Goal: Task Accomplishment & Management: Manage account settings

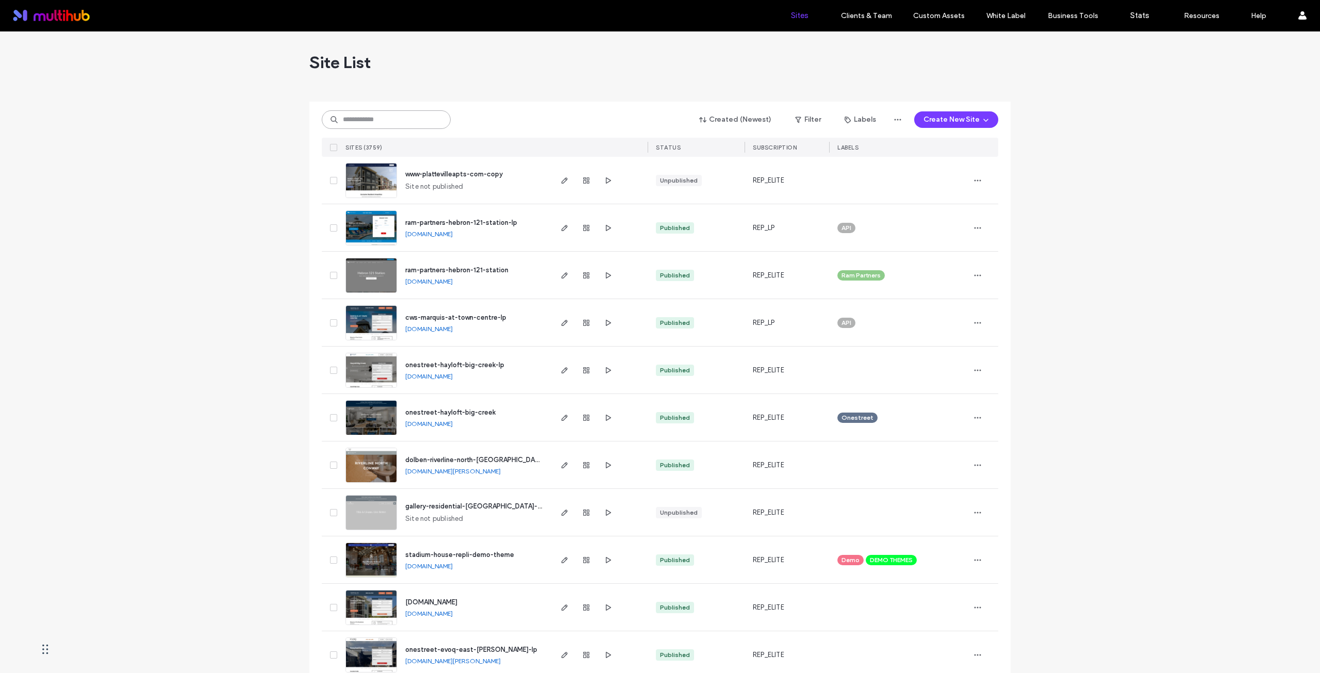
click at [382, 119] on input at bounding box center [386, 119] width 129 height 19
paste input "**********"
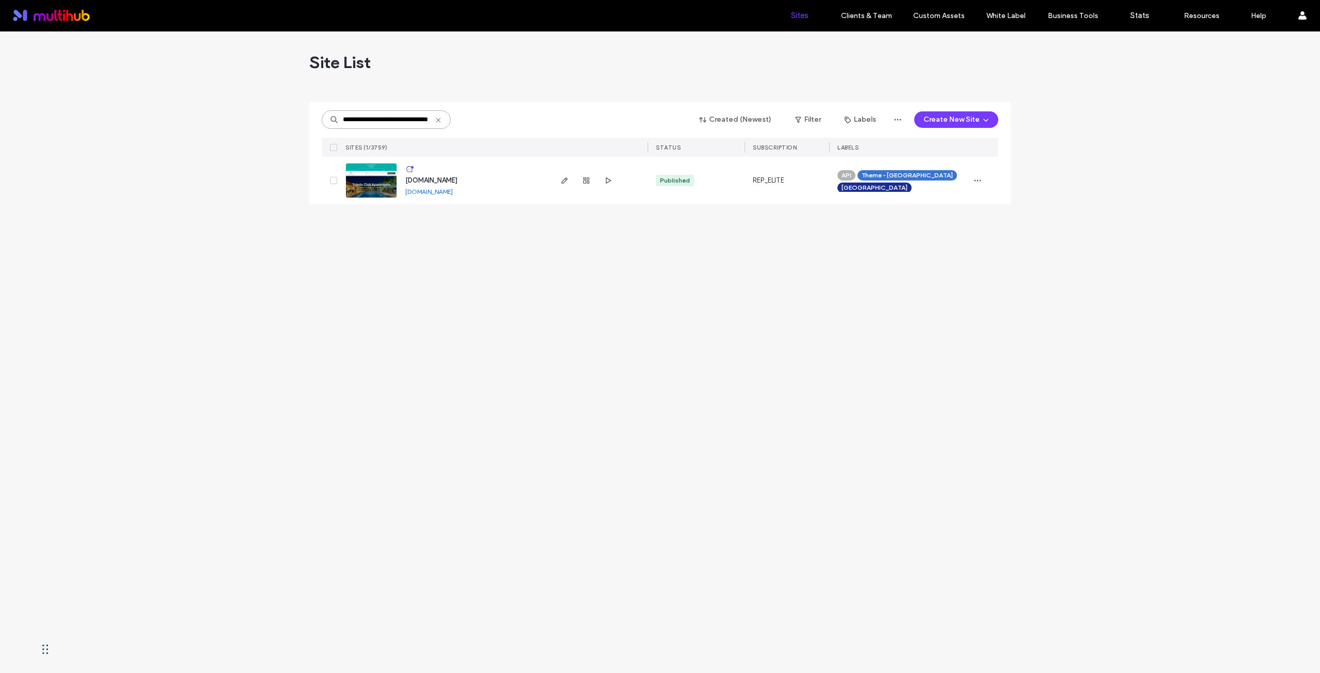
type input "**********"
click at [429, 182] on span "[DOMAIN_NAME]" at bounding box center [431, 180] width 52 height 8
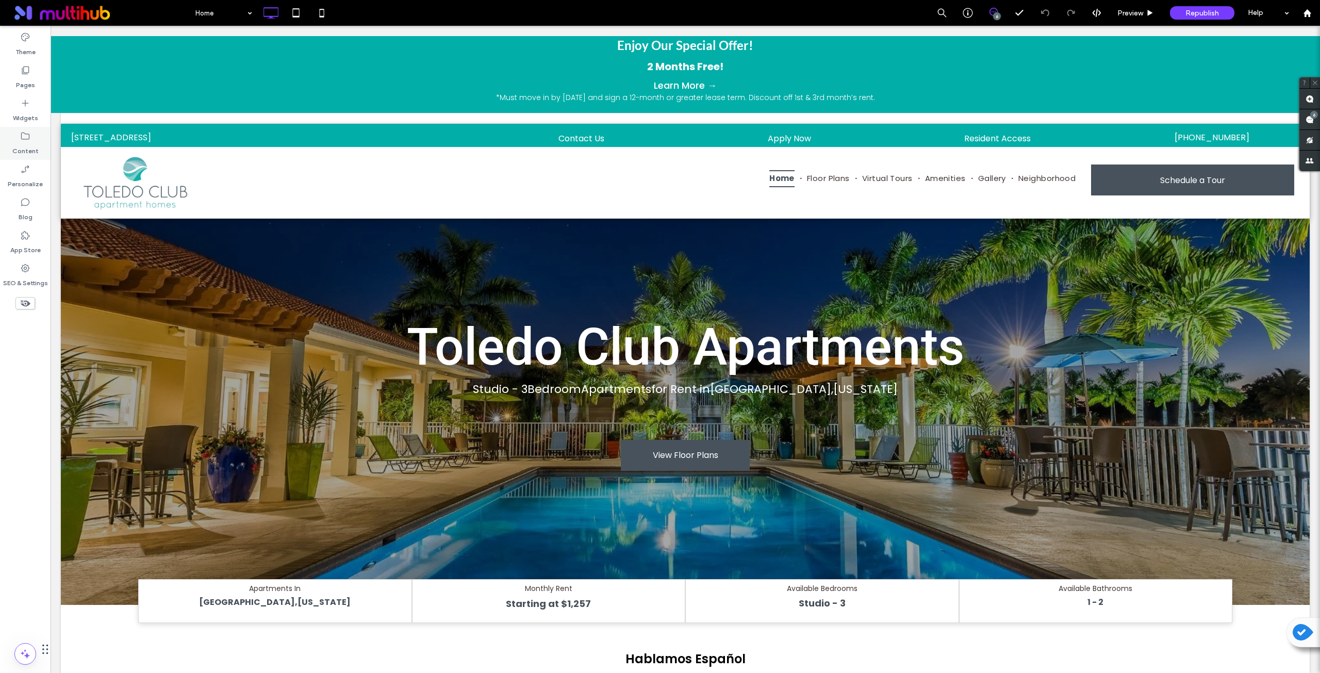
click at [31, 145] on label "Content" at bounding box center [25, 148] width 26 height 14
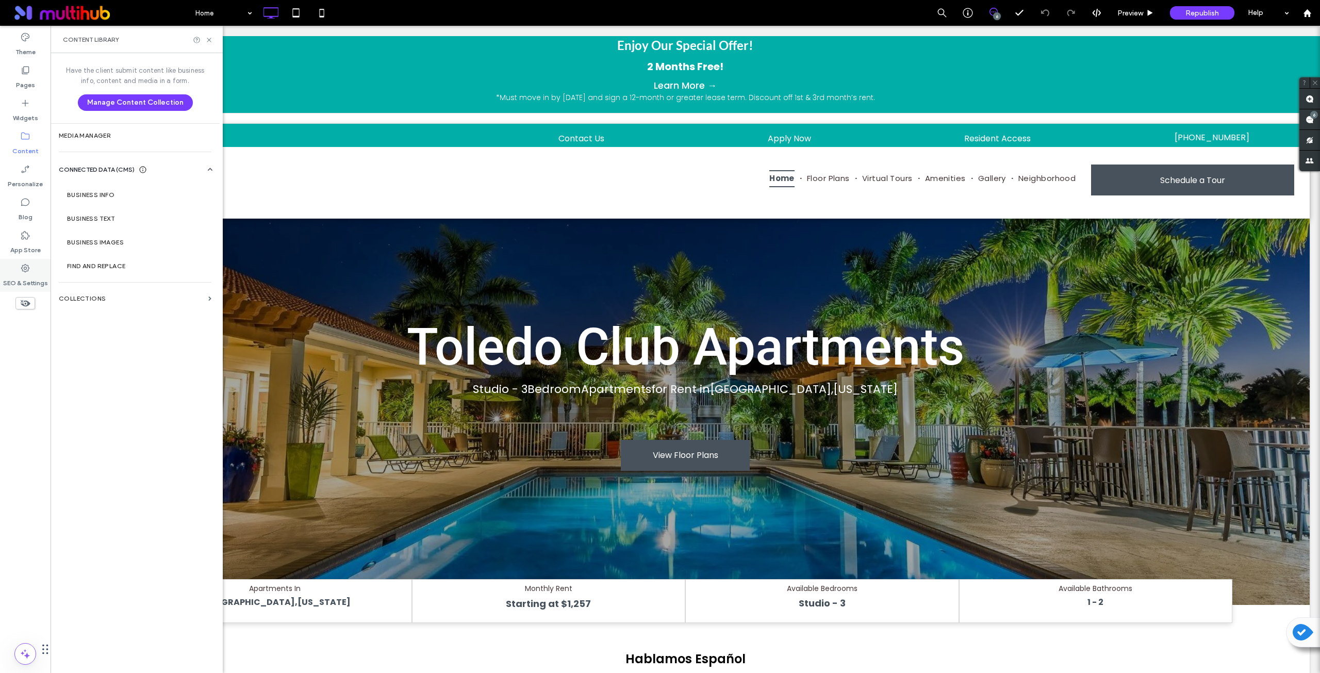
click at [24, 275] on label "SEO & Settings" at bounding box center [25, 280] width 45 height 14
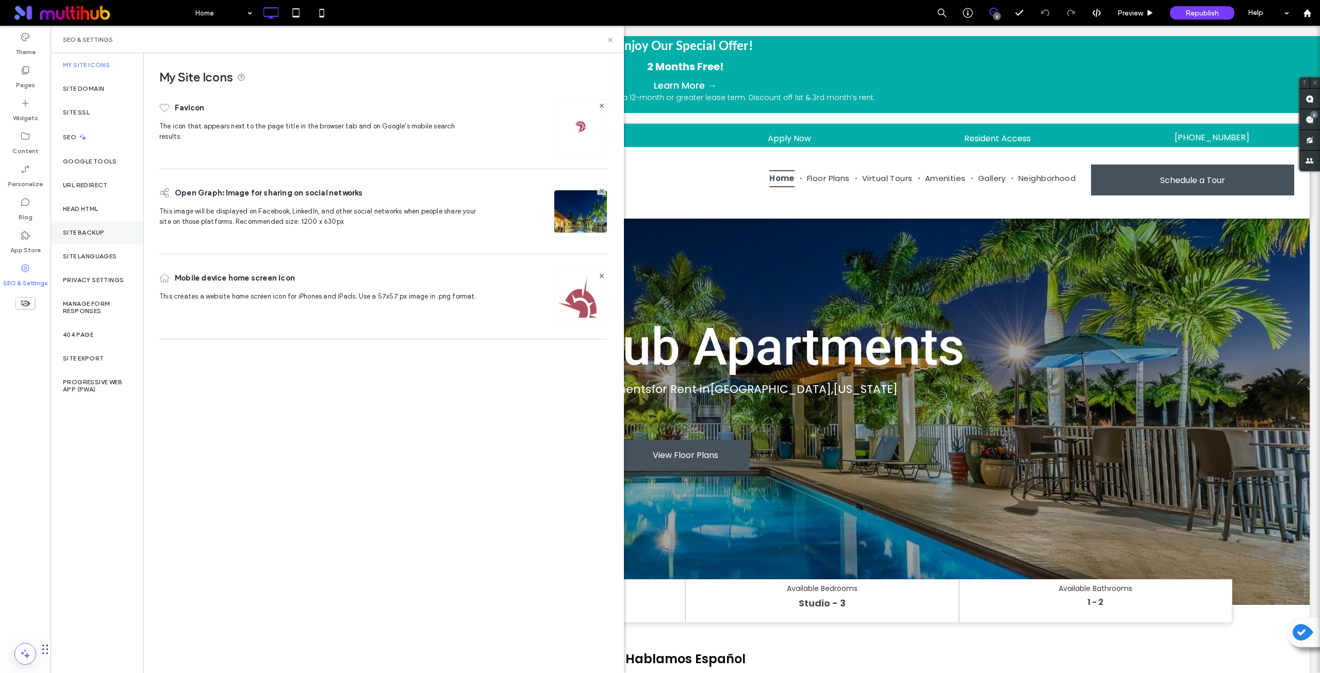
click at [114, 241] on div "Site Backup" at bounding box center [97, 233] width 93 height 24
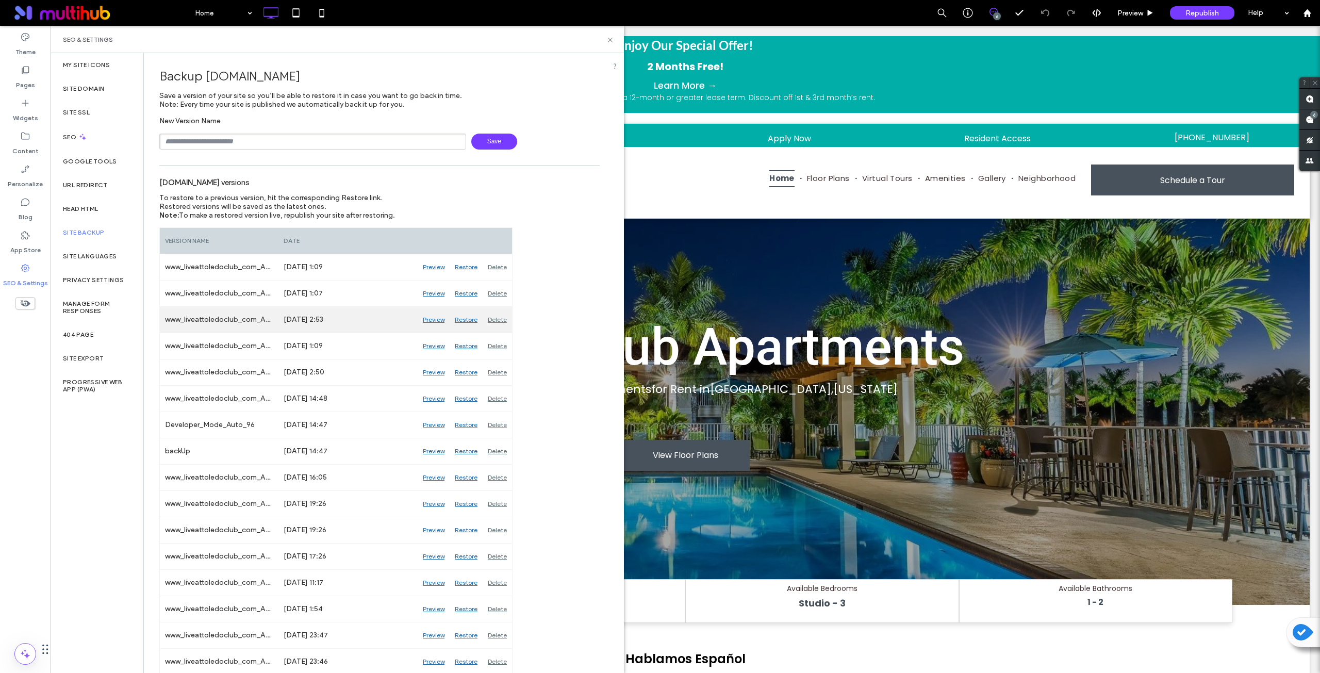
click at [435, 319] on div "Preview" at bounding box center [434, 320] width 32 height 26
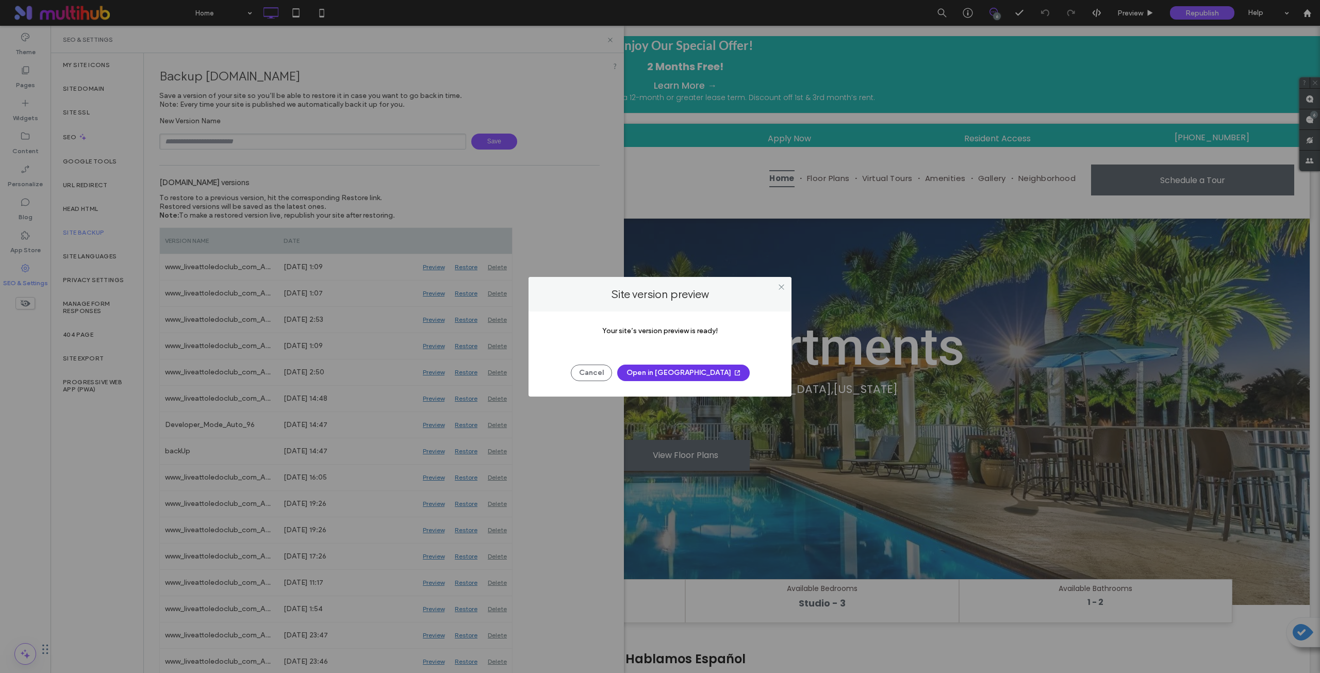
click at [656, 372] on button "Open in [GEOGRAPHIC_DATA]" at bounding box center [683, 373] width 133 height 17
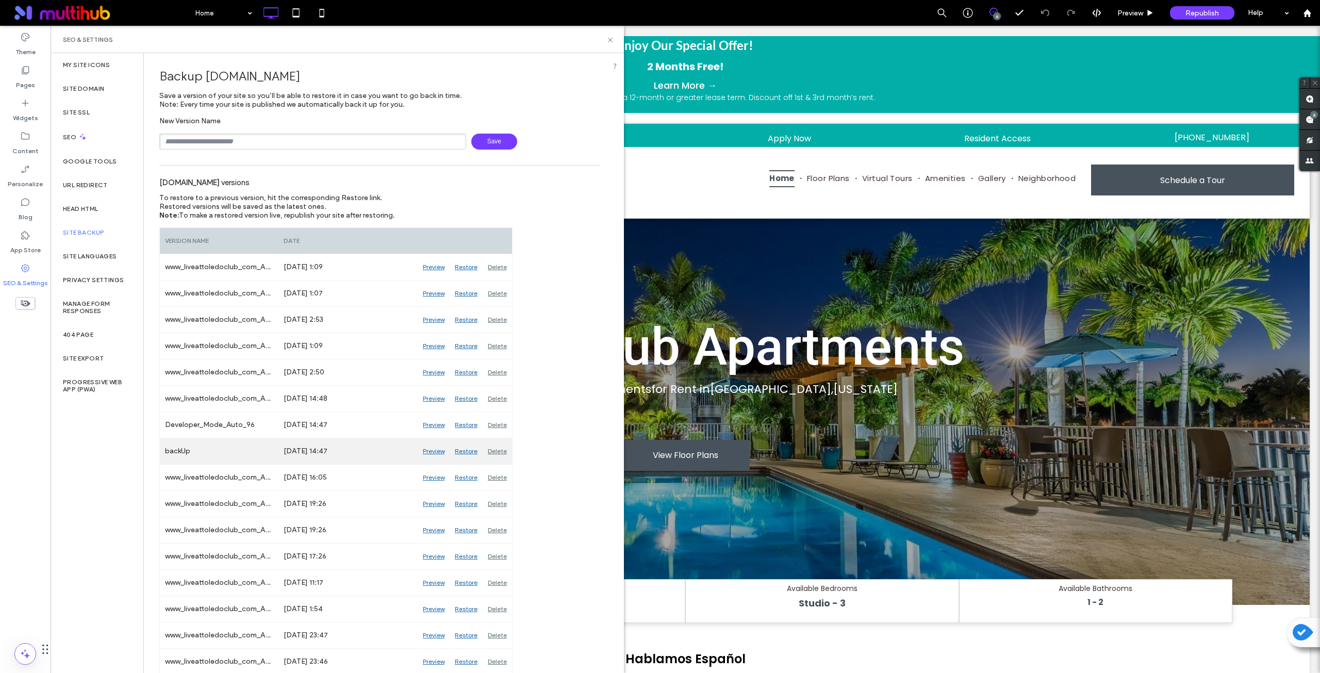
click at [435, 451] on div "Preview" at bounding box center [434, 451] width 32 height 26
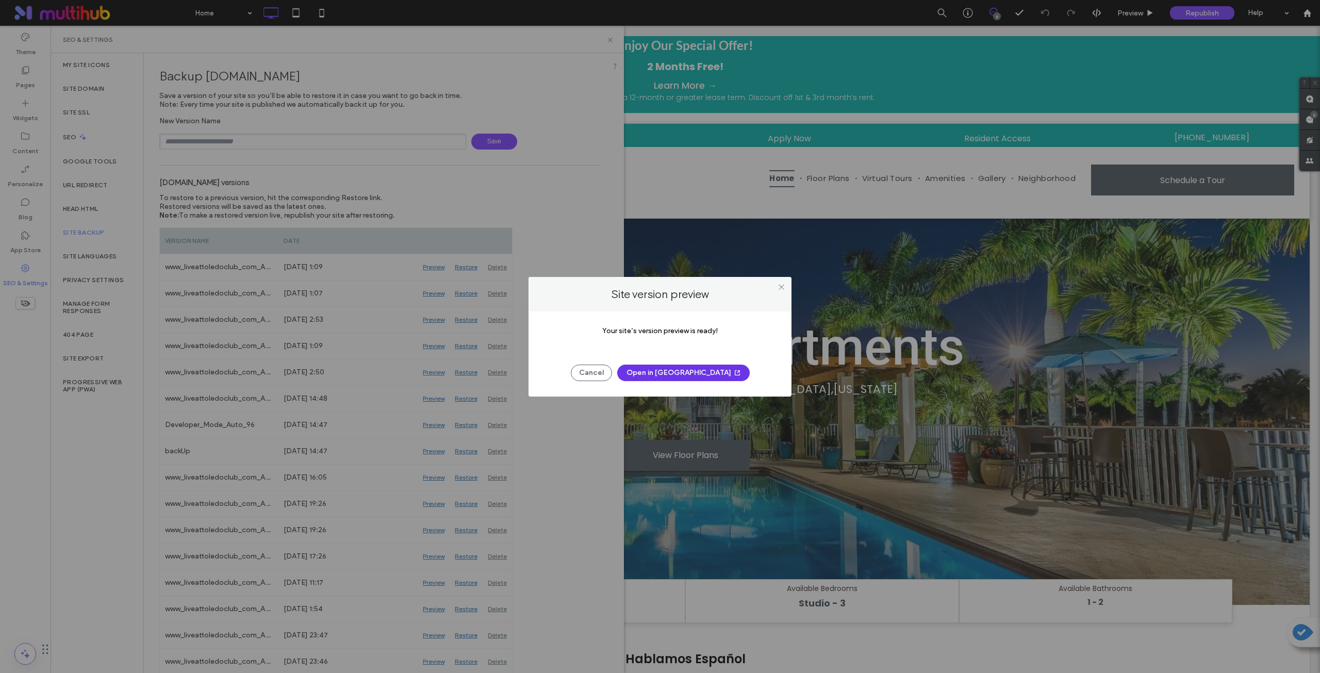
click at [669, 375] on button "Open in [GEOGRAPHIC_DATA]" at bounding box center [683, 373] width 133 height 17
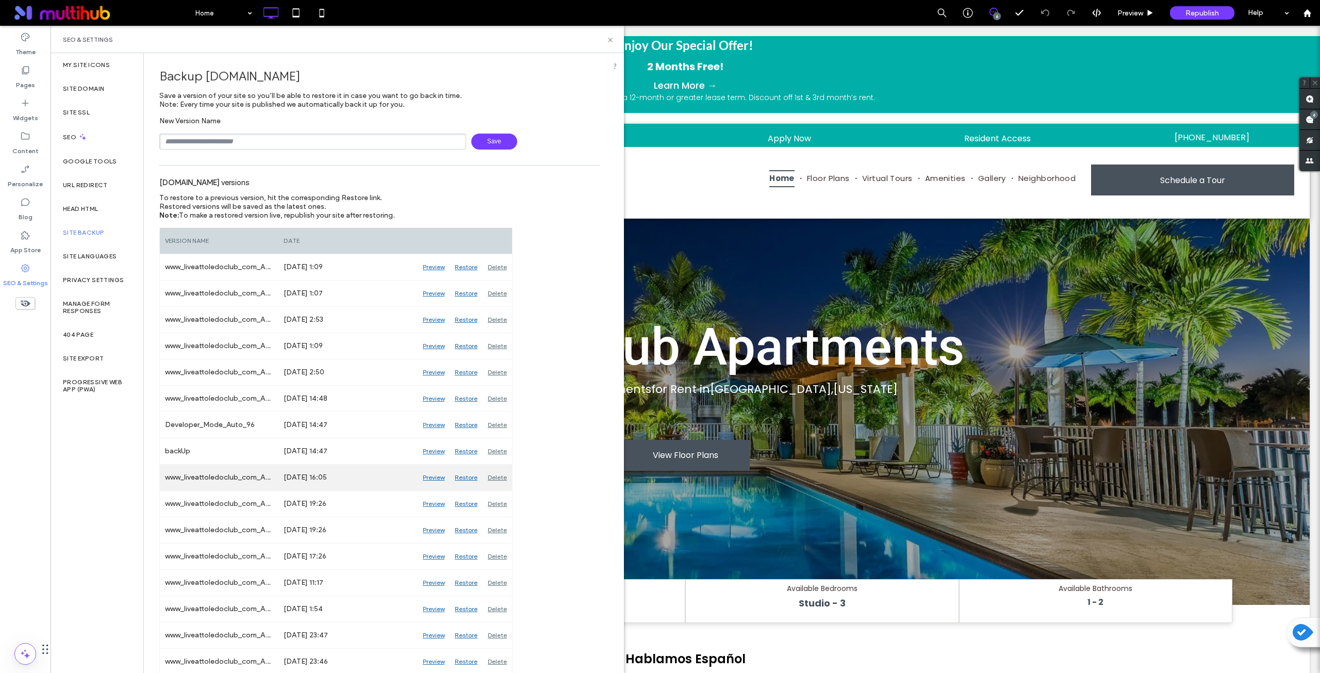
click at [435, 480] on div "Preview" at bounding box center [434, 478] width 32 height 26
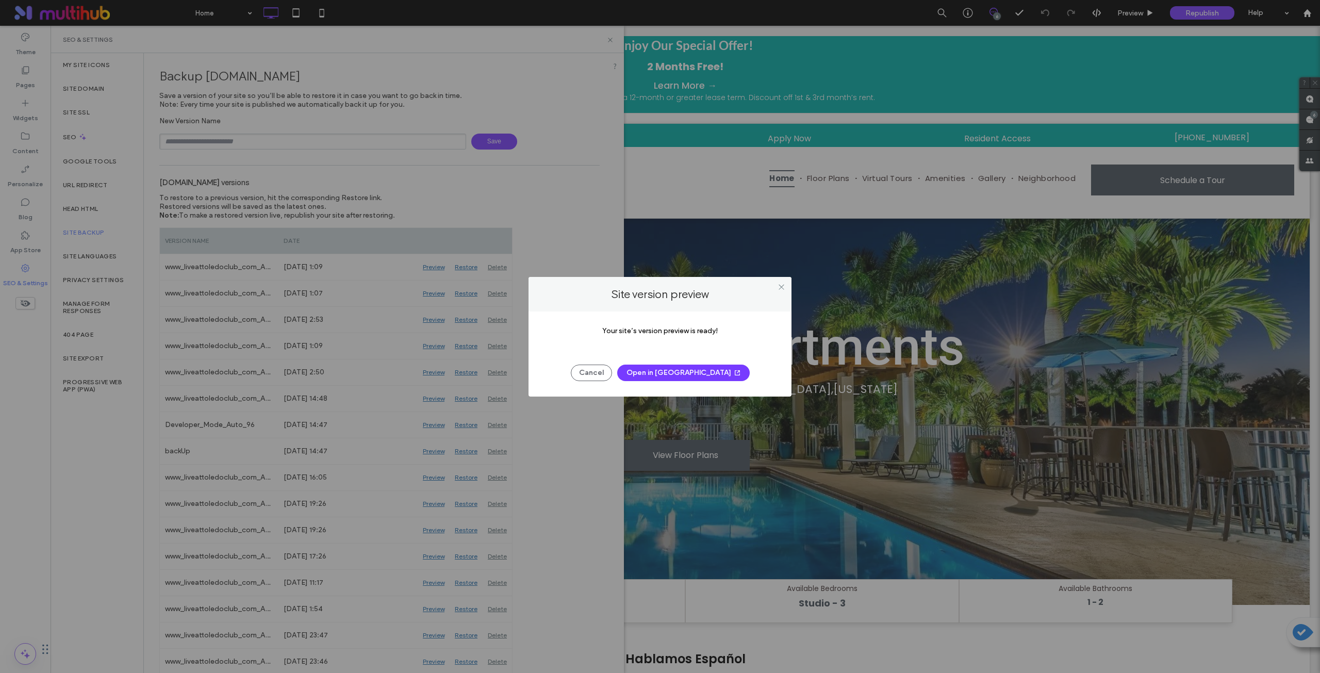
click at [687, 371] on button "Open in [GEOGRAPHIC_DATA]" at bounding box center [683, 373] width 133 height 17
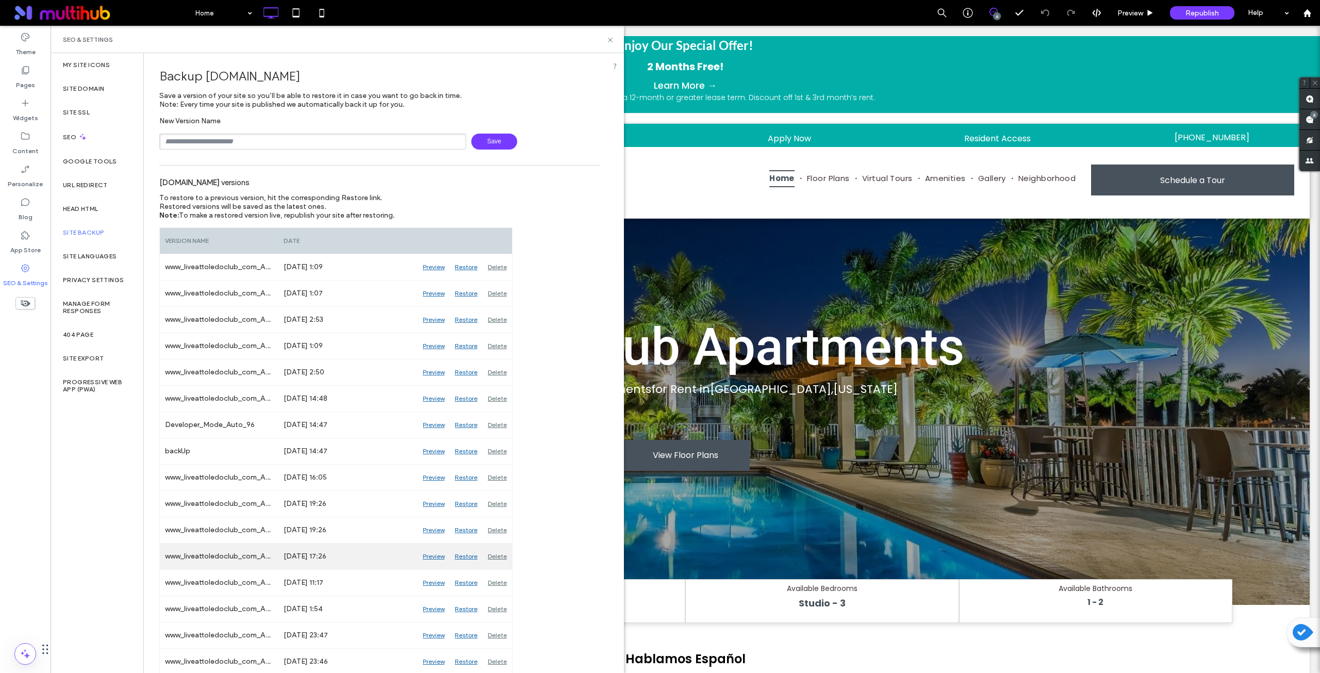
click at [432, 557] on div "Preview" at bounding box center [434, 557] width 32 height 26
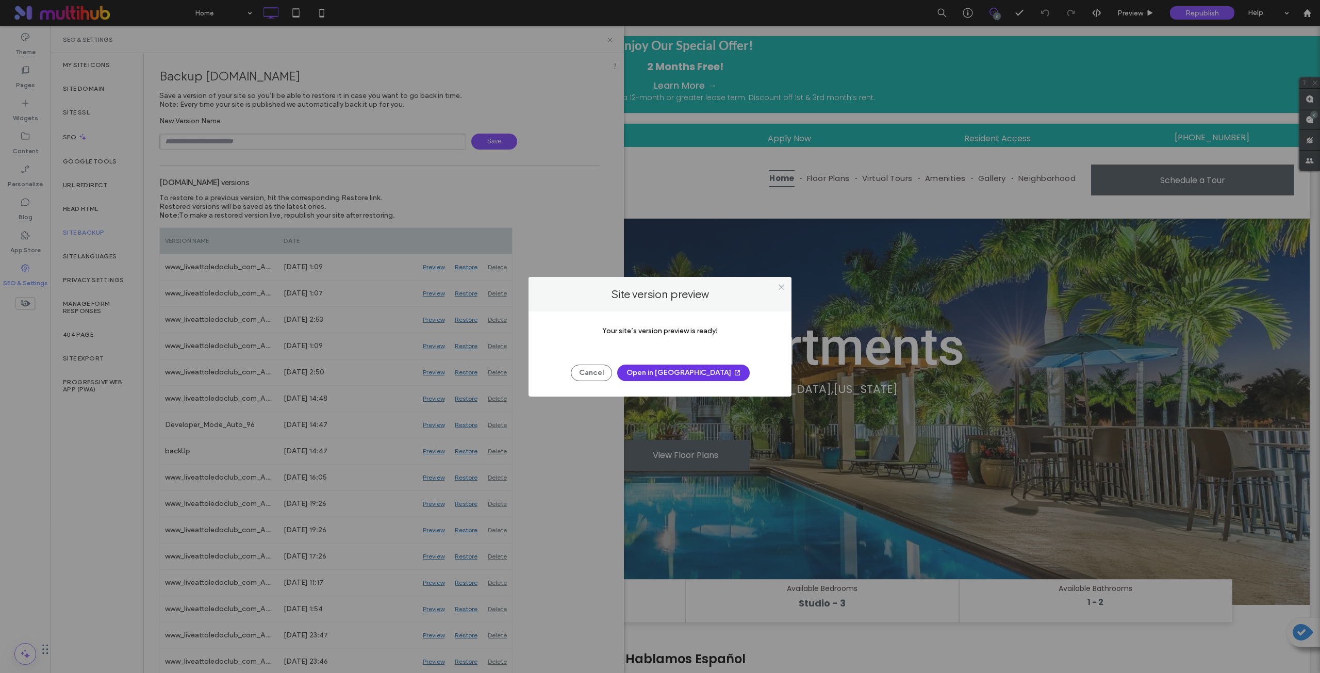
click at [669, 372] on button "Open in [GEOGRAPHIC_DATA]" at bounding box center [683, 373] width 133 height 17
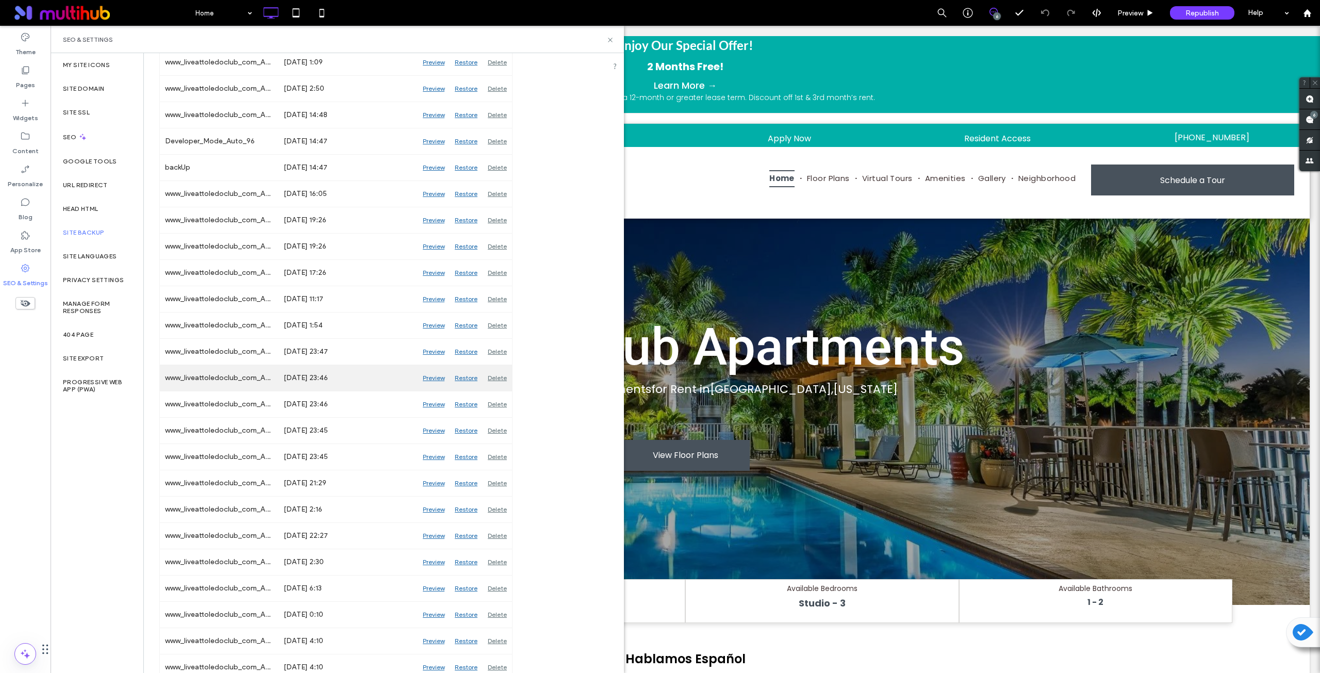
scroll to position [344, 0]
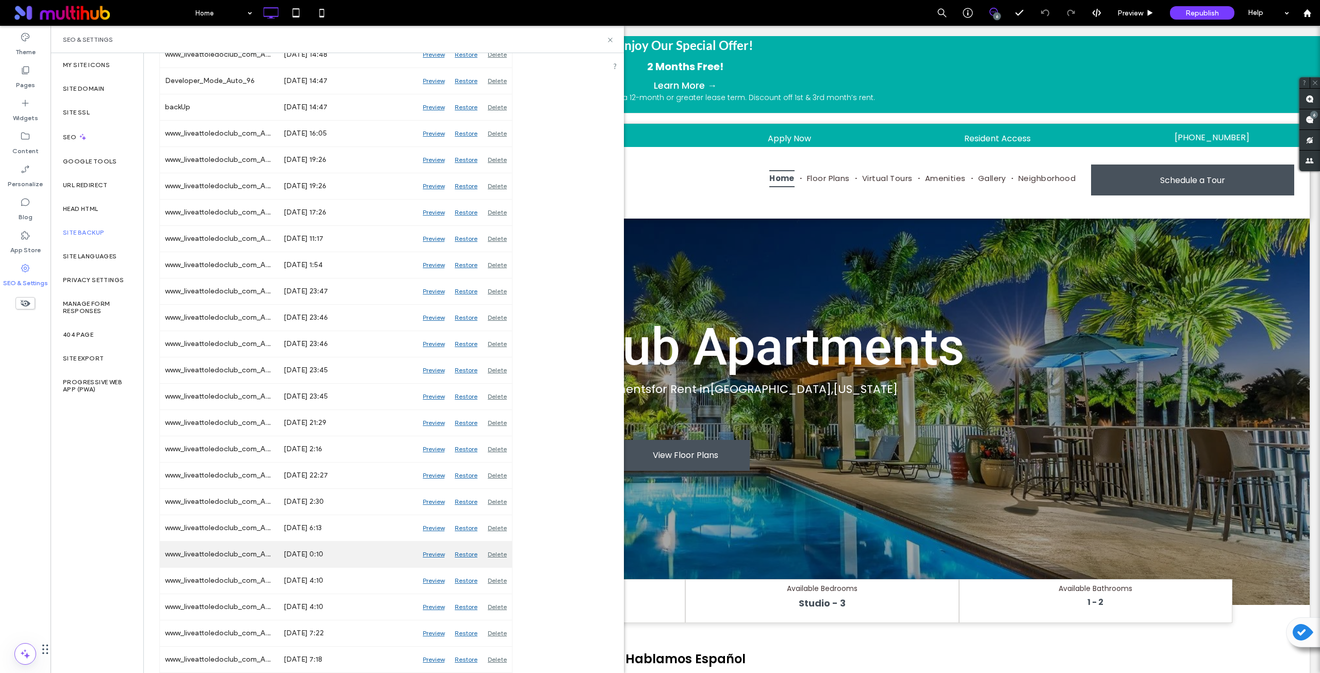
click at [432, 553] on div "Preview" at bounding box center [434, 554] width 32 height 26
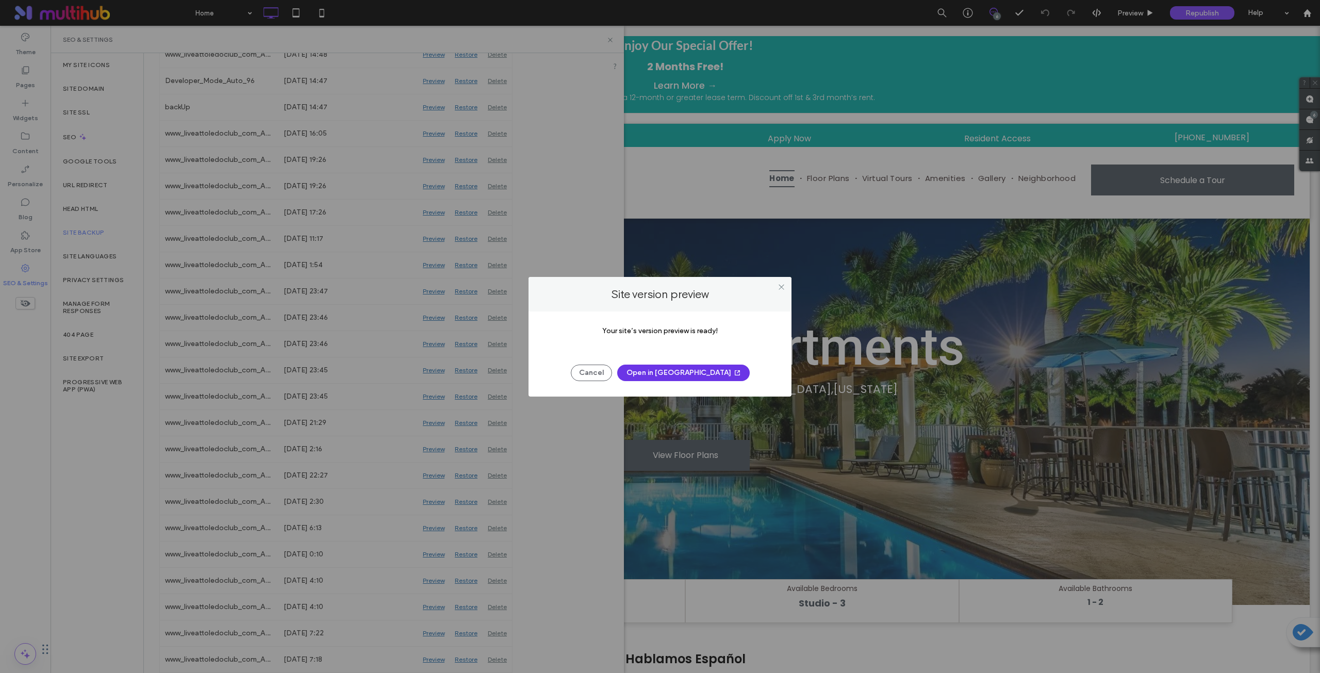
click at [677, 374] on button "Open in [GEOGRAPHIC_DATA]" at bounding box center [683, 373] width 133 height 17
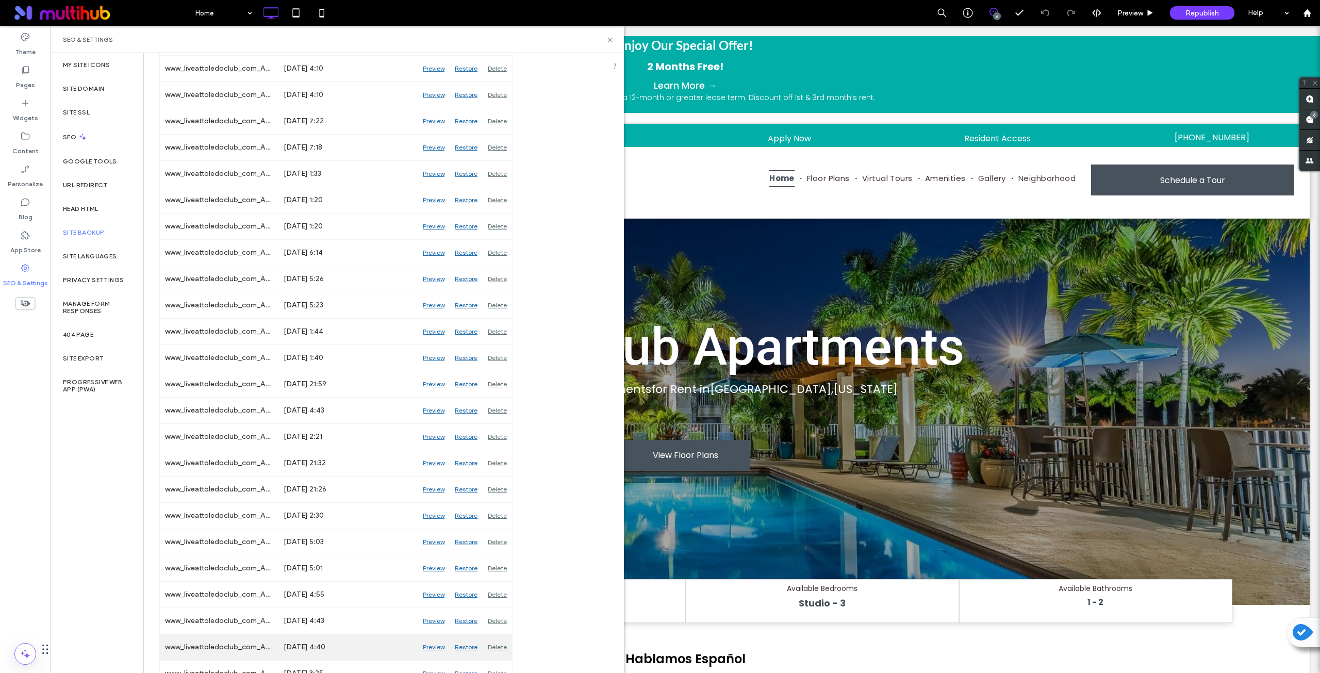
scroll to position [975, 0]
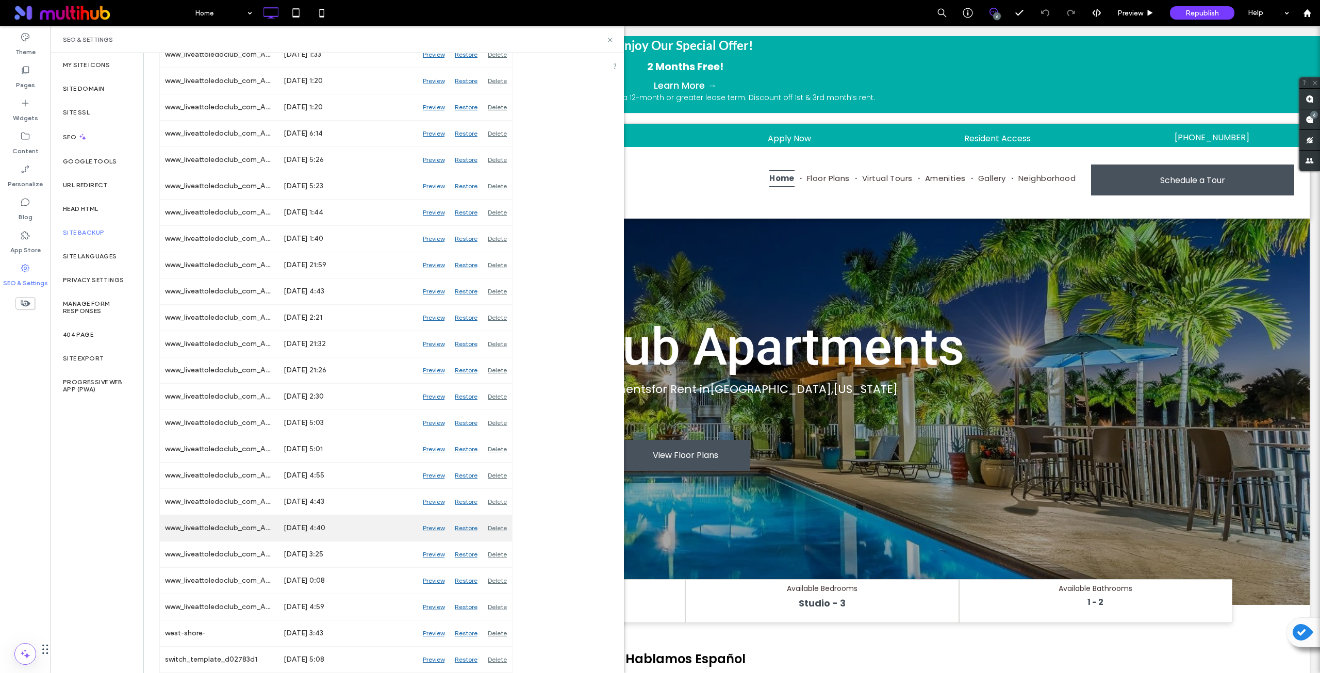
click at [434, 526] on div "Preview" at bounding box center [434, 528] width 32 height 26
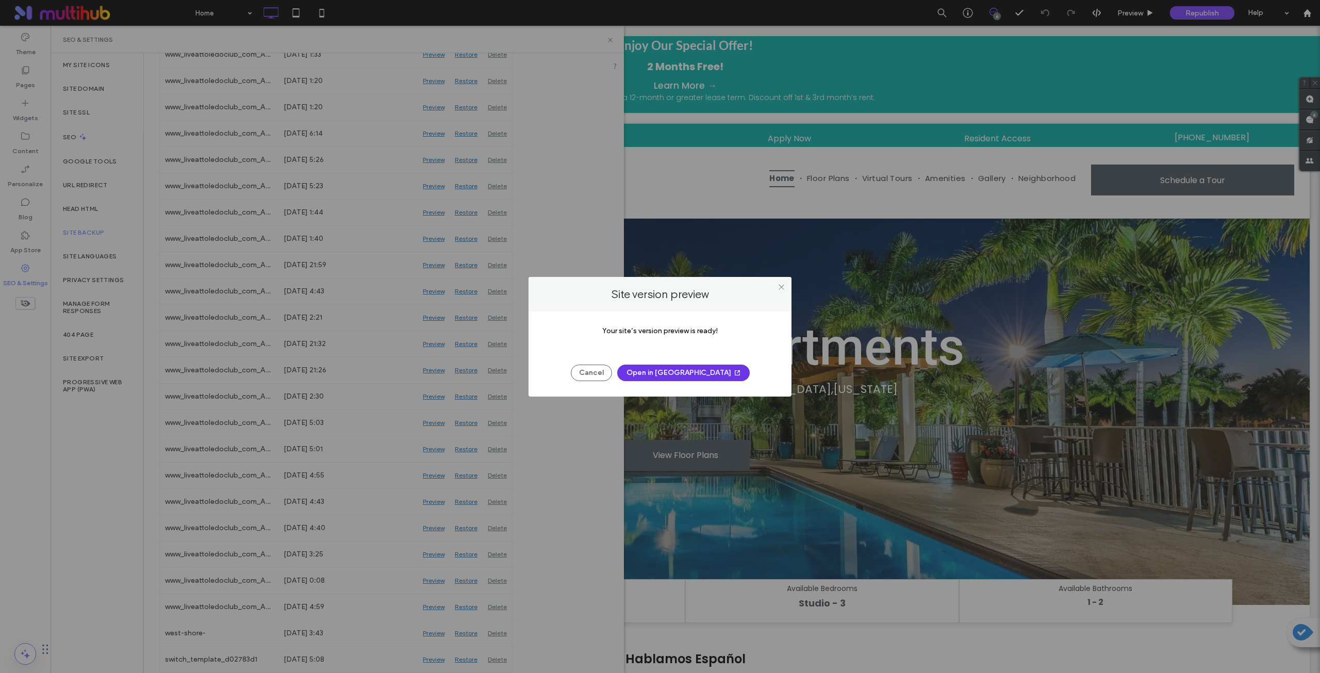
click at [687, 373] on button "Open in [GEOGRAPHIC_DATA]" at bounding box center [683, 373] width 133 height 17
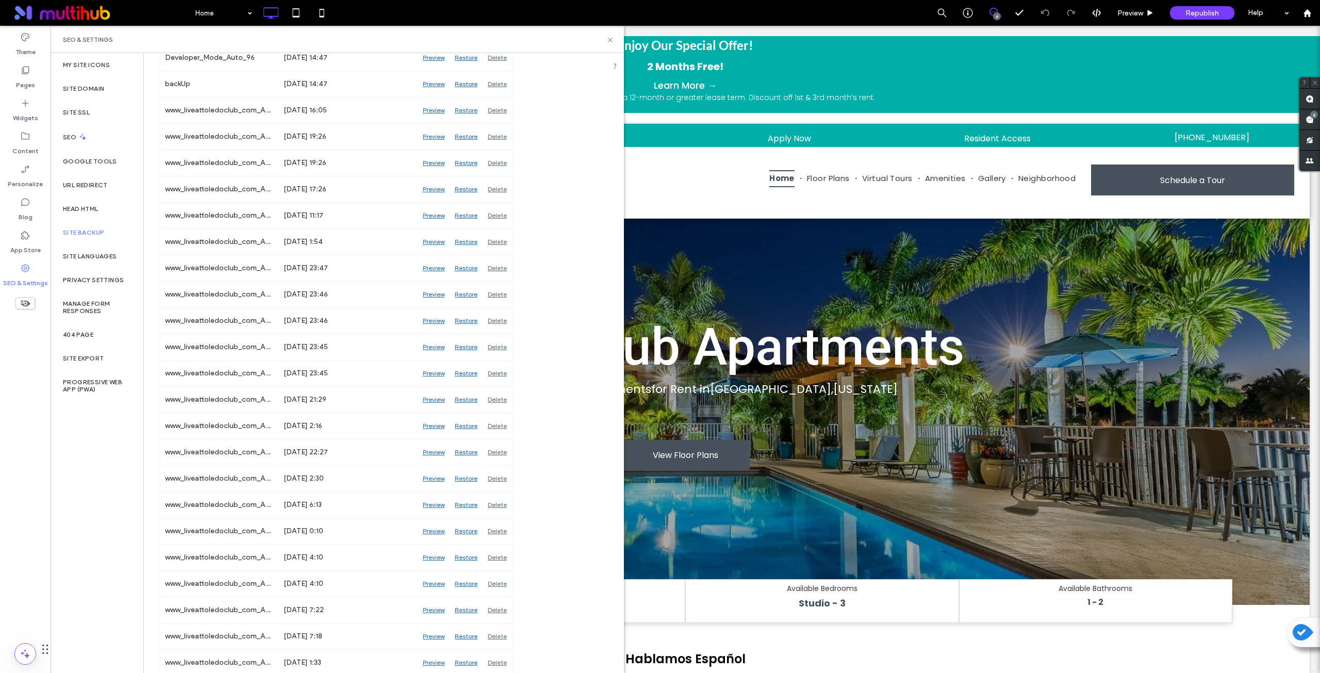
scroll to position [546, 0]
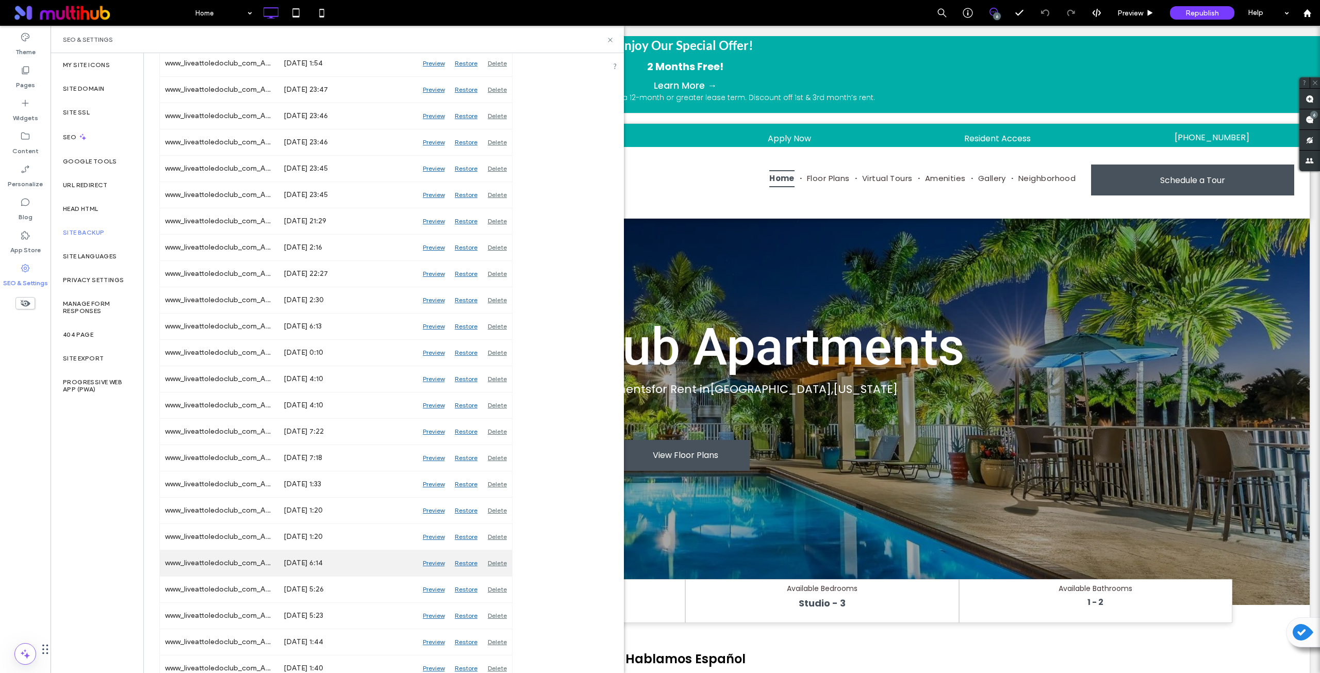
click at [434, 563] on div "Preview" at bounding box center [434, 563] width 32 height 26
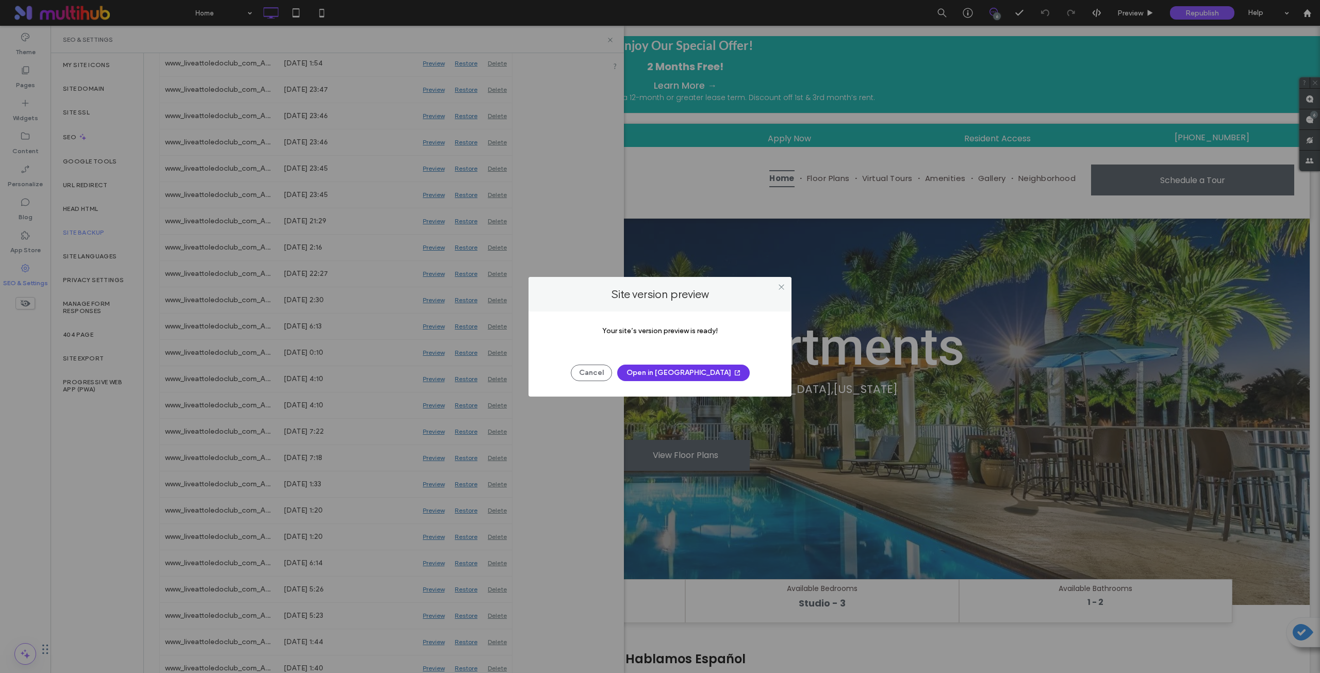
click at [674, 372] on button "Open in [GEOGRAPHIC_DATA]" at bounding box center [683, 373] width 133 height 17
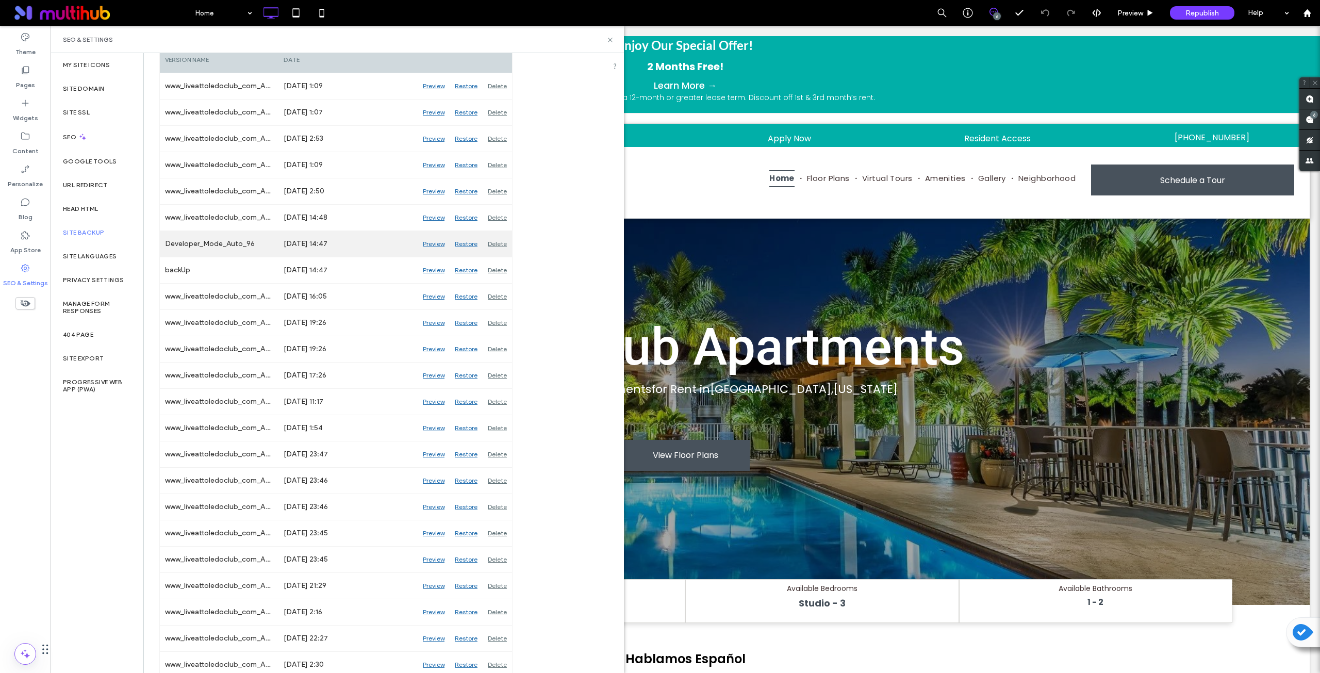
scroll to position [30, 0]
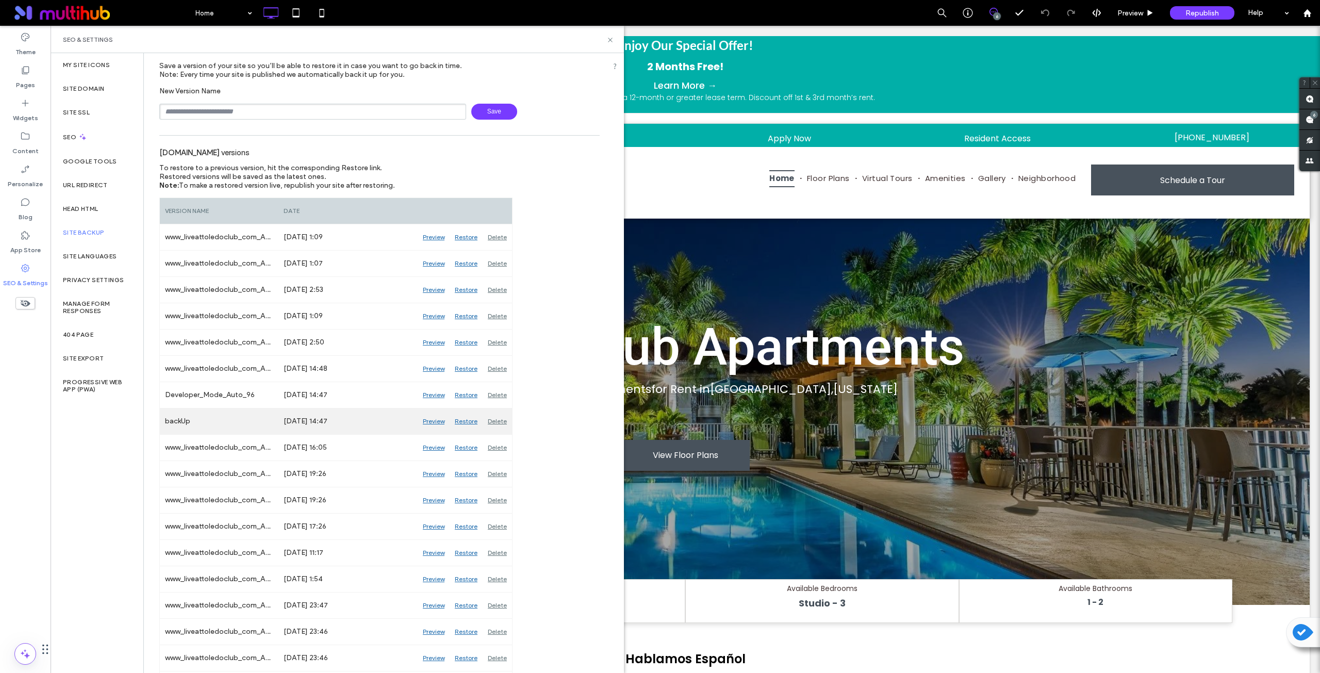
click at [439, 421] on div "Preview" at bounding box center [434, 421] width 32 height 26
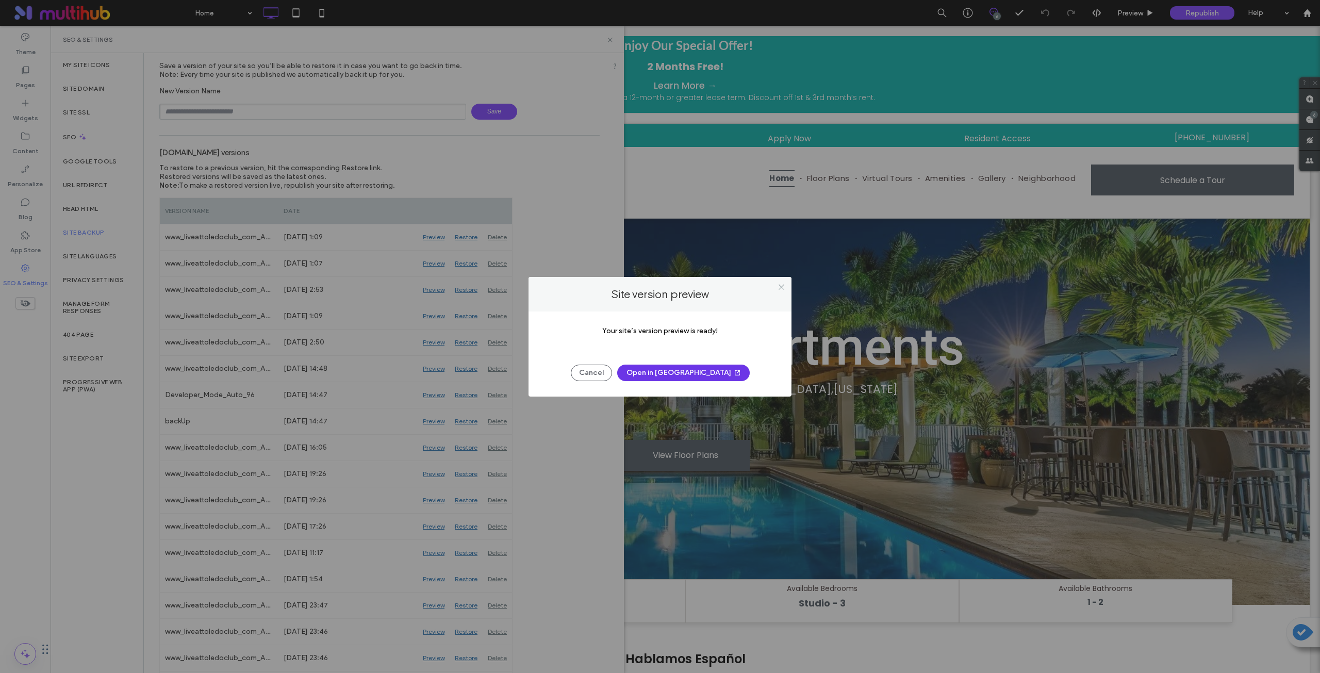
click at [662, 375] on button "Open in [GEOGRAPHIC_DATA]" at bounding box center [683, 373] width 133 height 17
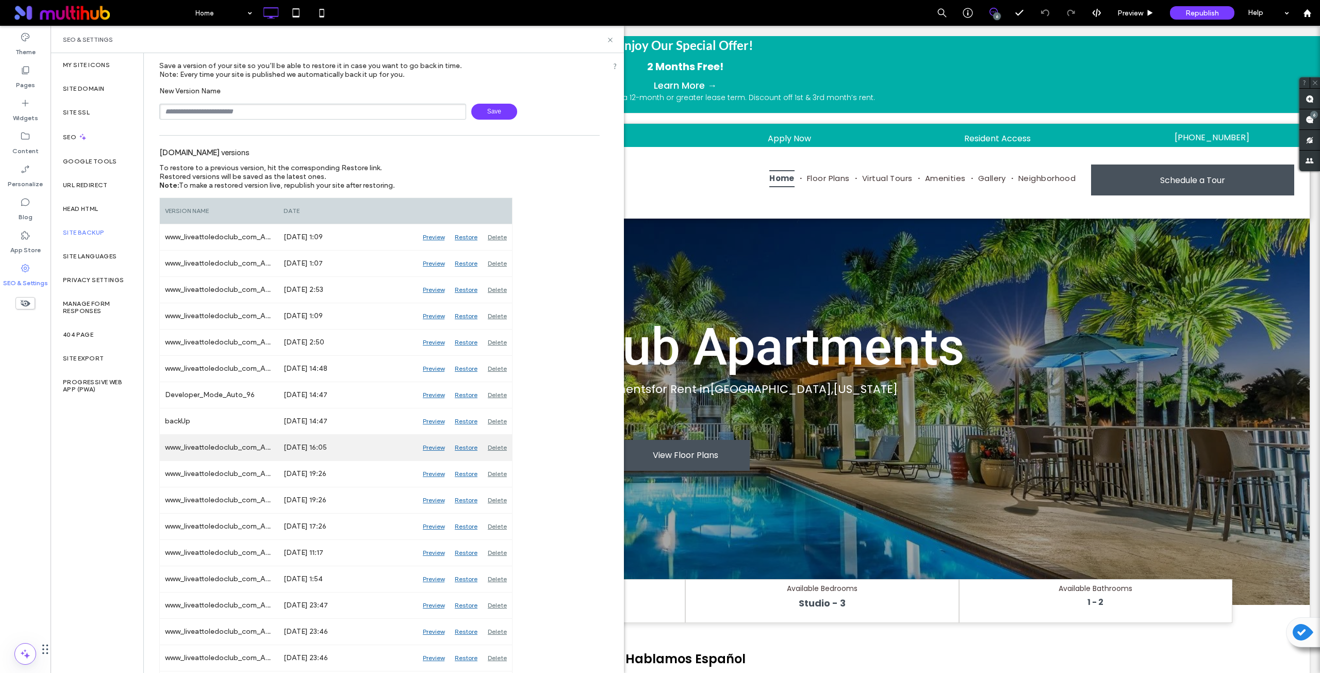
click at [434, 448] on div "Preview" at bounding box center [434, 448] width 32 height 26
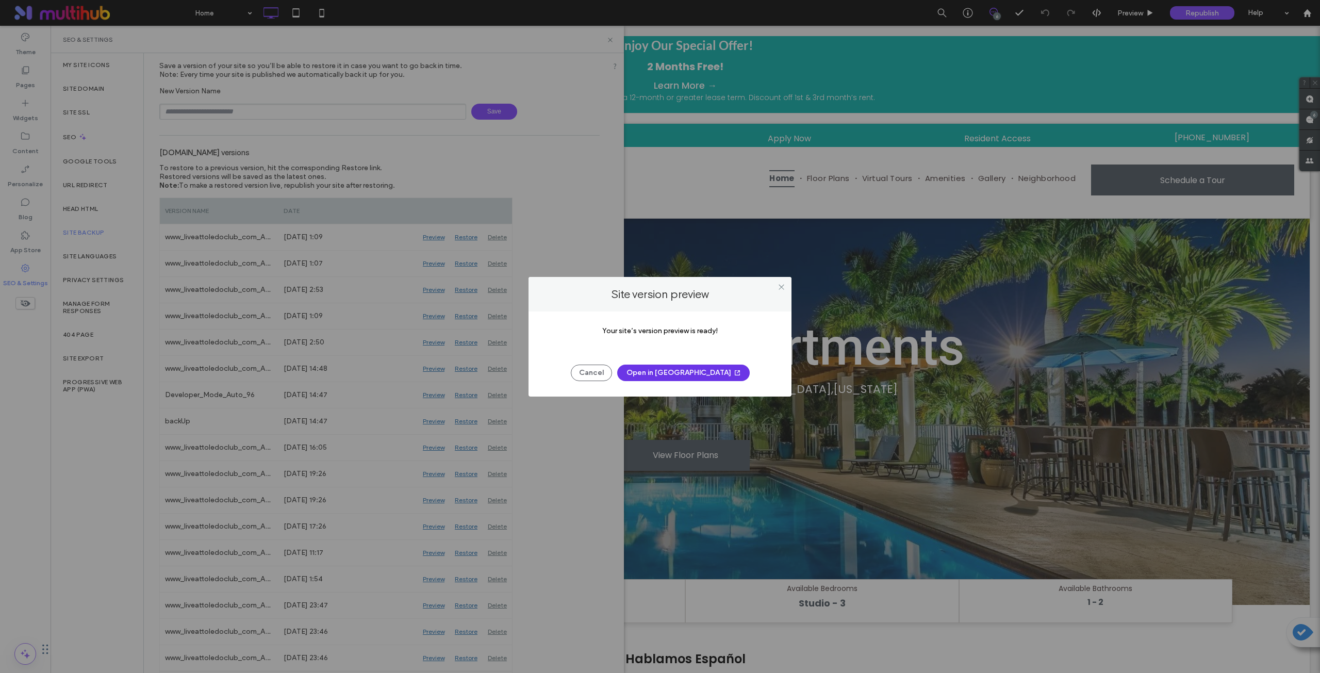
click at [692, 373] on button "Open in [GEOGRAPHIC_DATA]" at bounding box center [683, 373] width 133 height 17
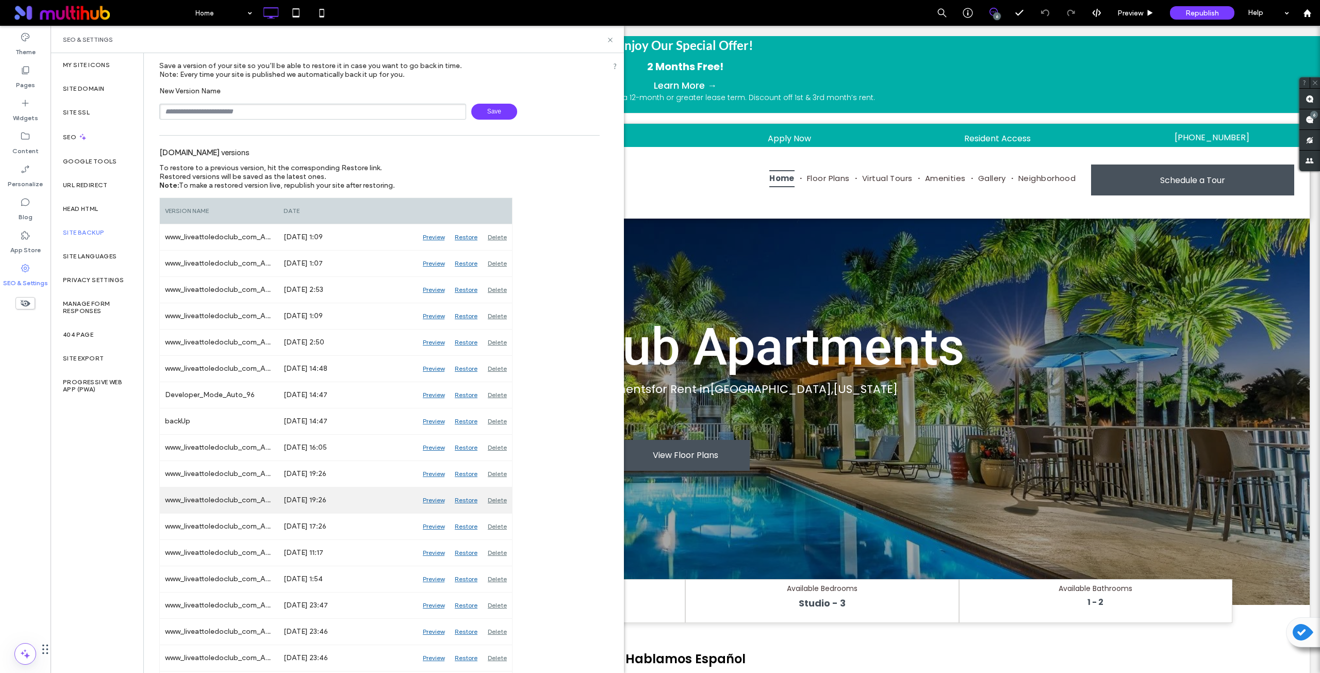
click at [435, 499] on div "Preview" at bounding box center [434, 500] width 32 height 26
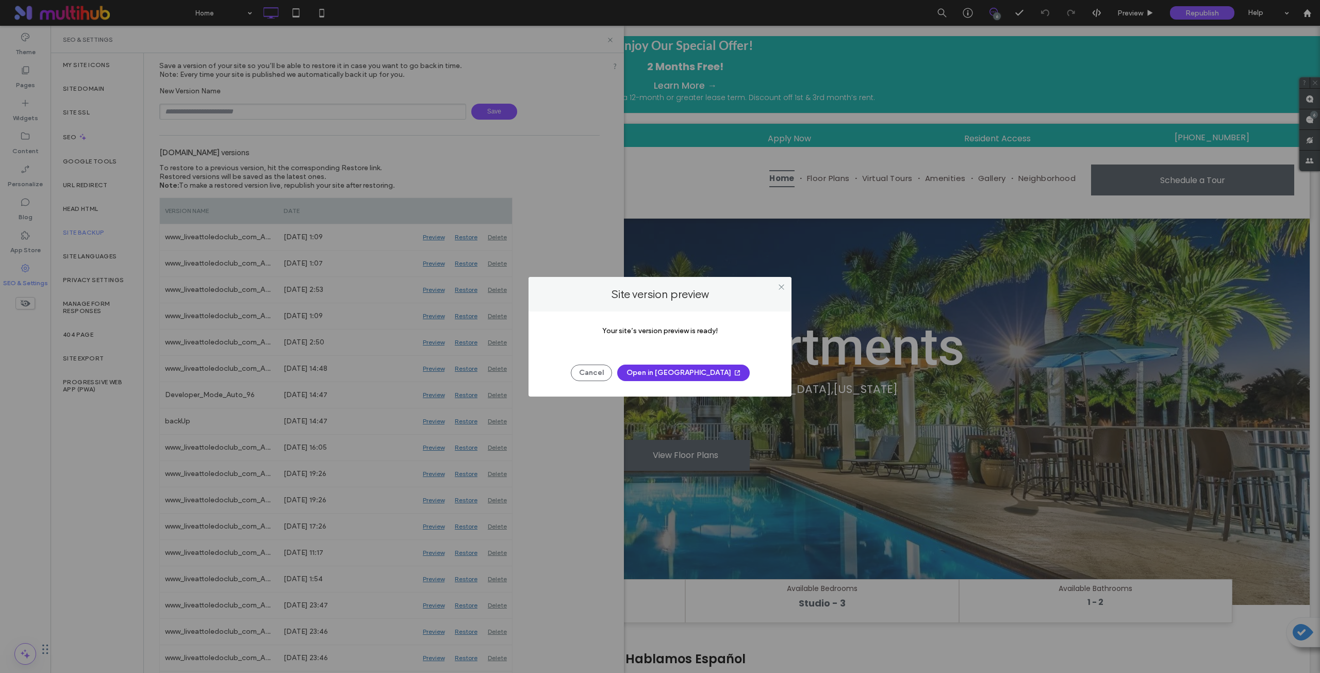
click at [683, 371] on button "Open in [GEOGRAPHIC_DATA]" at bounding box center [683, 373] width 133 height 17
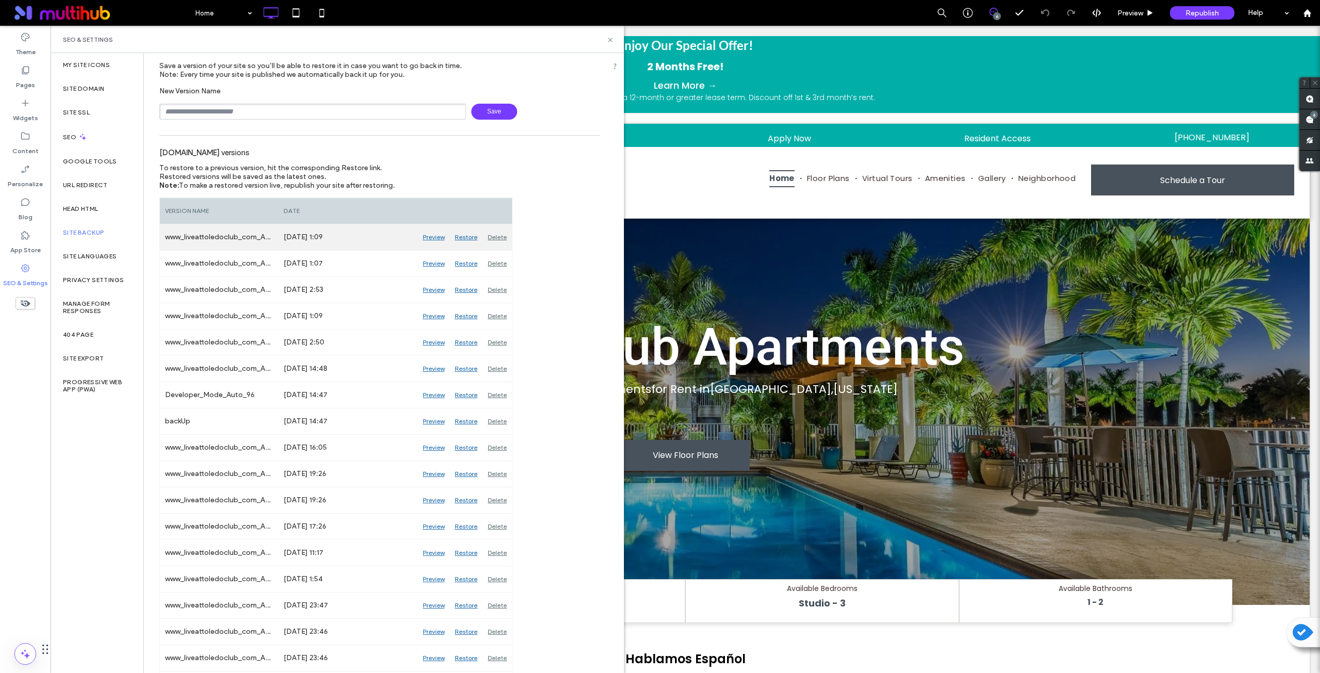
click at [436, 234] on div "Preview" at bounding box center [434, 237] width 32 height 26
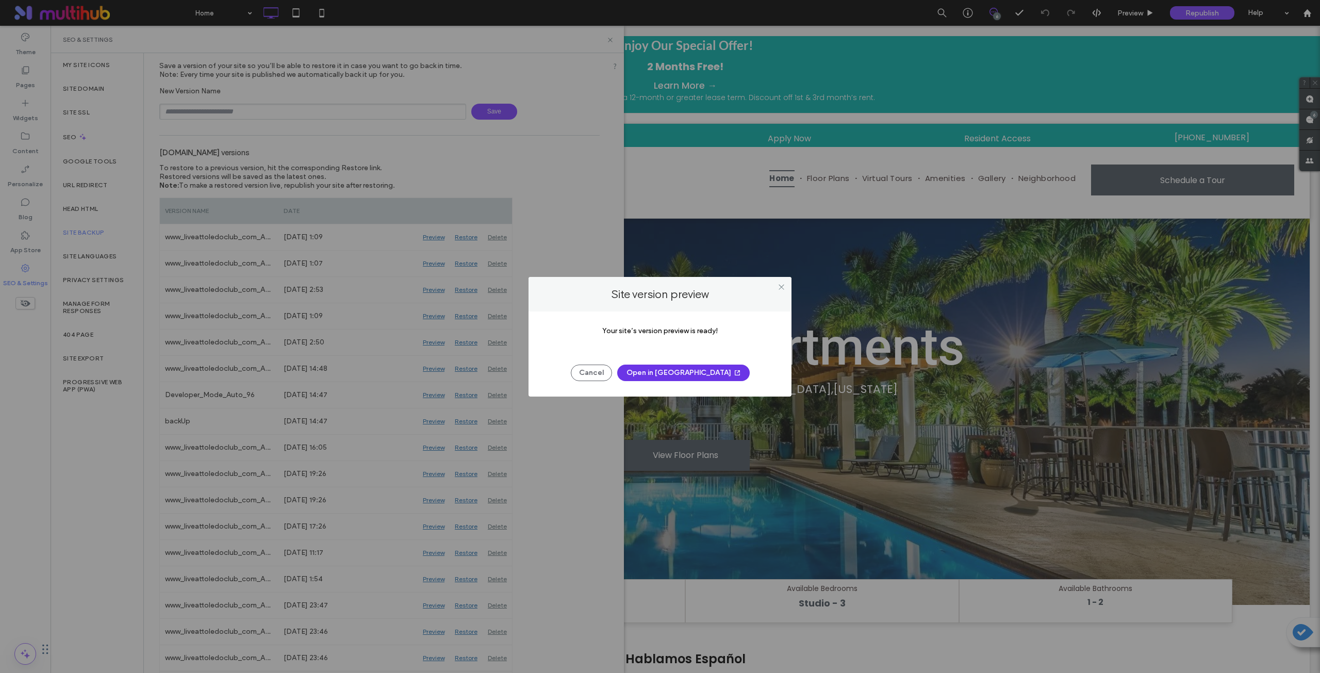
click at [687, 373] on button "Open in [GEOGRAPHIC_DATA]" at bounding box center [683, 373] width 133 height 17
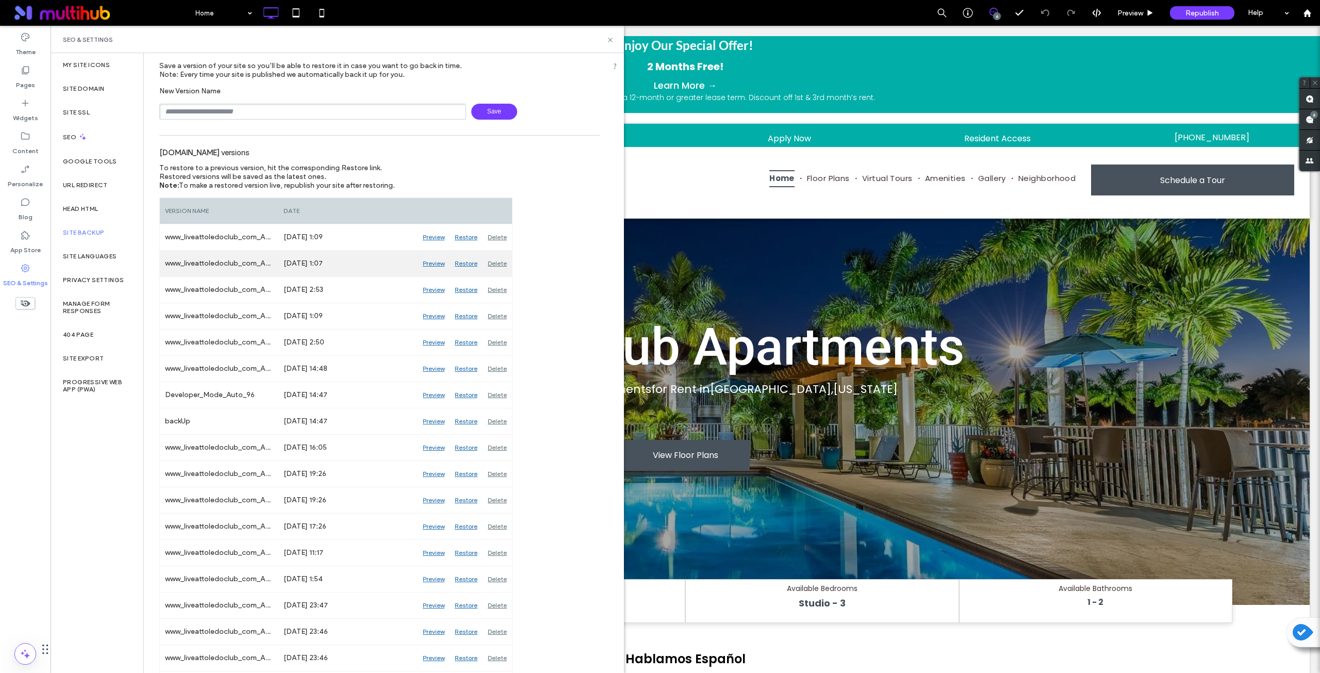
click at [434, 257] on div "Preview" at bounding box center [434, 264] width 32 height 26
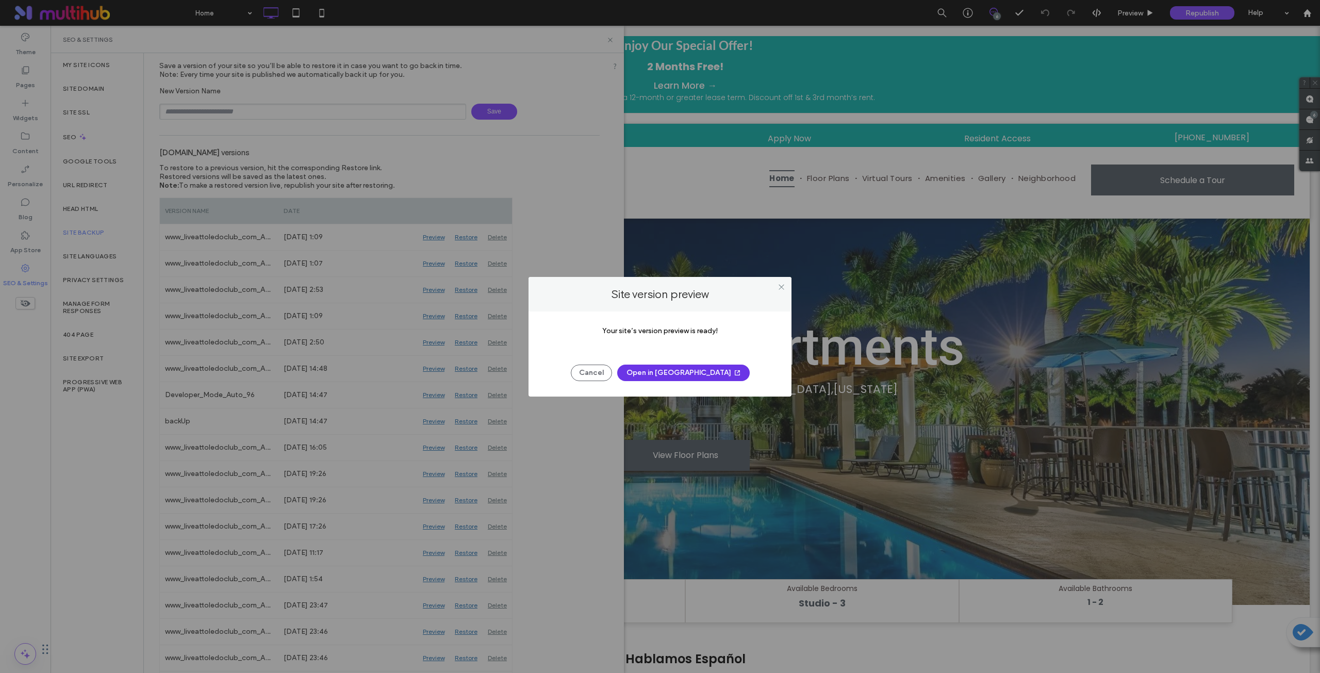
click at [689, 375] on button "Open in [GEOGRAPHIC_DATA]" at bounding box center [683, 373] width 133 height 17
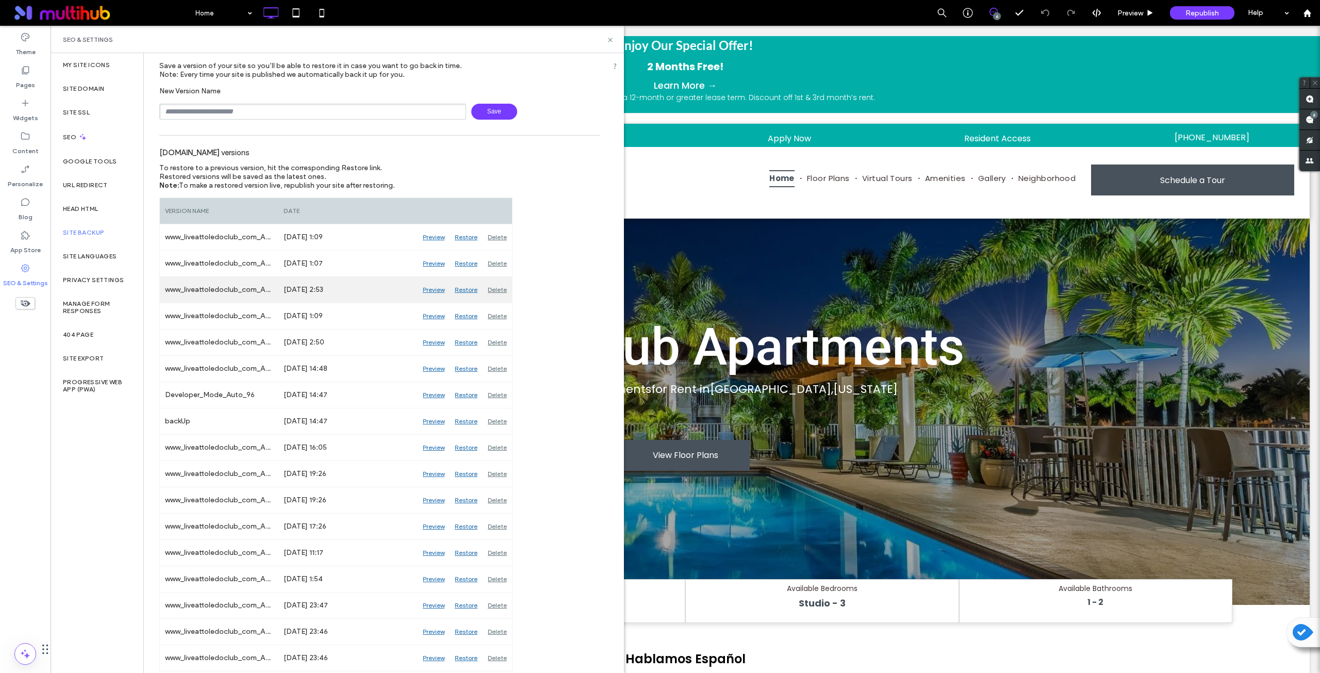
click at [436, 292] on div "Preview" at bounding box center [434, 290] width 32 height 26
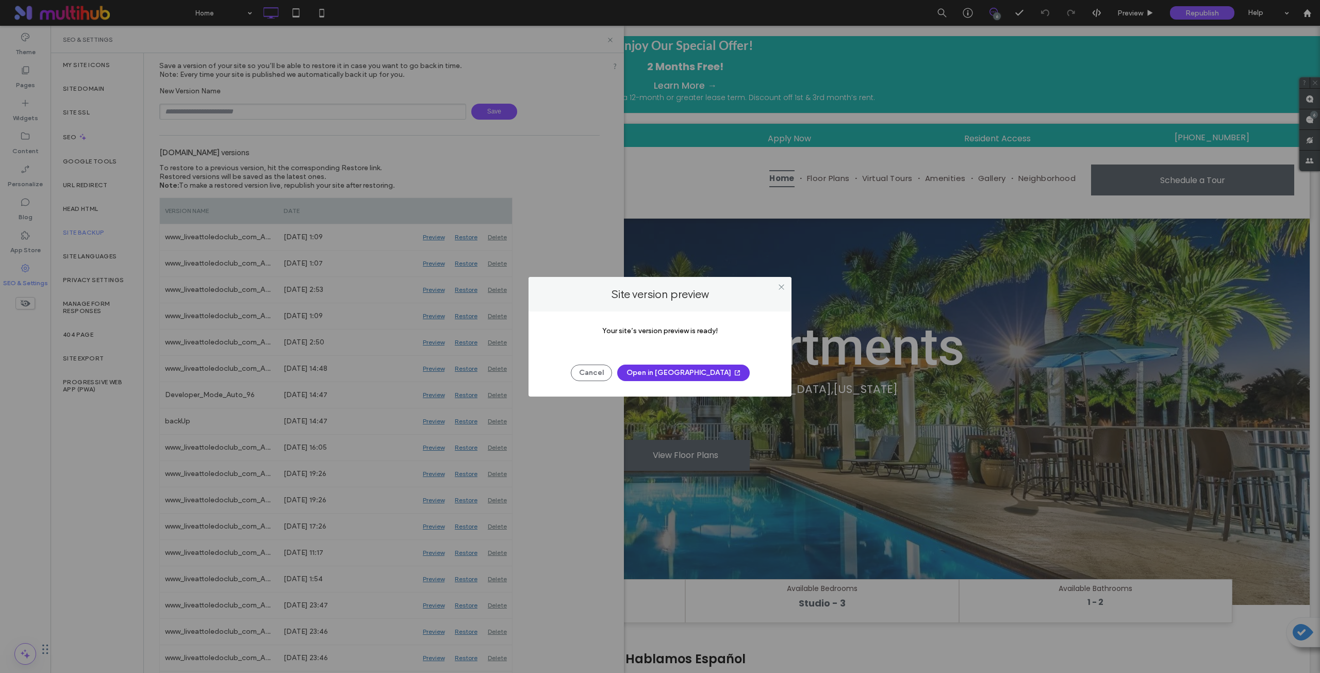
click at [671, 370] on button "Open in [GEOGRAPHIC_DATA]" at bounding box center [683, 373] width 133 height 17
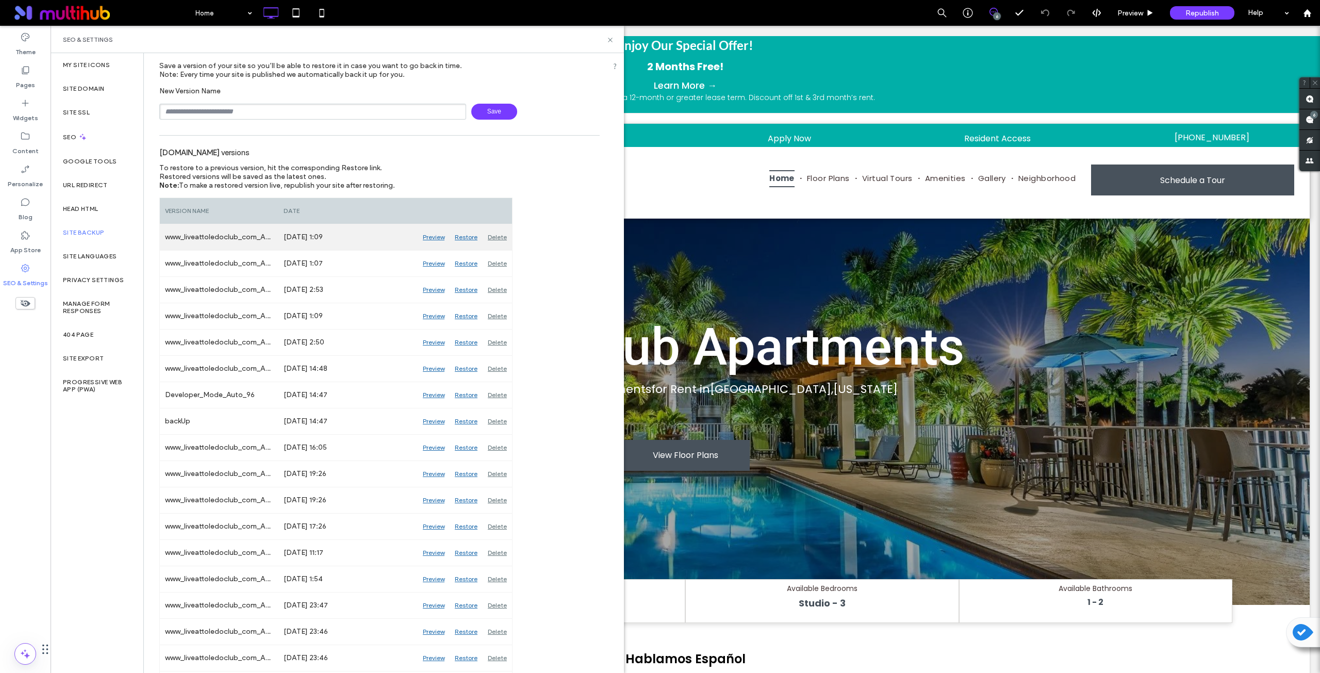
click at [433, 235] on div "Preview" at bounding box center [434, 237] width 32 height 26
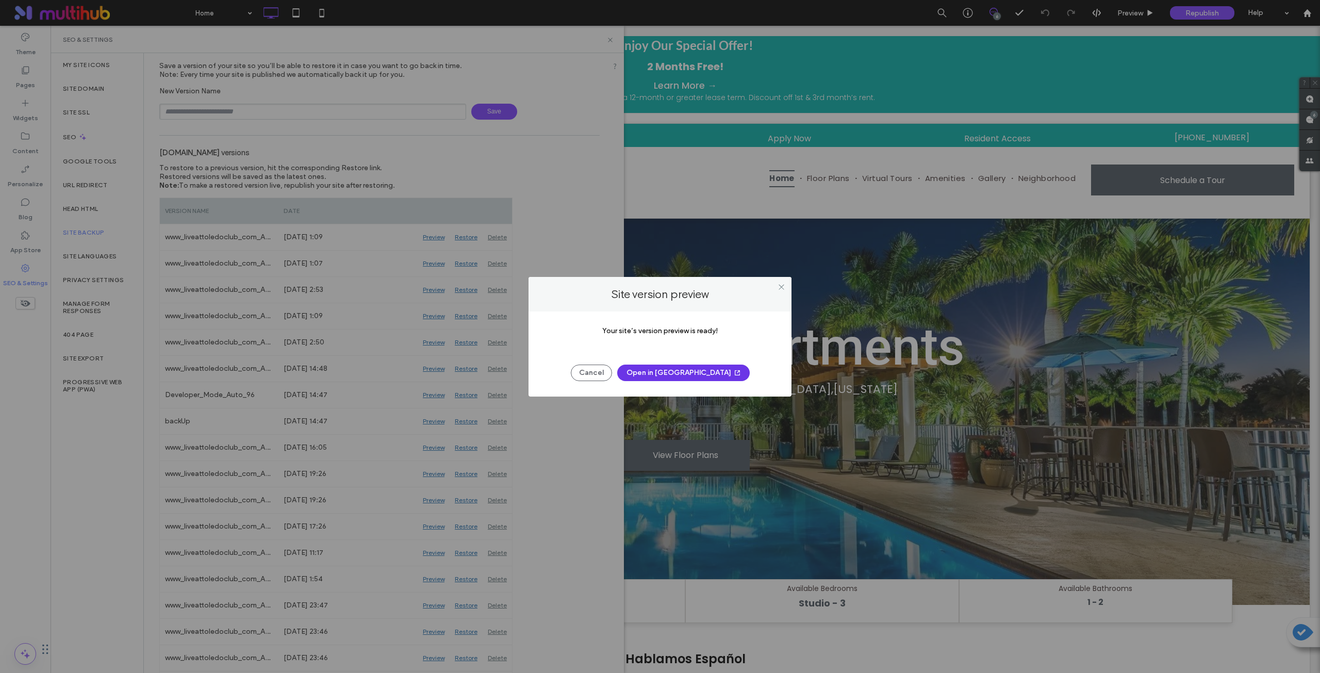
click at [673, 373] on button "Open in [GEOGRAPHIC_DATA]" at bounding box center [683, 373] width 133 height 17
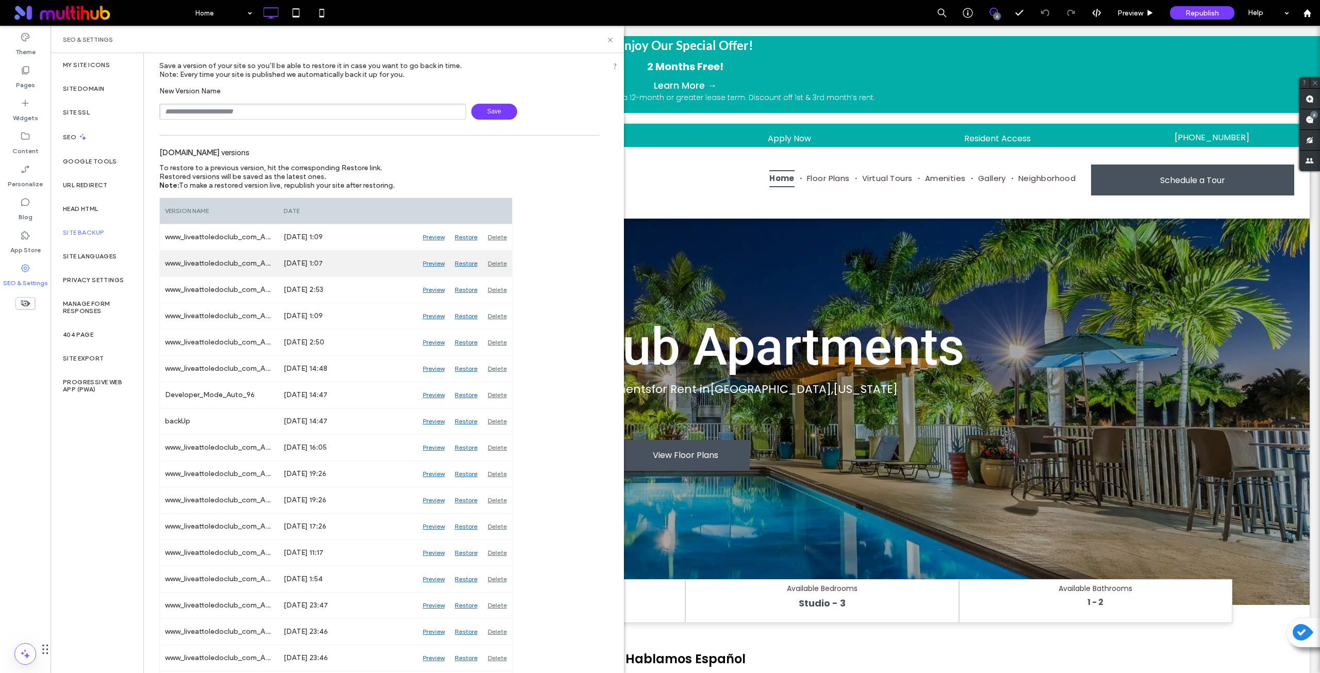
click at [431, 264] on div "Preview" at bounding box center [434, 264] width 32 height 26
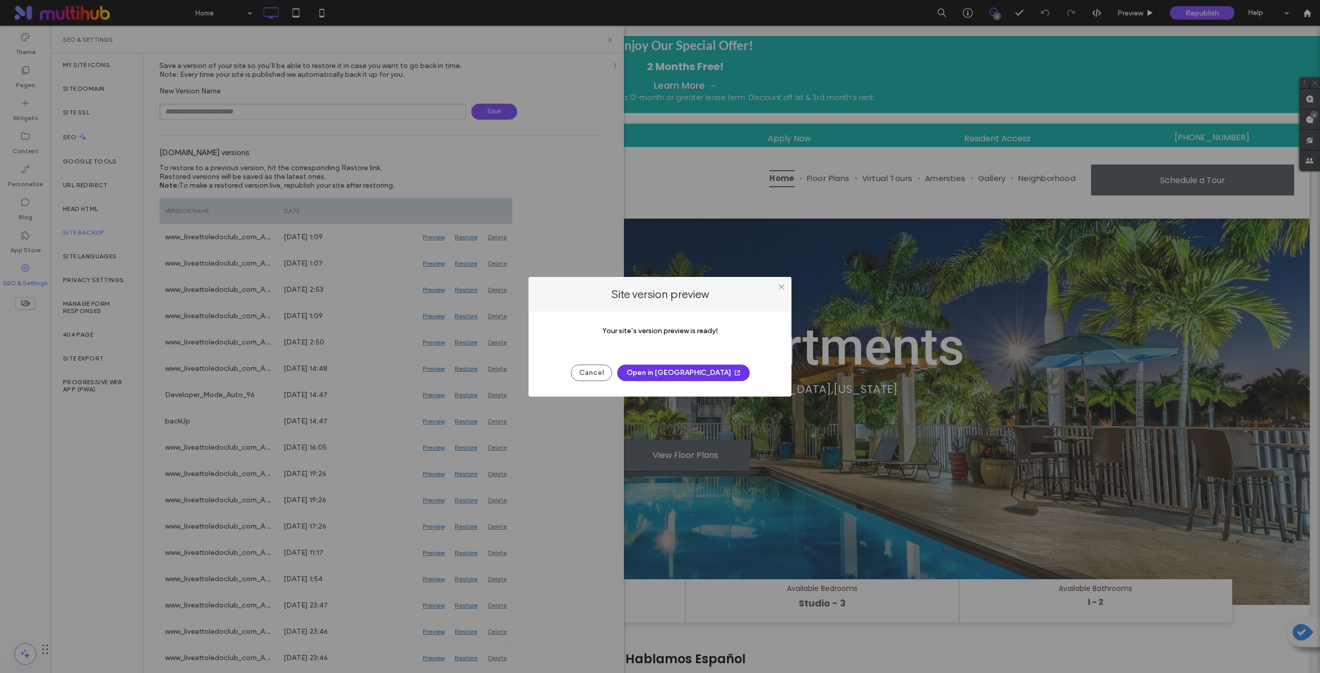
click at [692, 373] on button "Open in [GEOGRAPHIC_DATA]" at bounding box center [683, 373] width 133 height 17
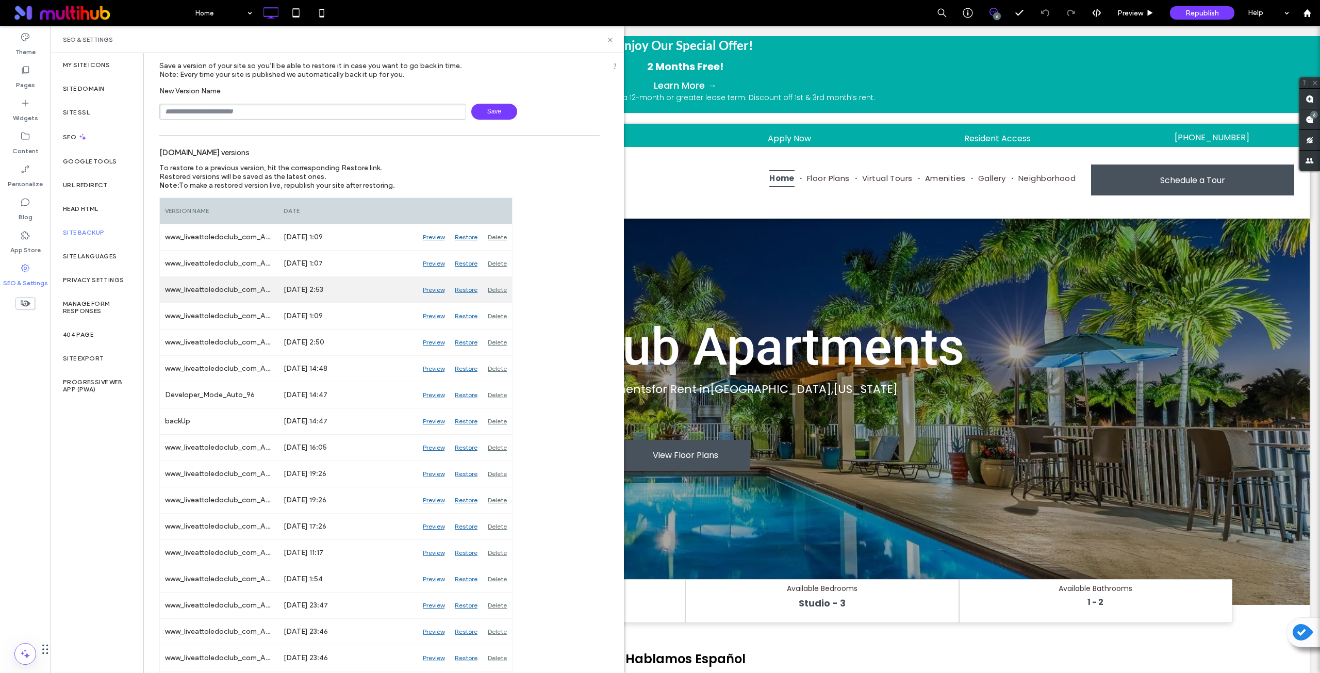
click at [428, 288] on div "Preview" at bounding box center [434, 290] width 32 height 26
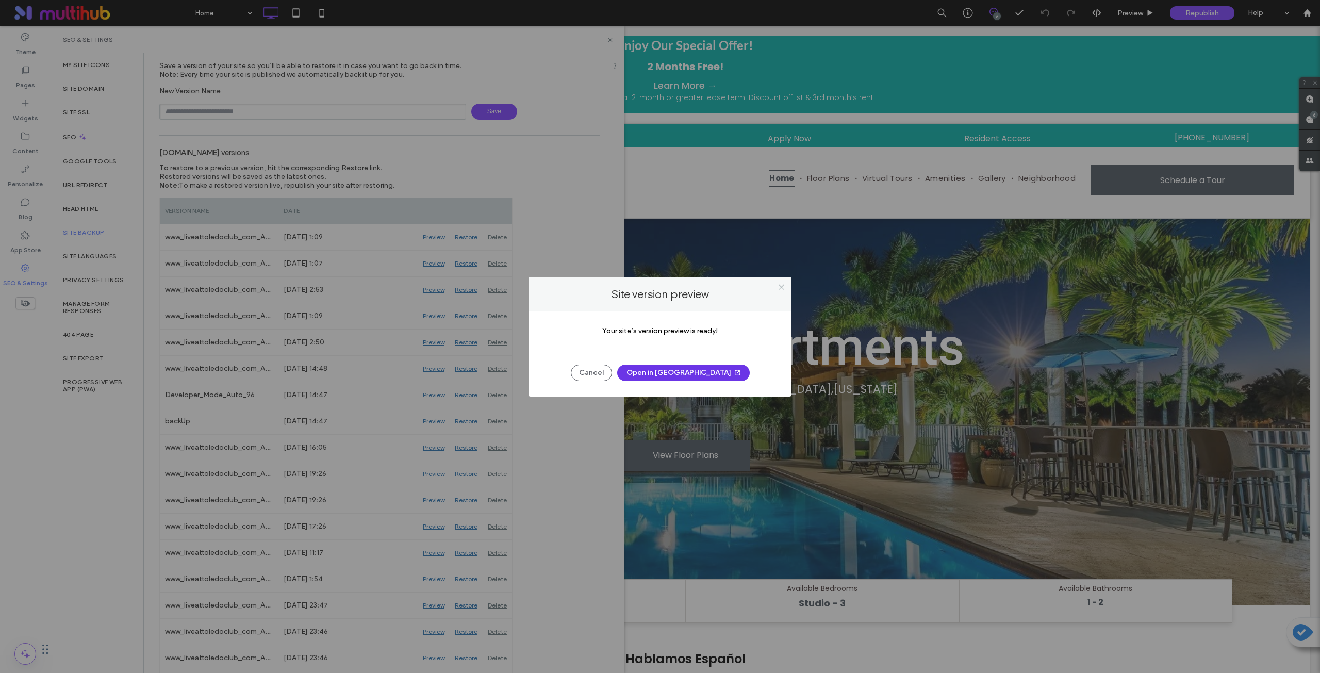
click at [672, 378] on button "Open in [GEOGRAPHIC_DATA]" at bounding box center [683, 373] width 133 height 17
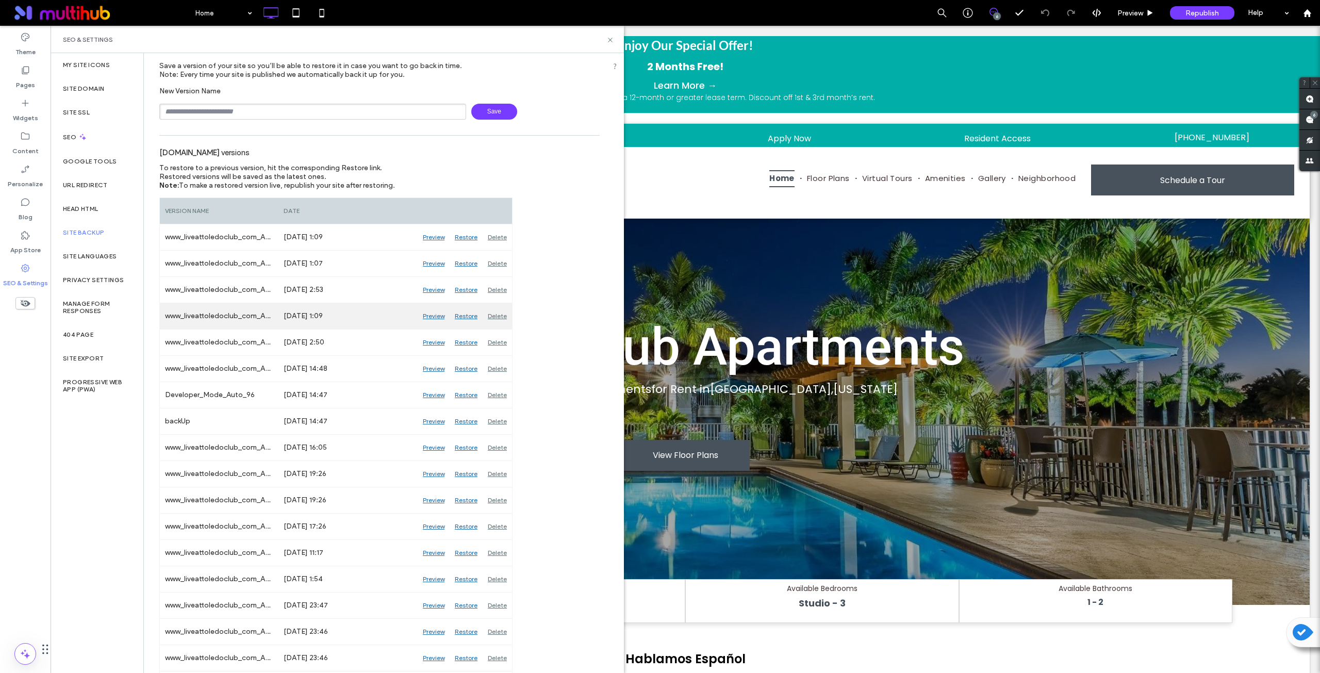
click at [440, 316] on div "Preview" at bounding box center [434, 316] width 32 height 26
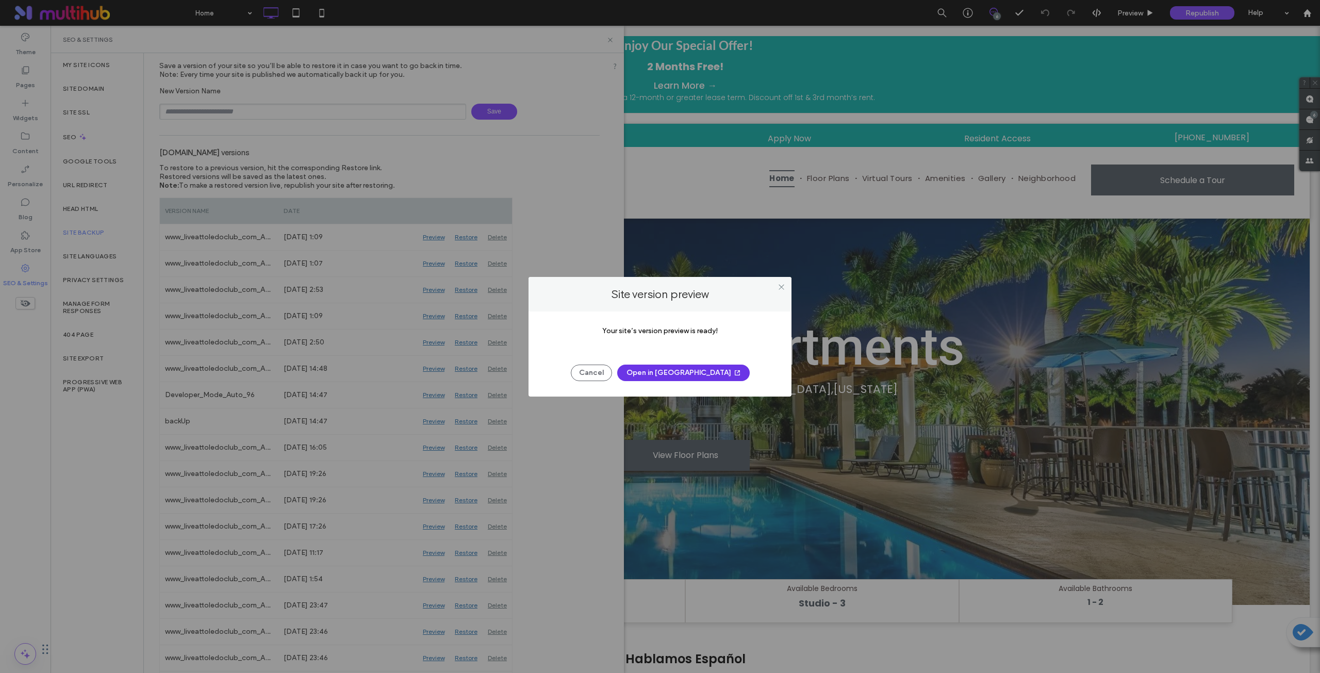
click at [673, 373] on button "Open in [GEOGRAPHIC_DATA]" at bounding box center [683, 373] width 133 height 17
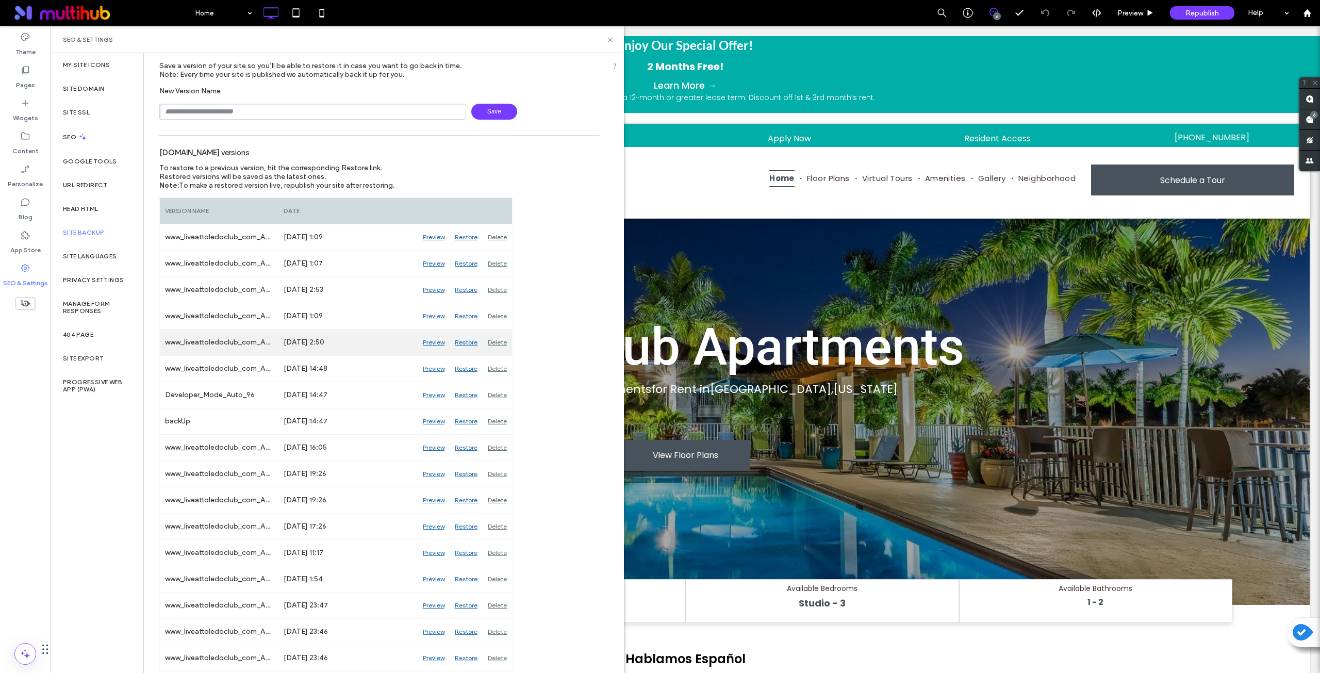
click at [437, 342] on div "Preview" at bounding box center [434, 343] width 32 height 26
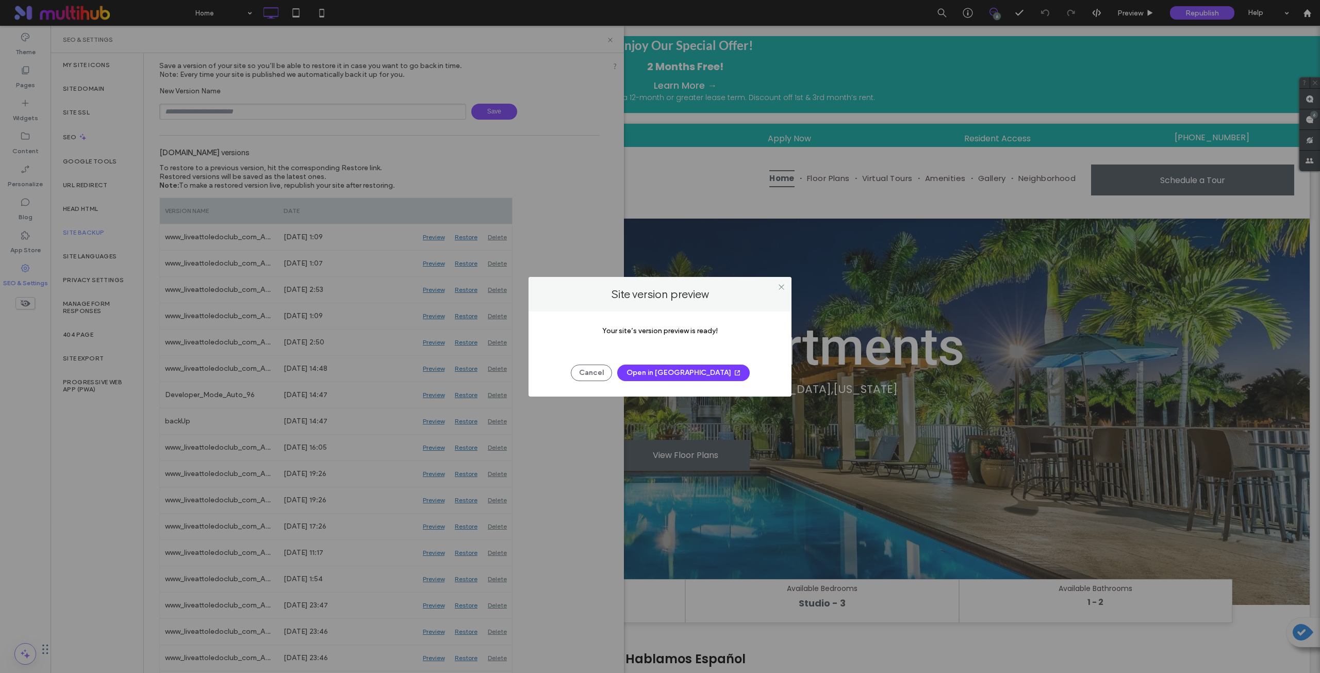
click at [682, 372] on button "Open in [GEOGRAPHIC_DATA]" at bounding box center [683, 373] width 133 height 17
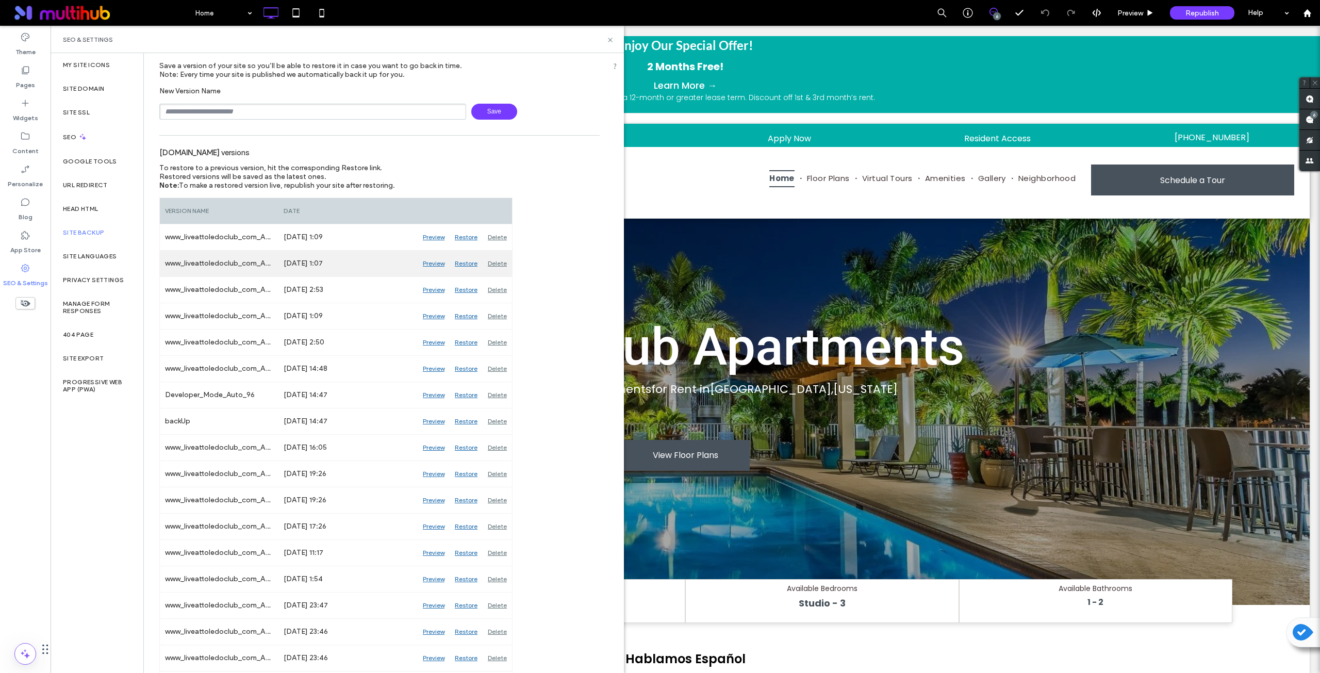
click at [434, 261] on div "Preview" at bounding box center [434, 264] width 32 height 26
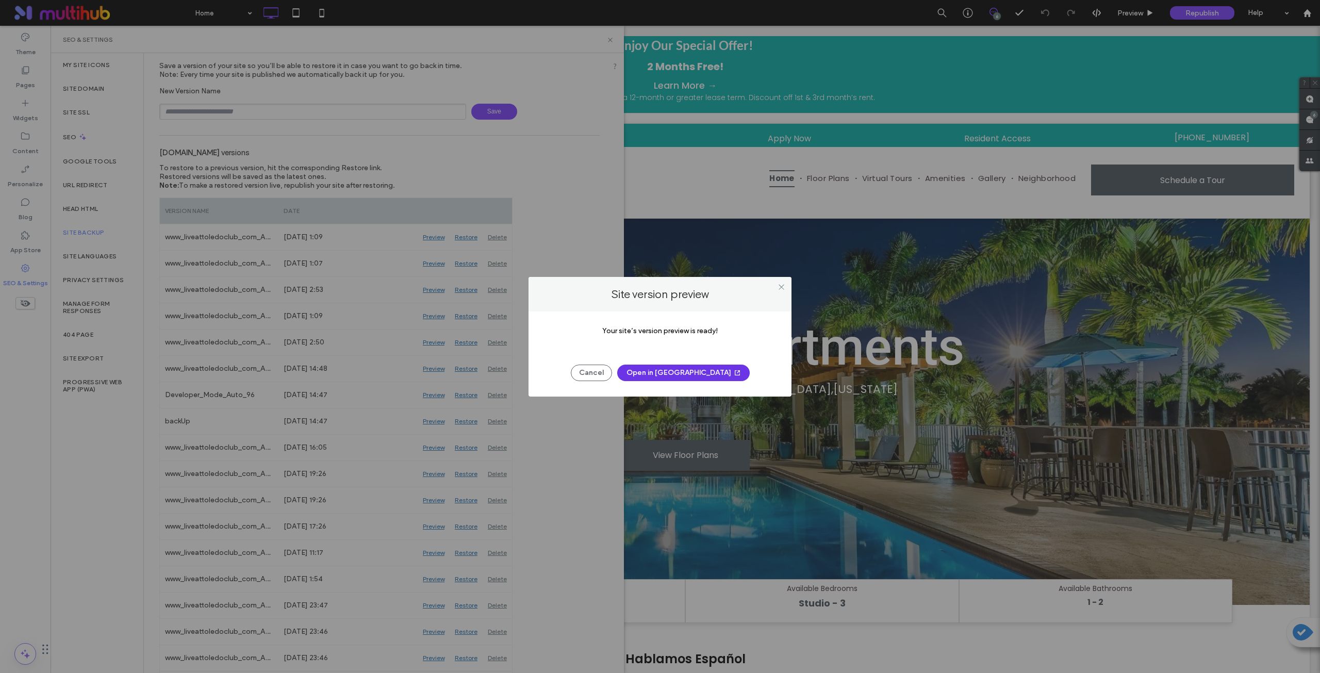
click at [662, 372] on button "Open in [GEOGRAPHIC_DATA]" at bounding box center [683, 373] width 133 height 17
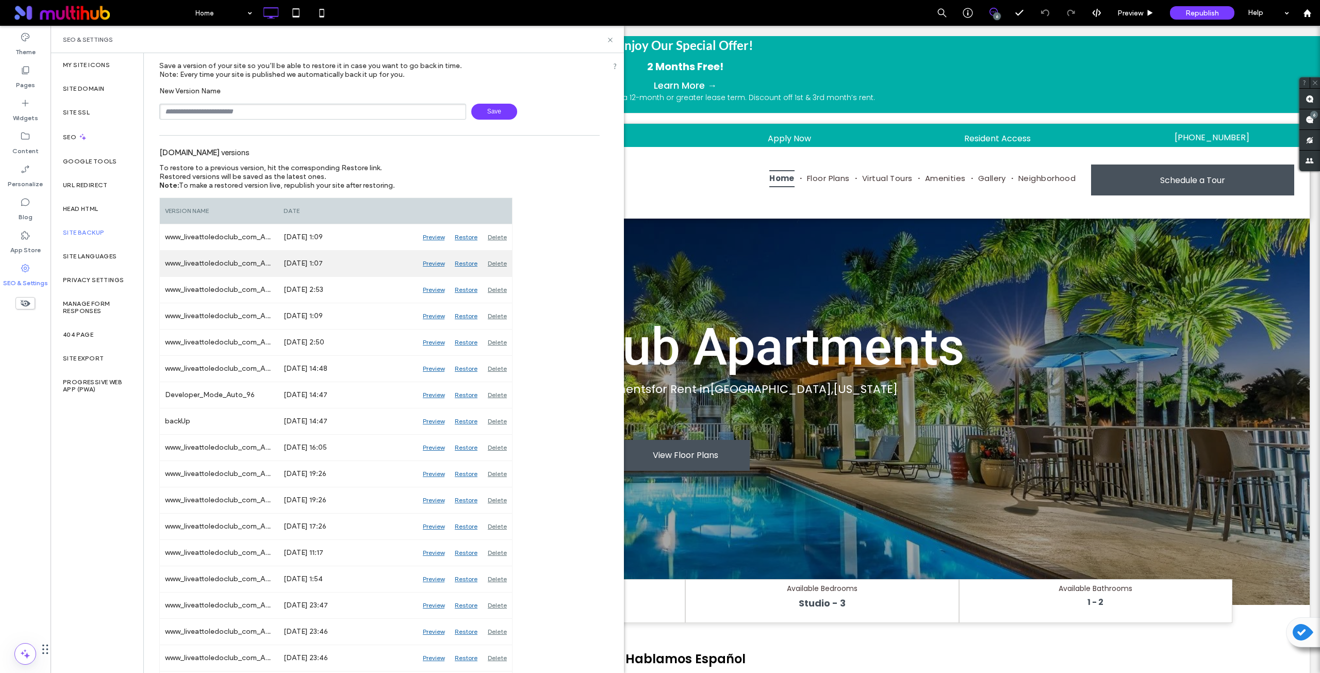
click at [497, 261] on div "Delete" at bounding box center [497, 264] width 29 height 26
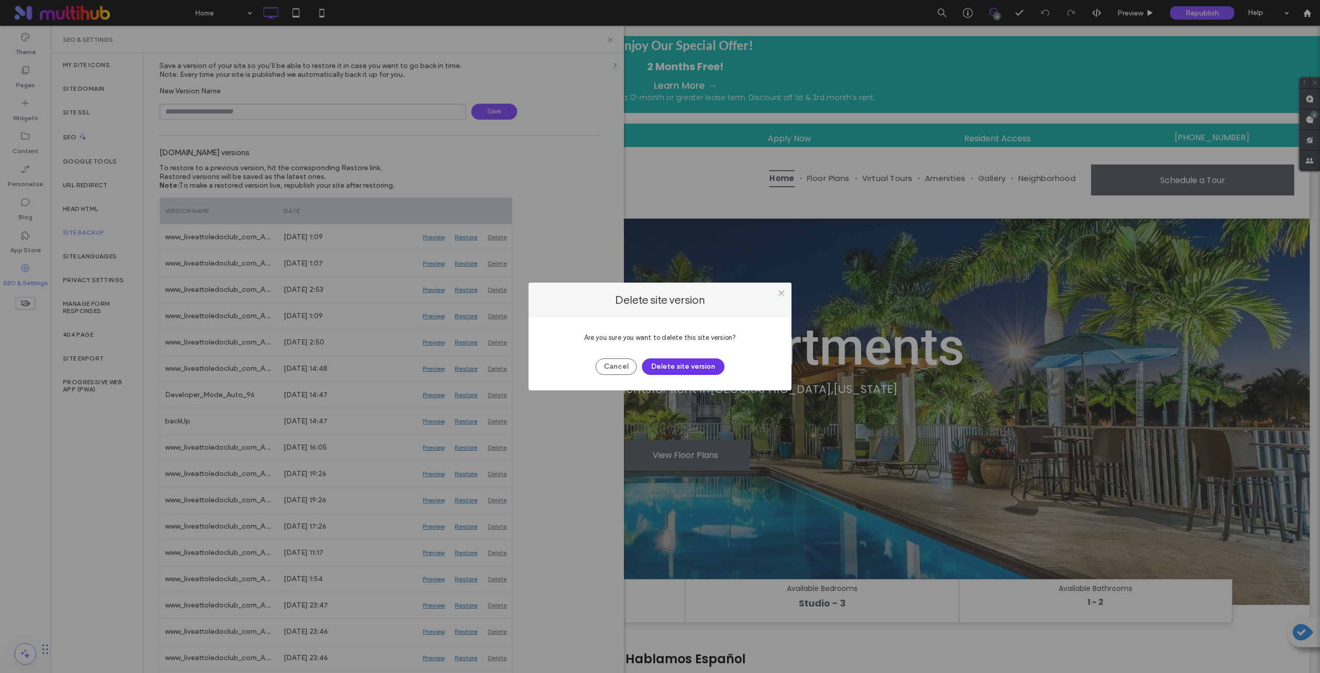
click at [660, 367] on button "Delete site version" at bounding box center [683, 366] width 83 height 17
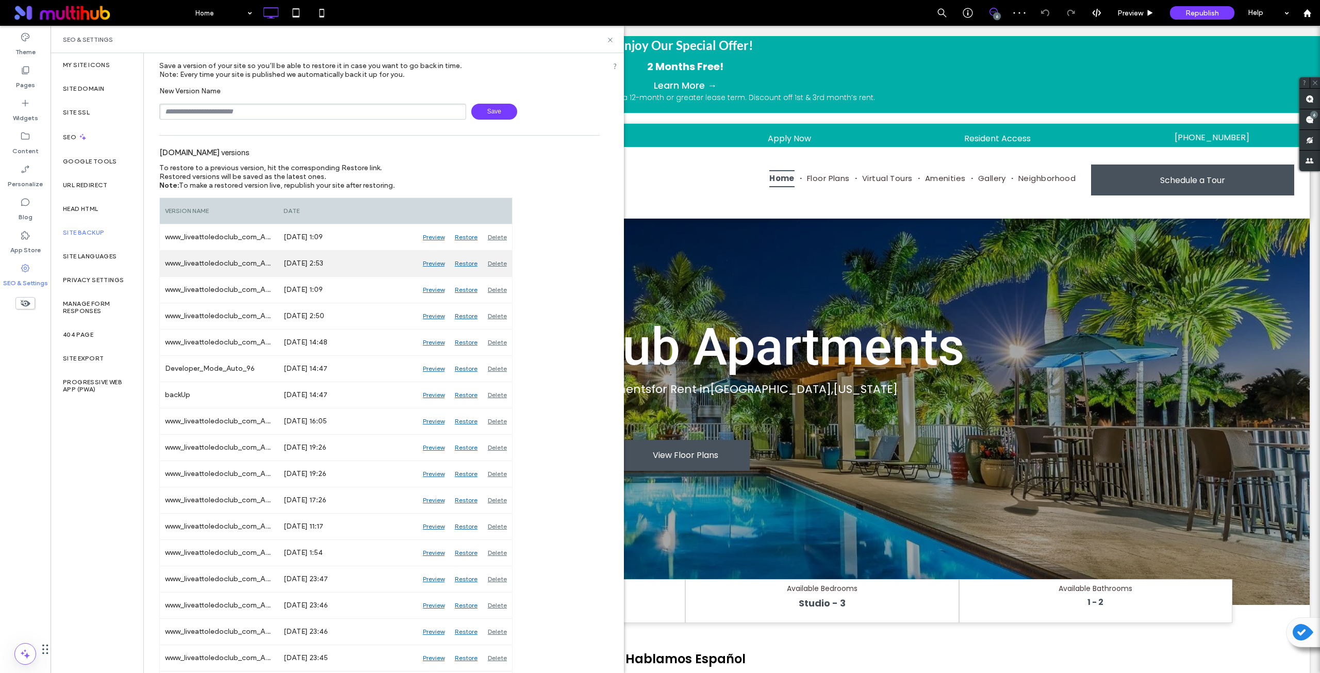
click at [430, 264] on div "Preview" at bounding box center [434, 264] width 32 height 26
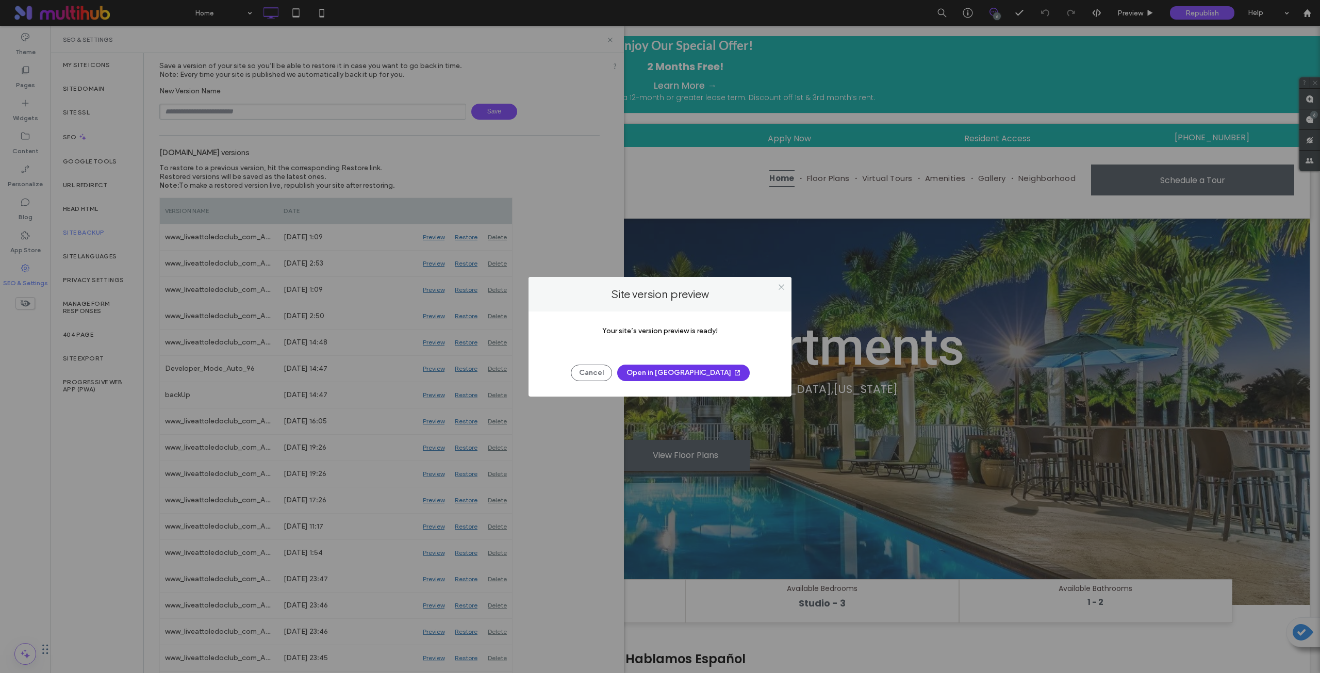
click at [679, 372] on button "Open in [GEOGRAPHIC_DATA]" at bounding box center [683, 373] width 133 height 17
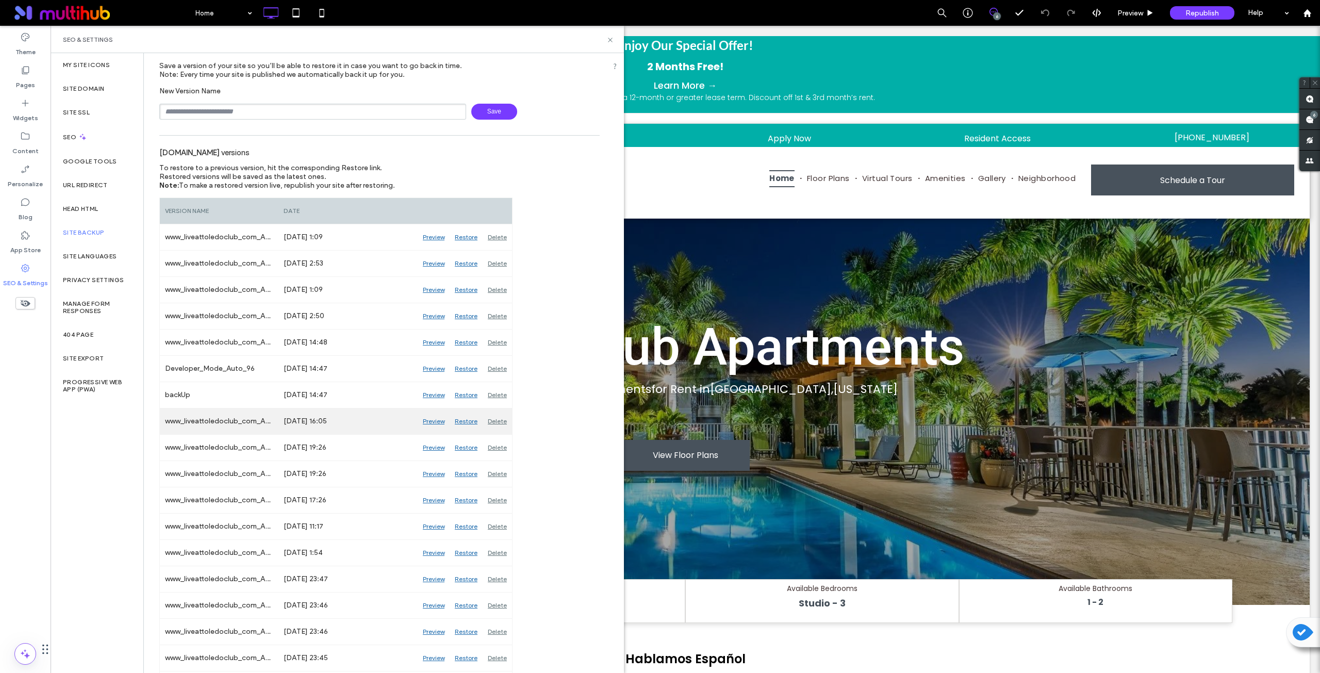
click at [435, 421] on div "Preview" at bounding box center [434, 421] width 32 height 26
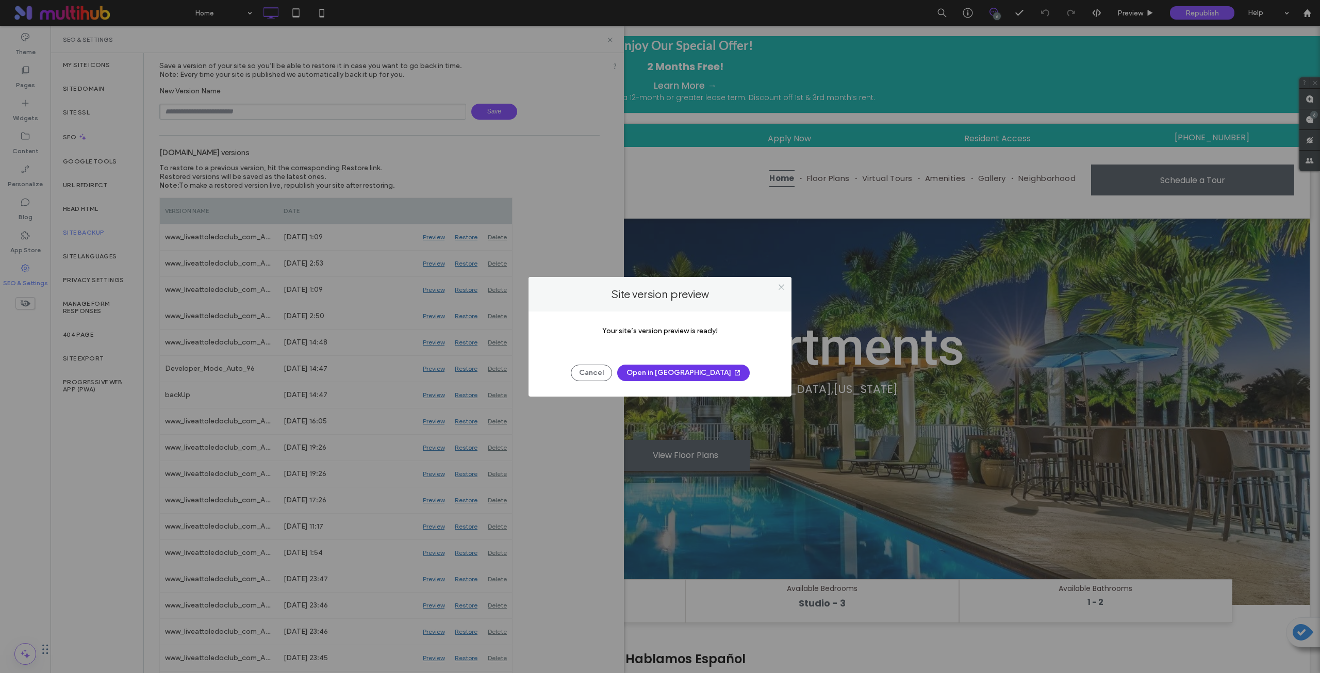
click at [679, 372] on button "Open in [GEOGRAPHIC_DATA]" at bounding box center [683, 373] width 133 height 17
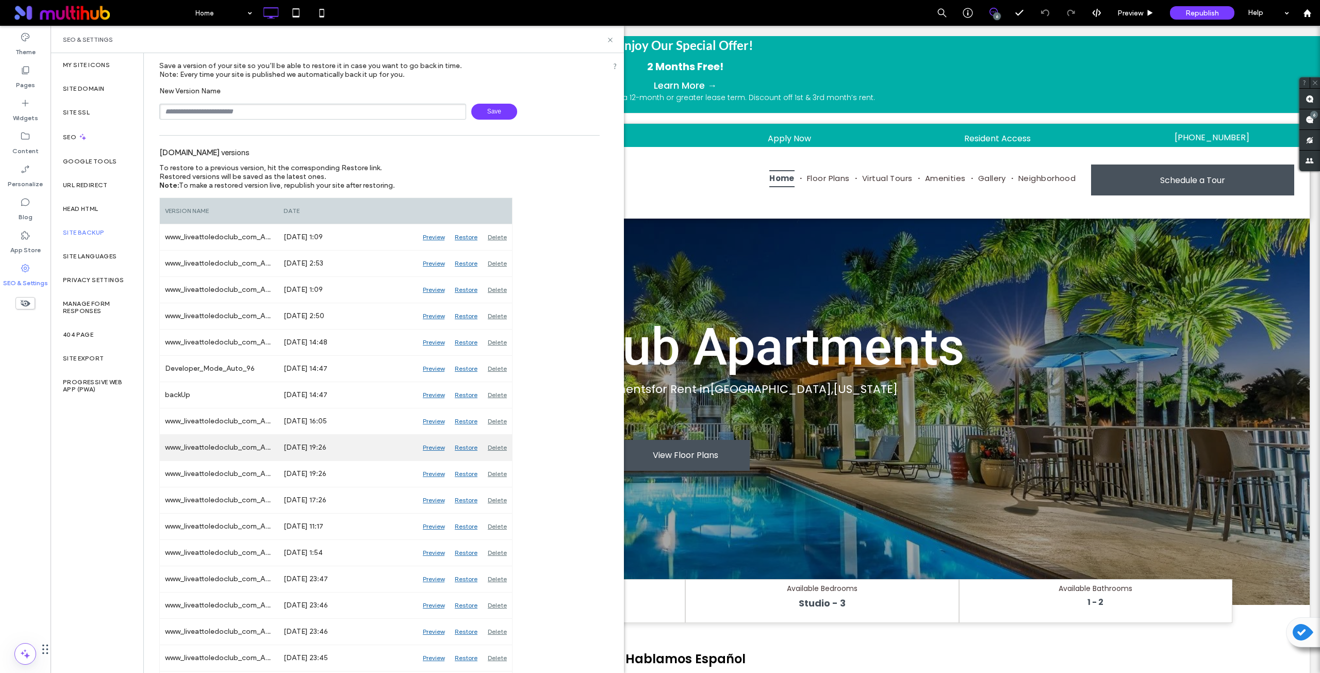
click at [431, 447] on div "Preview" at bounding box center [434, 448] width 32 height 26
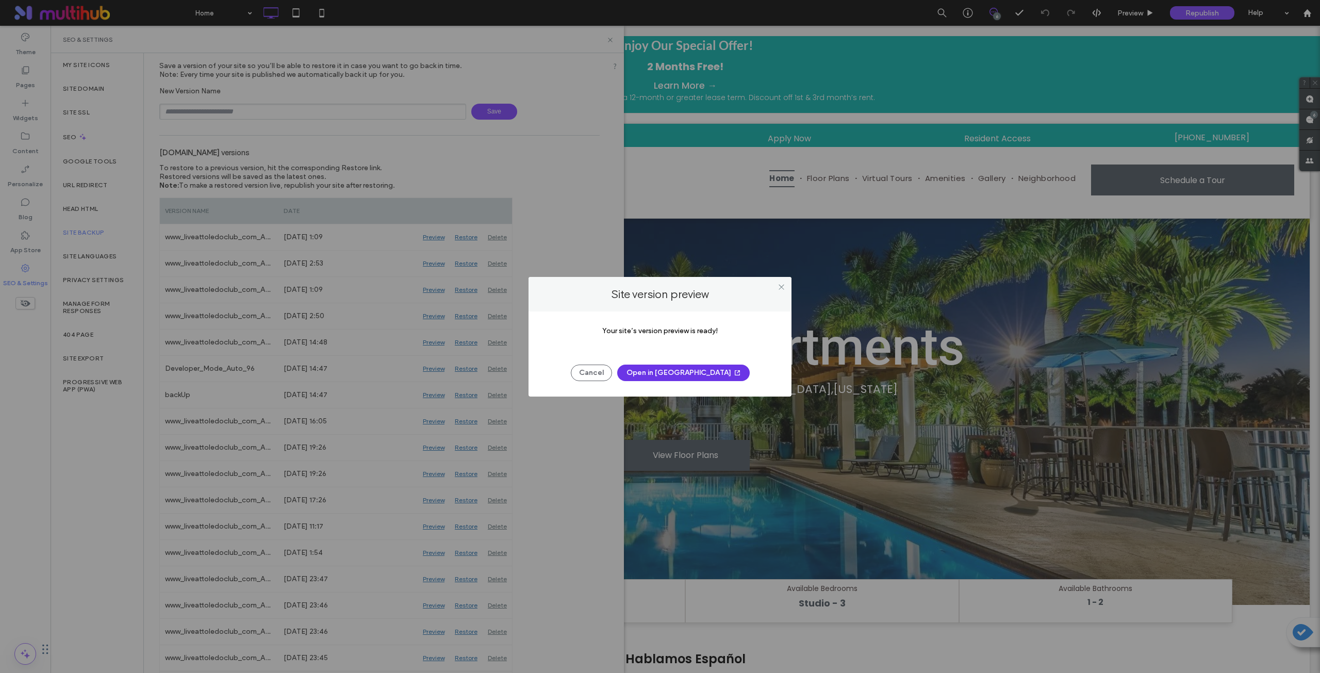
click at [676, 372] on button "Open in [GEOGRAPHIC_DATA]" at bounding box center [683, 373] width 133 height 17
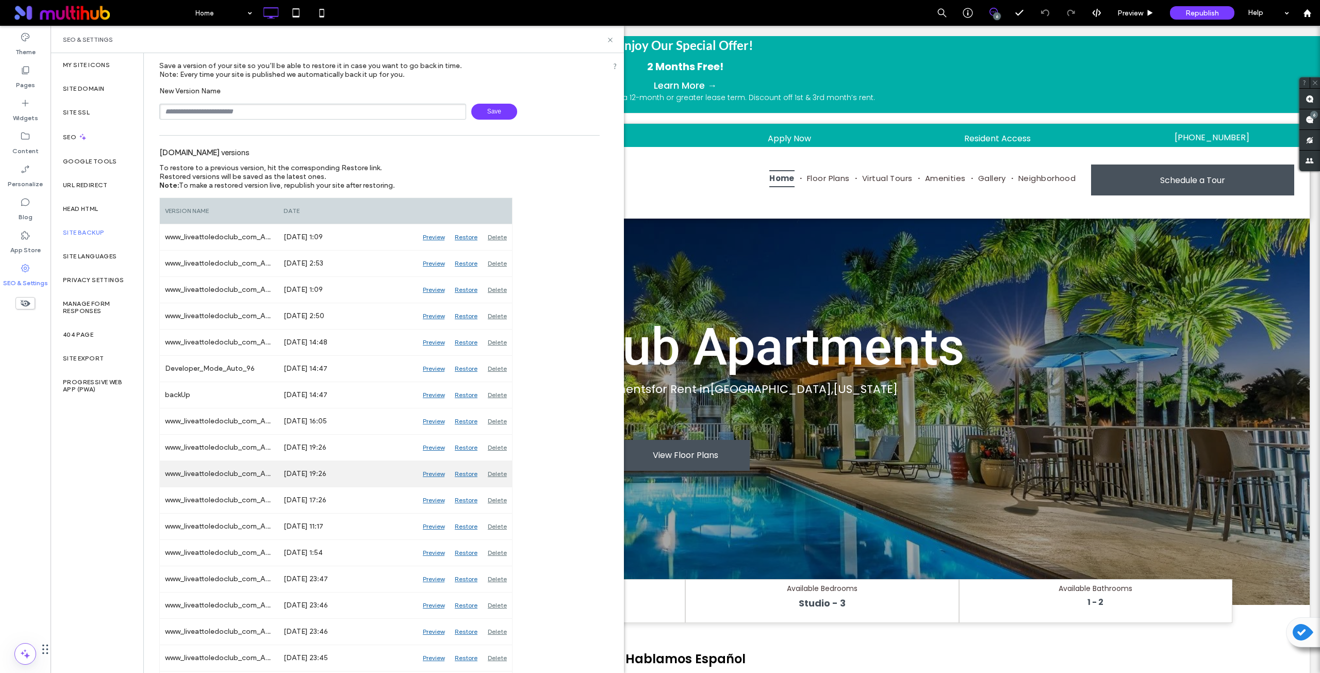
click at [438, 472] on div "Preview" at bounding box center [434, 474] width 32 height 26
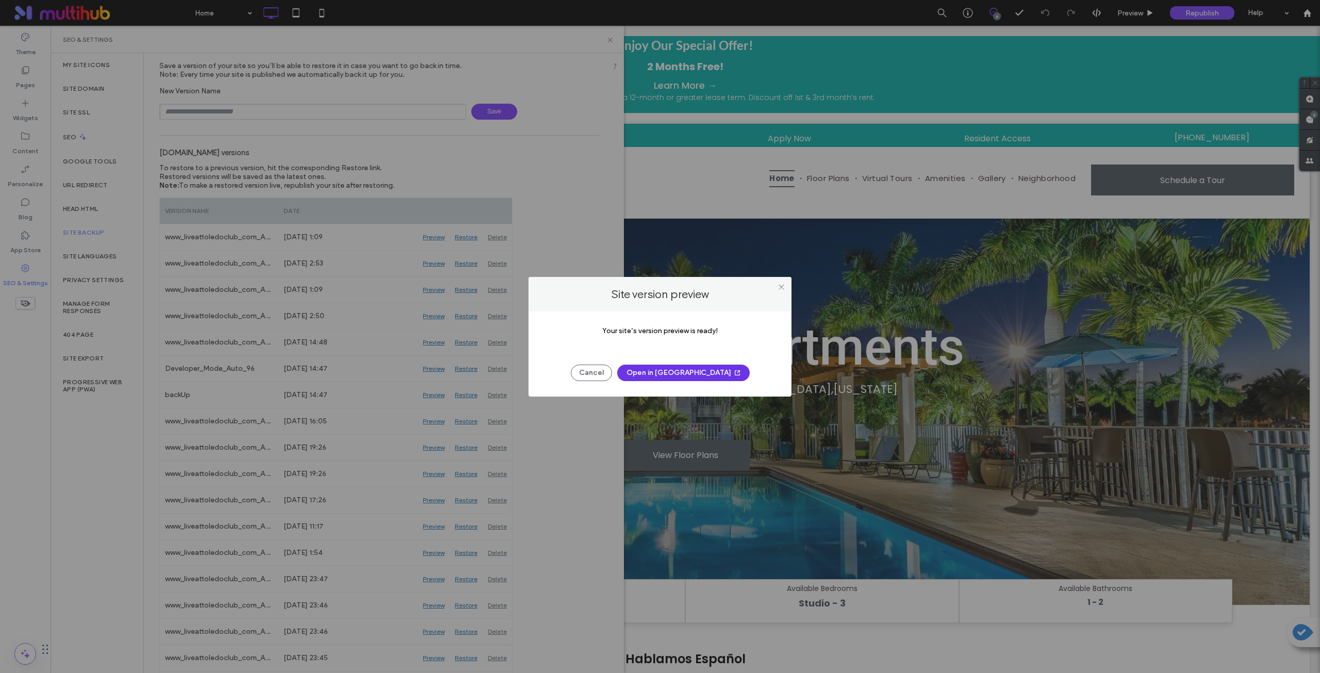
click at [697, 373] on button "Open in [GEOGRAPHIC_DATA]" at bounding box center [683, 373] width 133 height 17
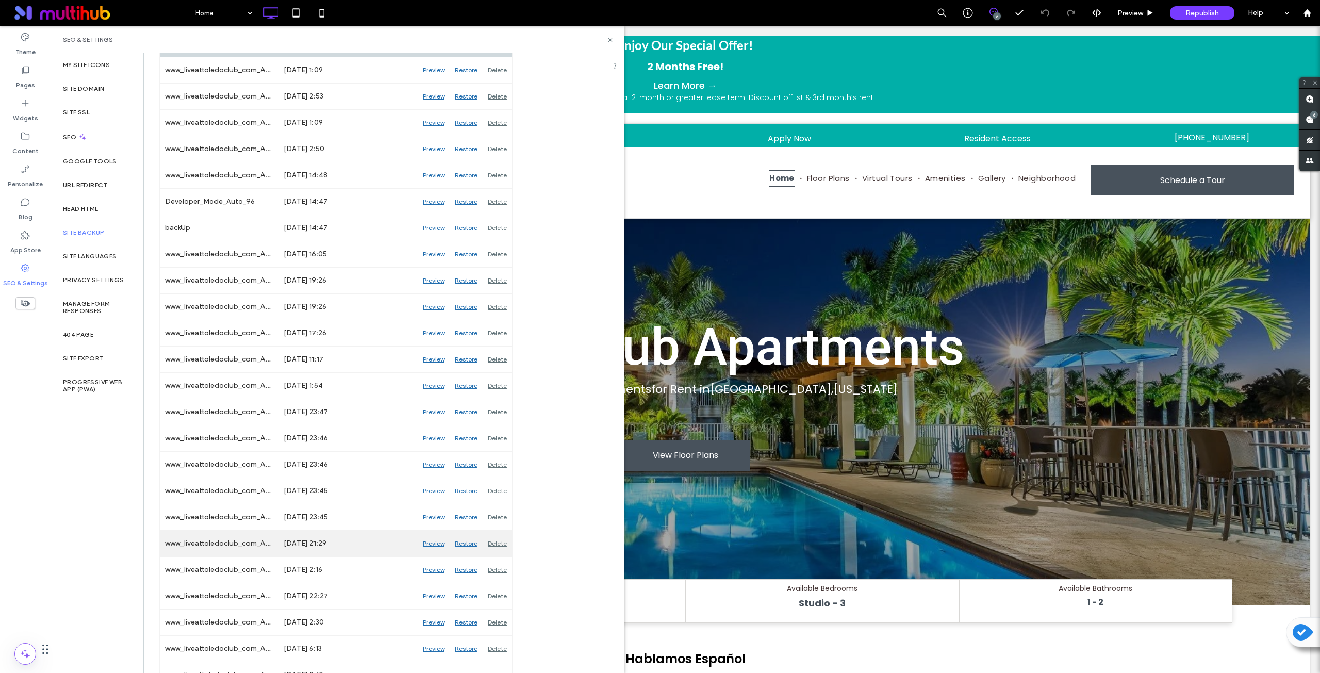
scroll to position [202, 0]
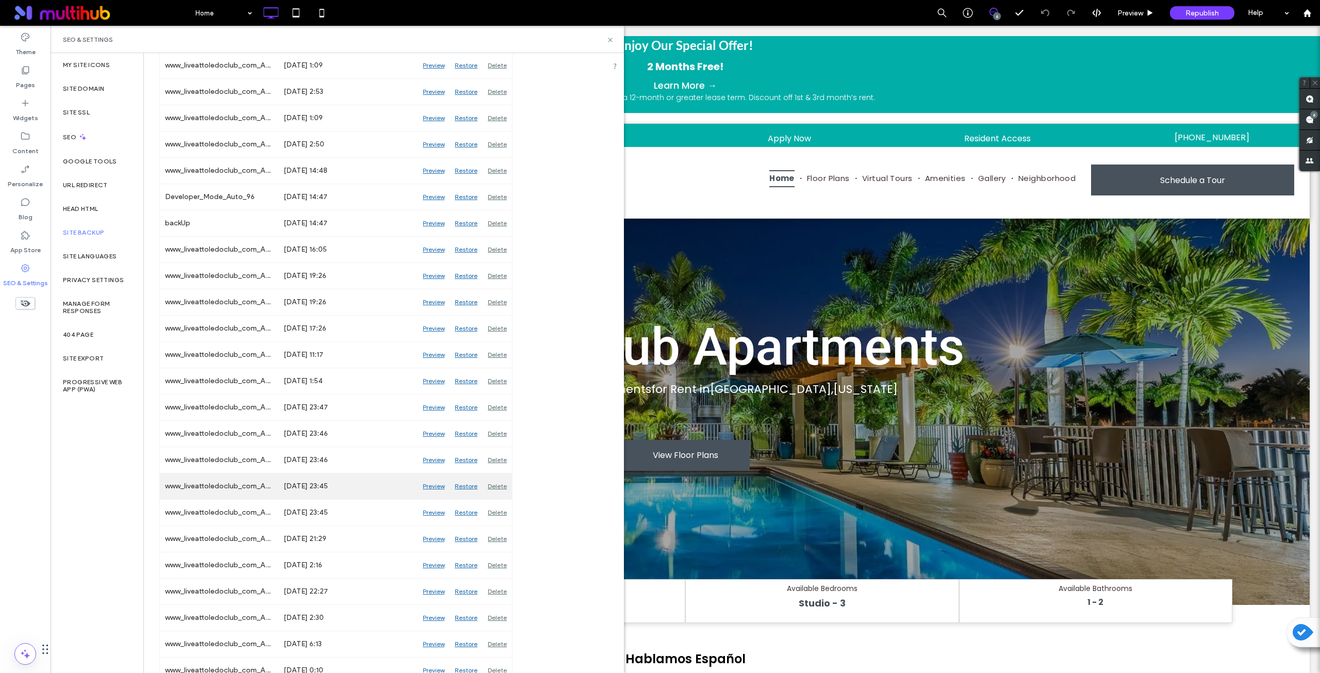
click at [434, 486] on div "Preview" at bounding box center [434, 486] width 32 height 26
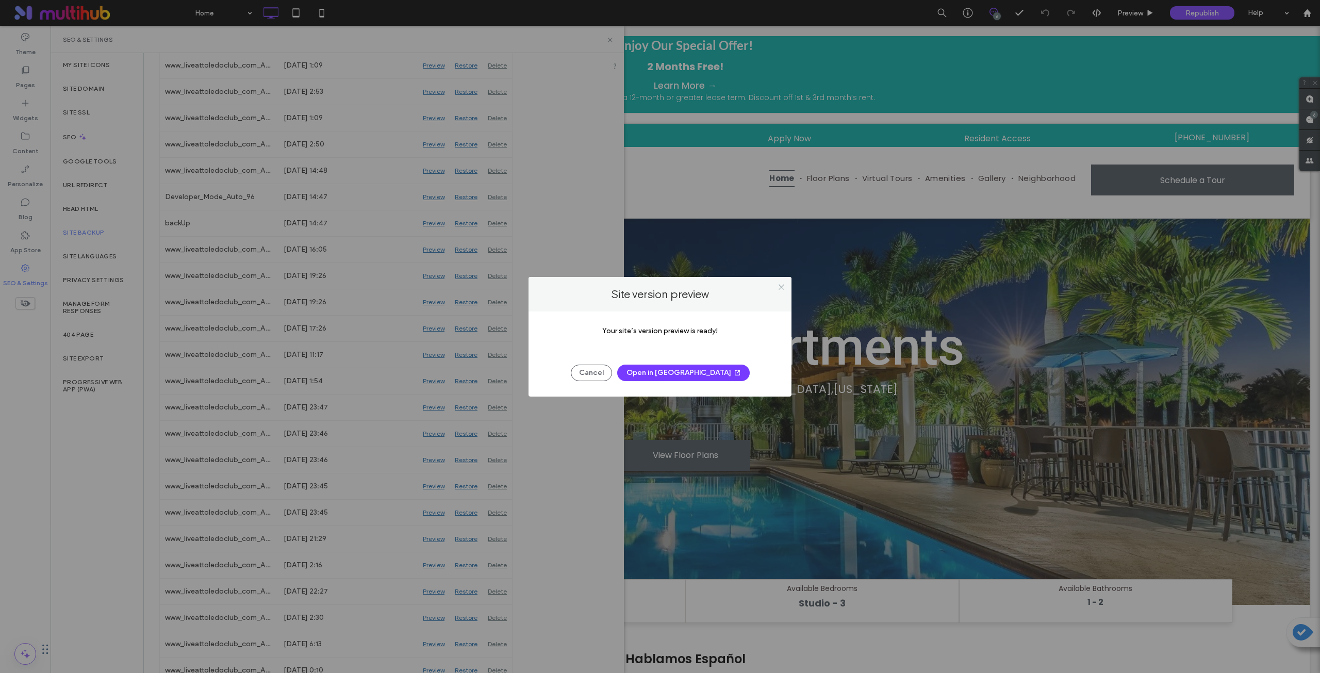
click at [689, 370] on button "Open in [GEOGRAPHIC_DATA]" at bounding box center [683, 373] width 133 height 17
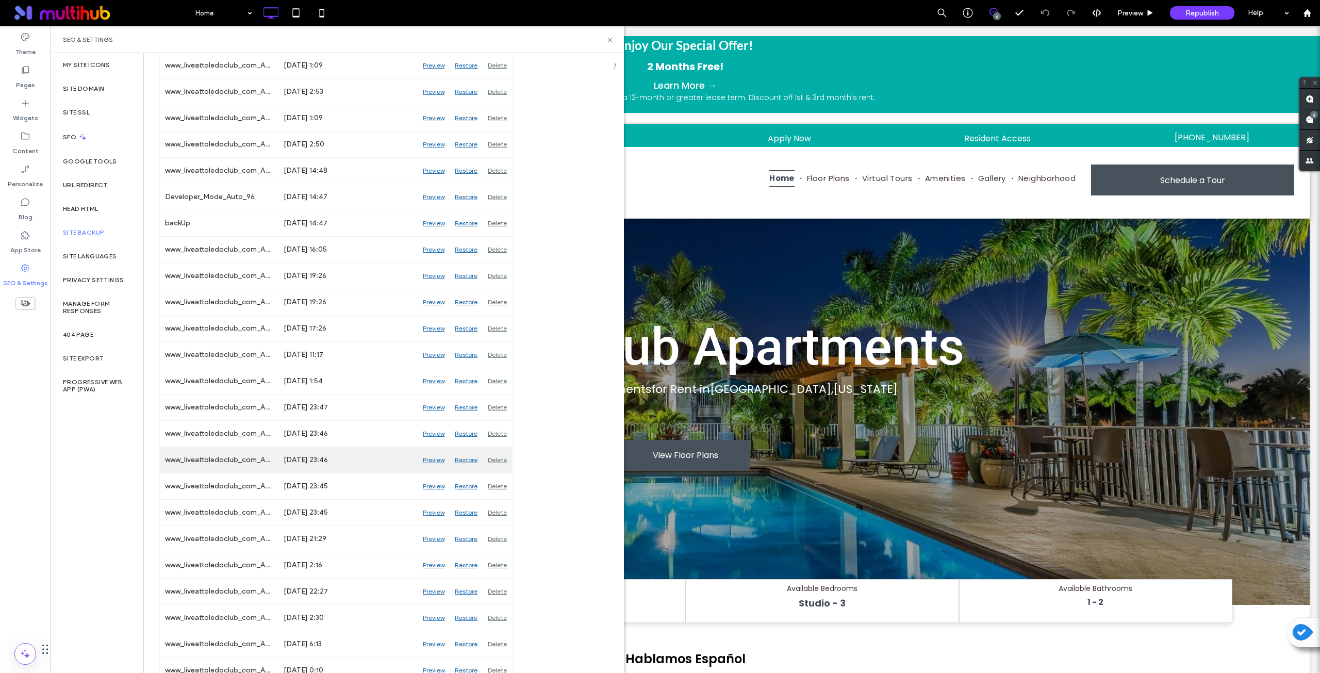
click at [445, 457] on div "Preview" at bounding box center [434, 460] width 32 height 26
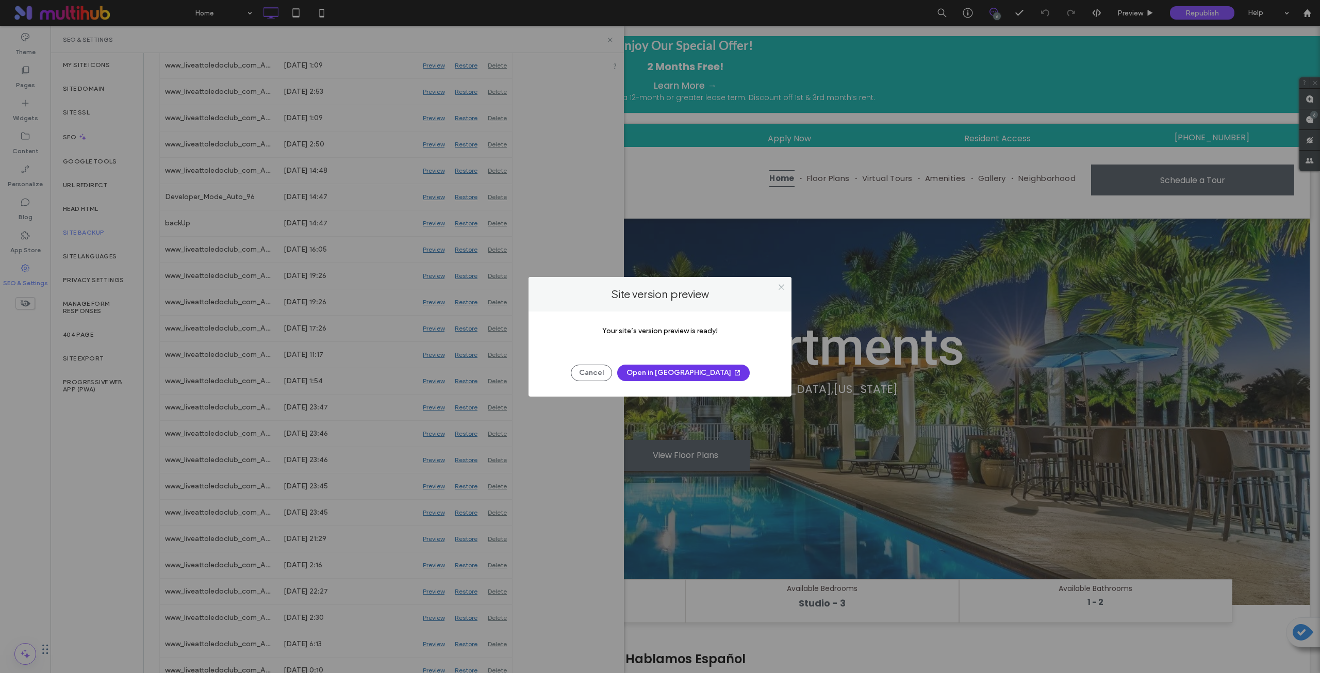
click at [666, 372] on button "Open in [GEOGRAPHIC_DATA]" at bounding box center [683, 373] width 133 height 17
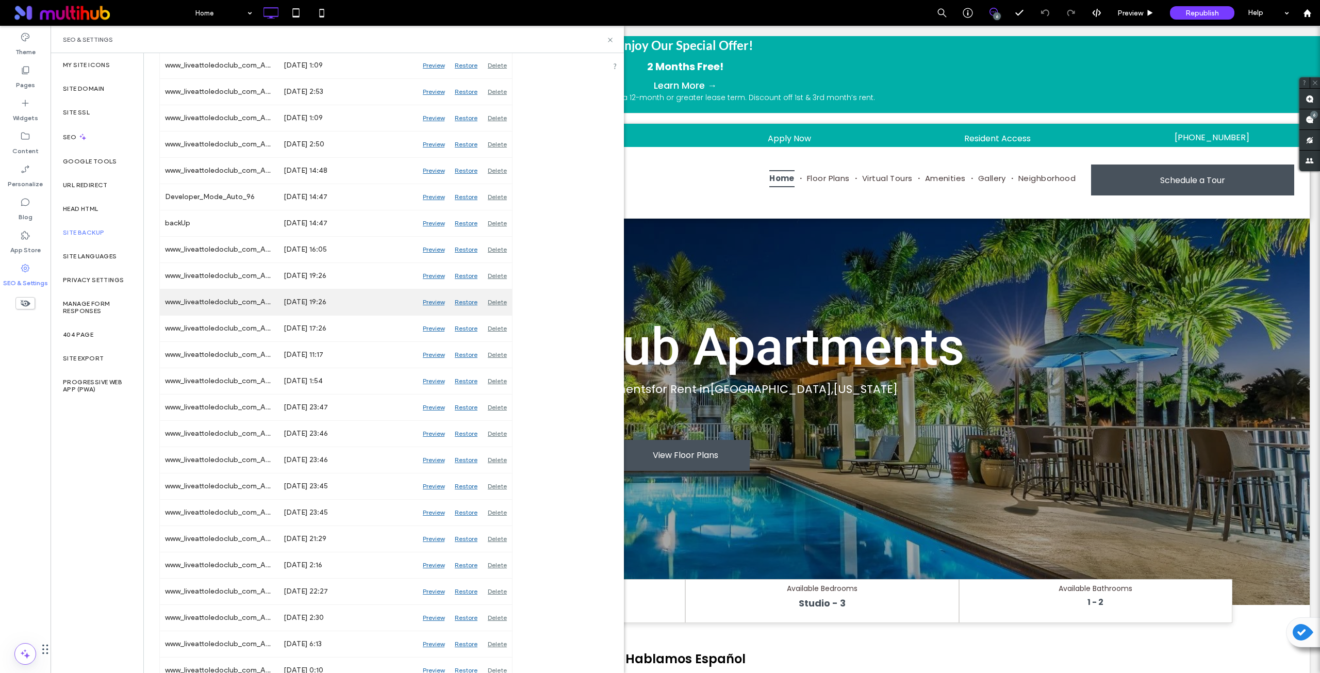
click at [439, 300] on div "Preview" at bounding box center [434, 302] width 32 height 26
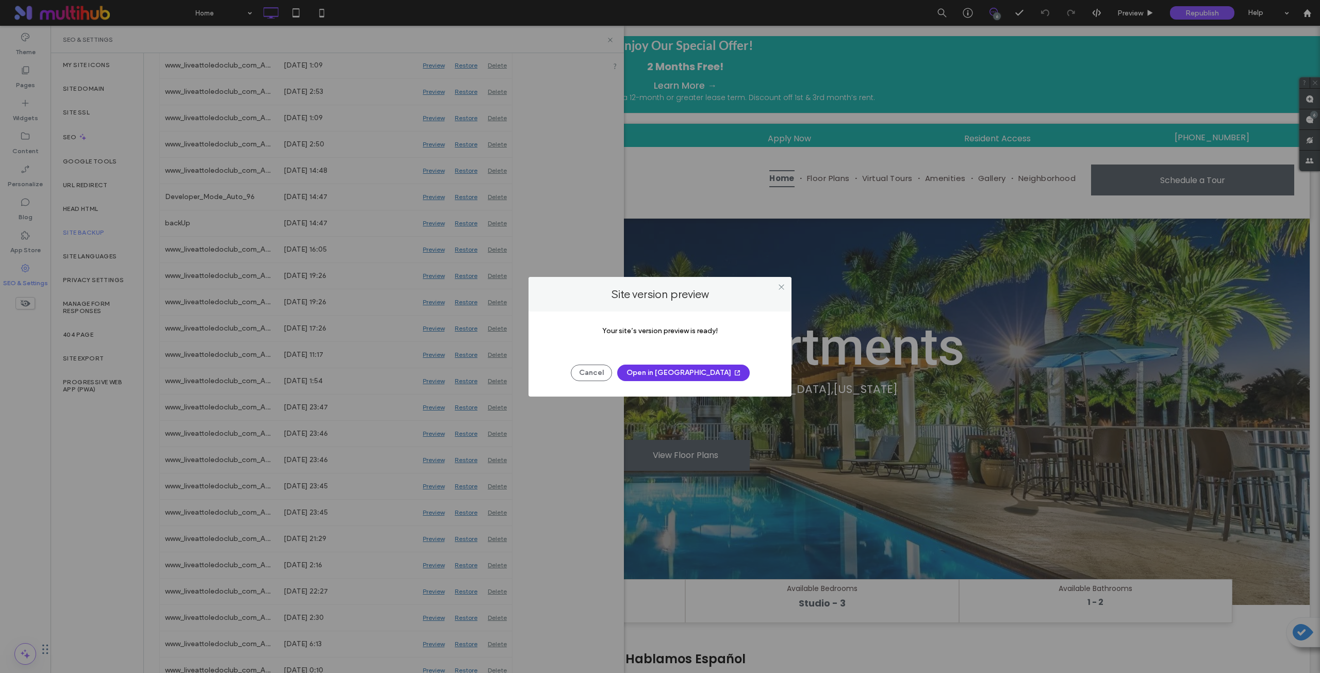
click at [672, 370] on button "Open in [GEOGRAPHIC_DATA]" at bounding box center [683, 373] width 133 height 17
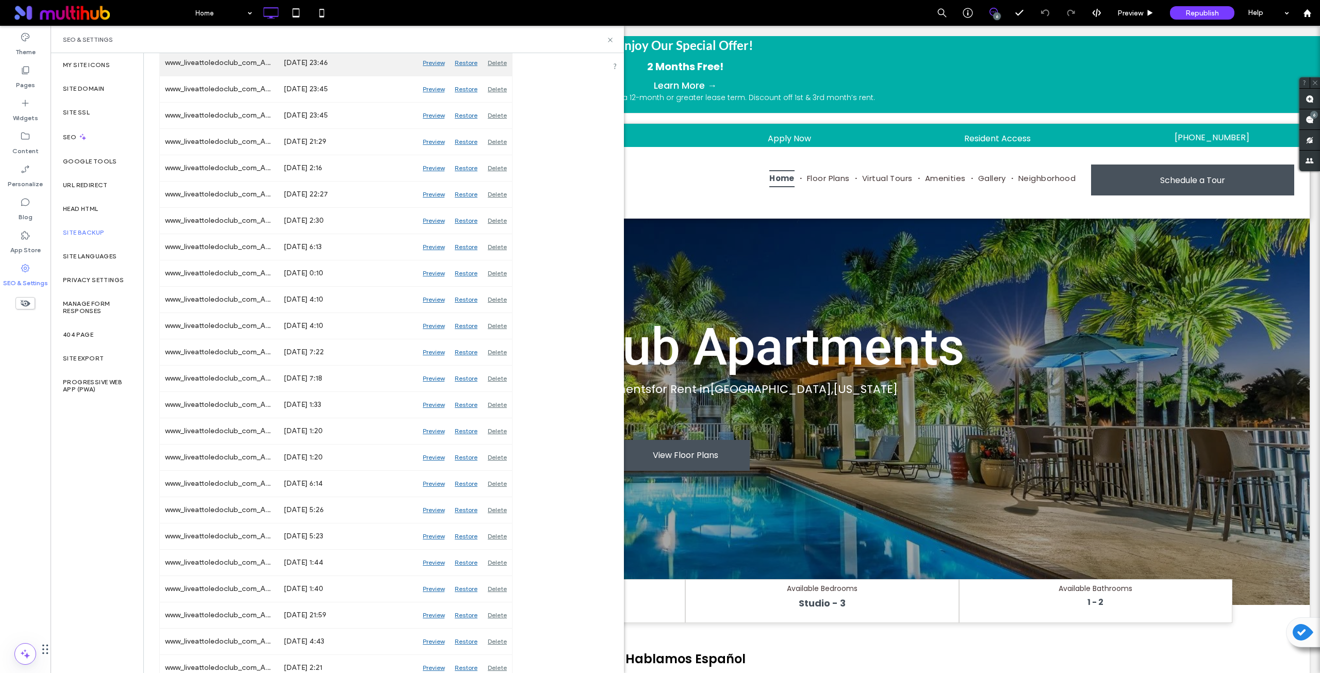
scroll to position [717, 0]
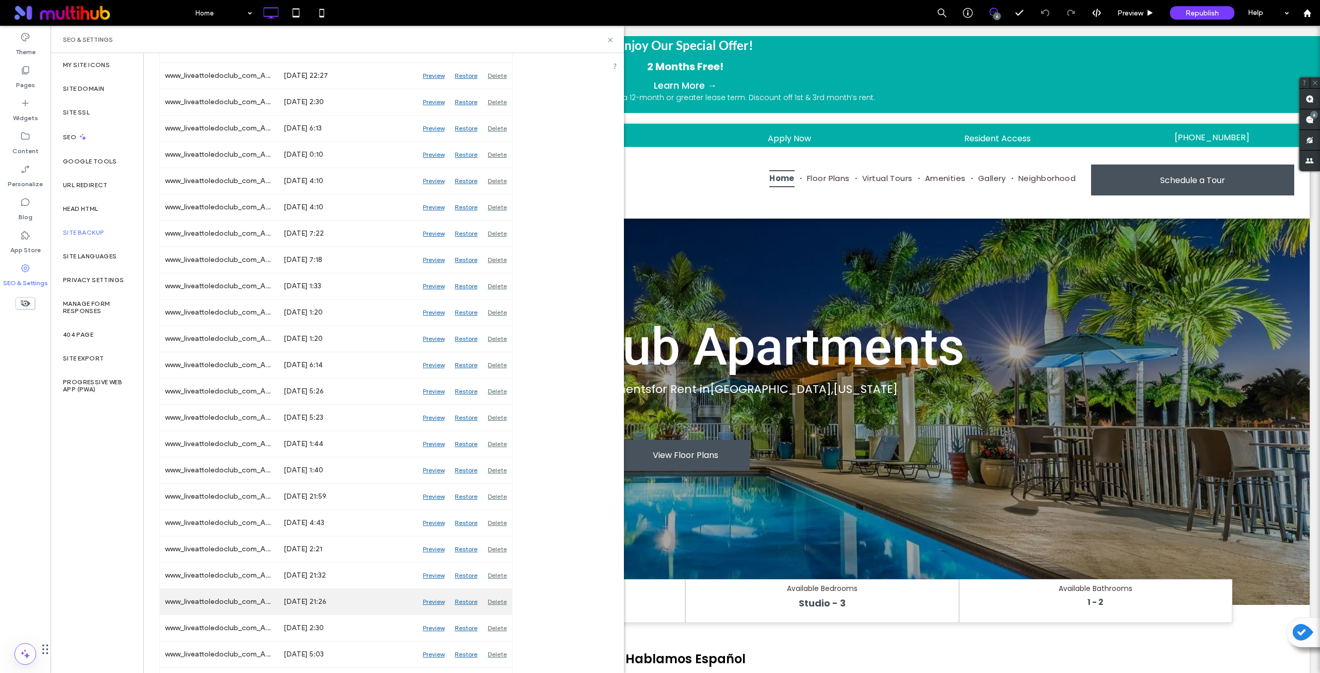
click at [430, 604] on div "Preview" at bounding box center [434, 602] width 32 height 26
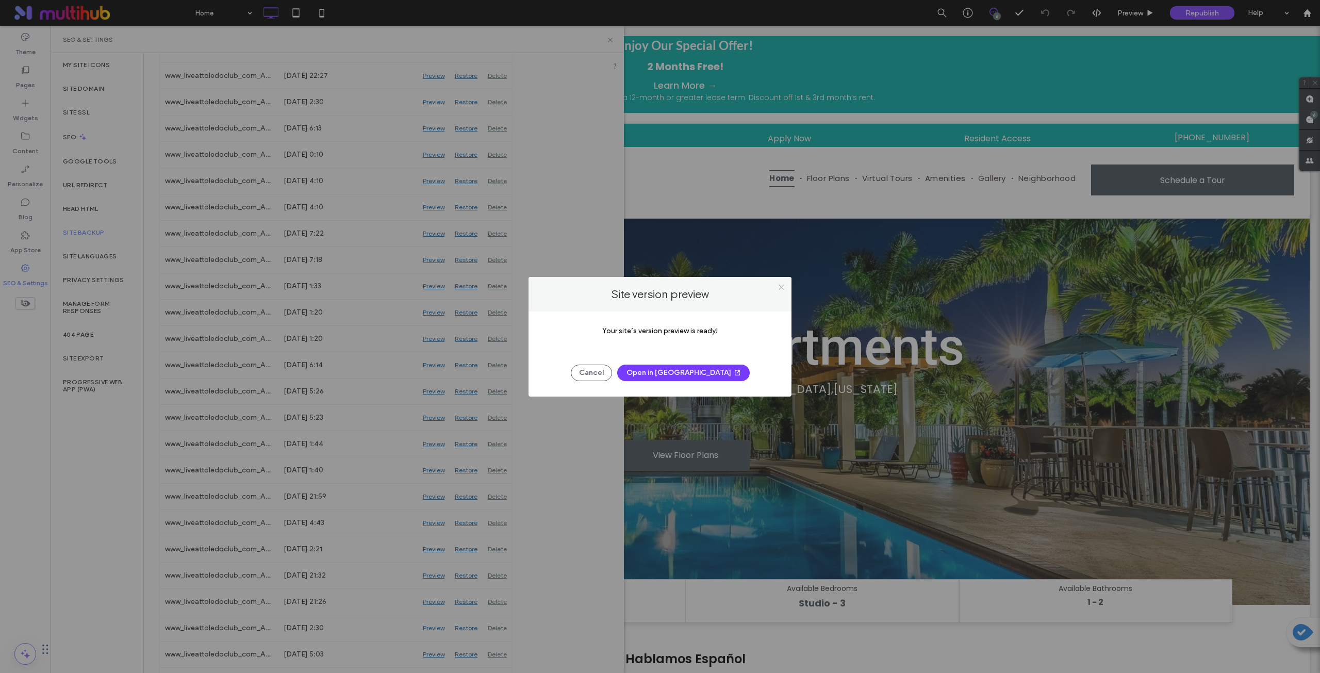
click at [698, 370] on button "Open in [GEOGRAPHIC_DATA]" at bounding box center [683, 373] width 133 height 17
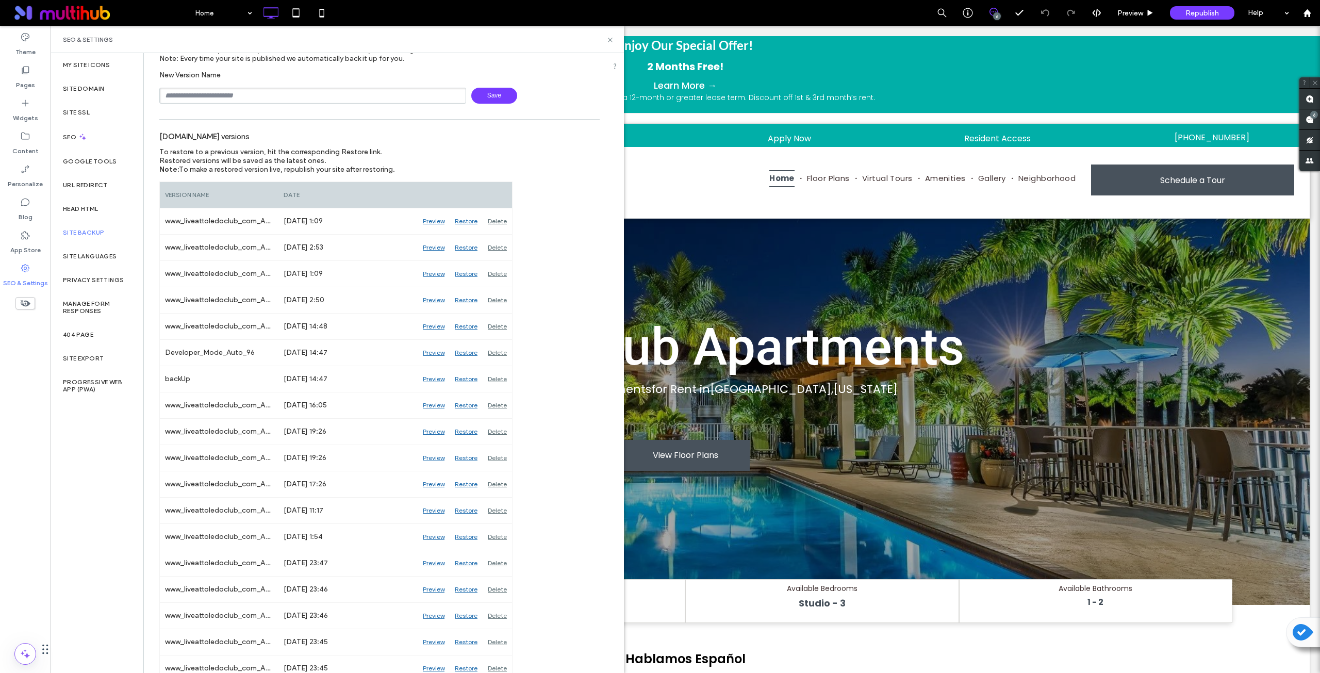
scroll to position [0, 0]
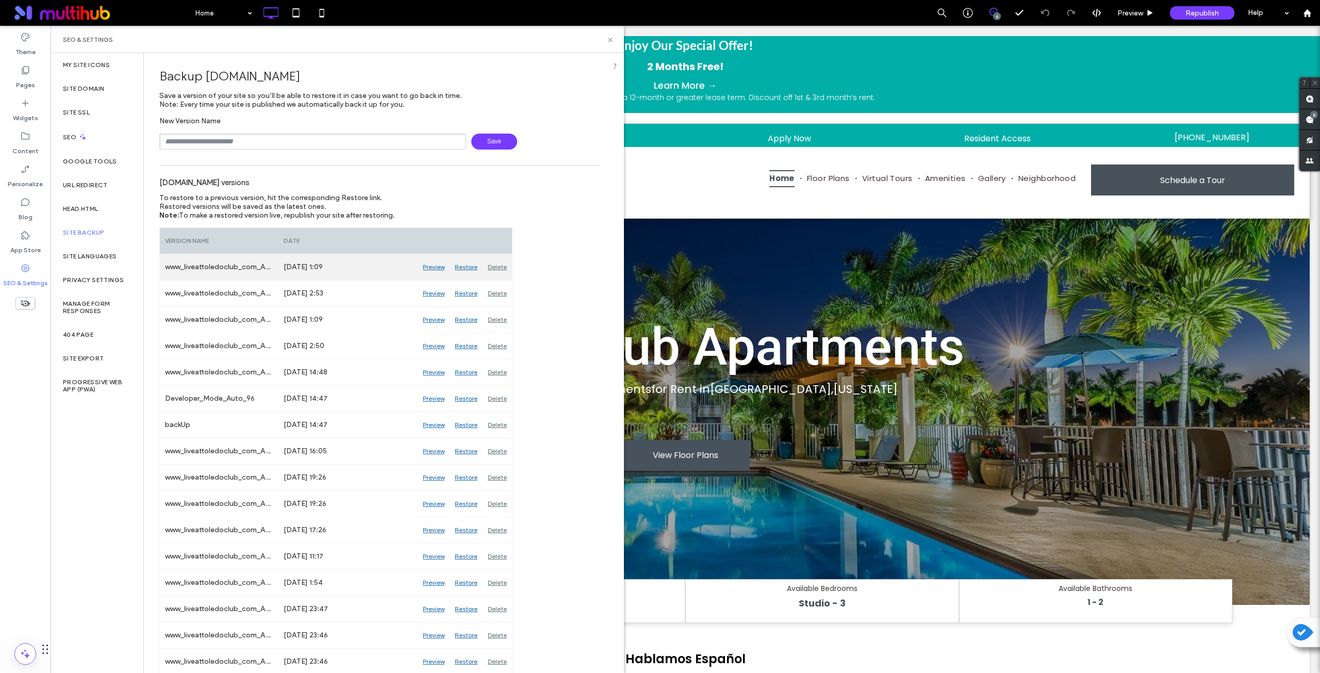
click at [433, 264] on div "Preview" at bounding box center [434, 267] width 32 height 26
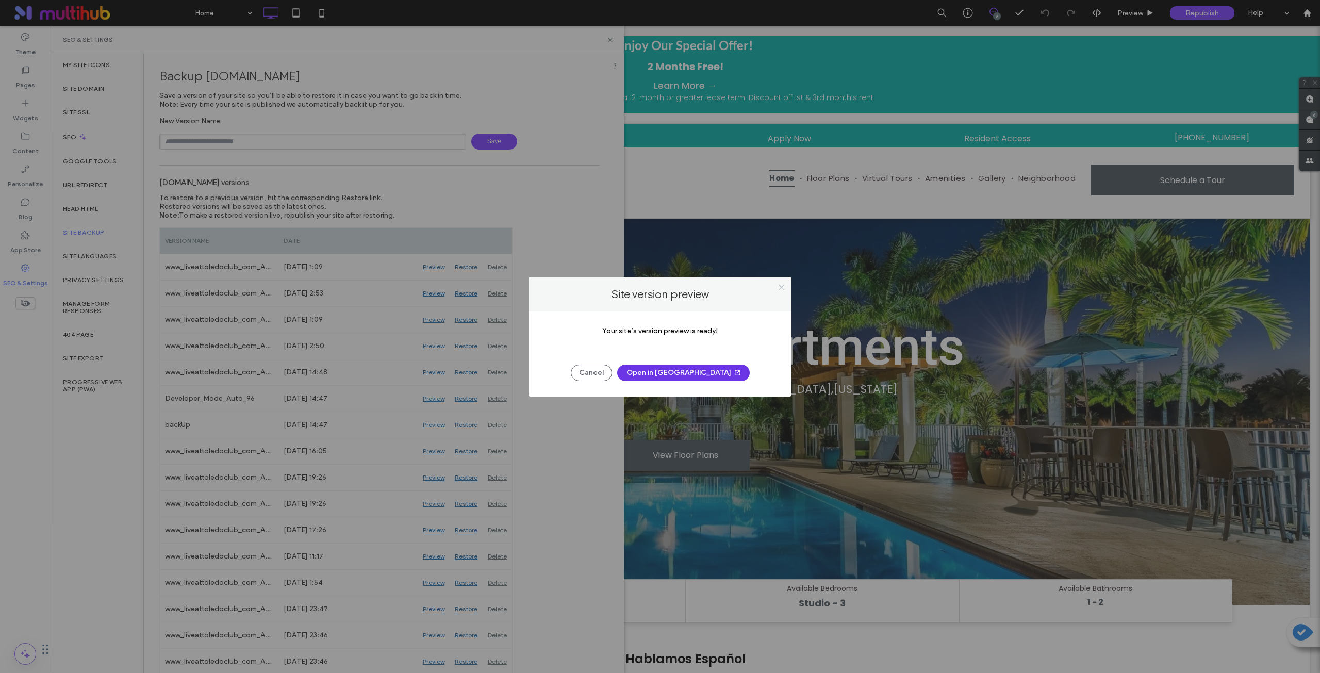
click at [733, 376] on icon "button" at bounding box center [737, 373] width 8 height 8
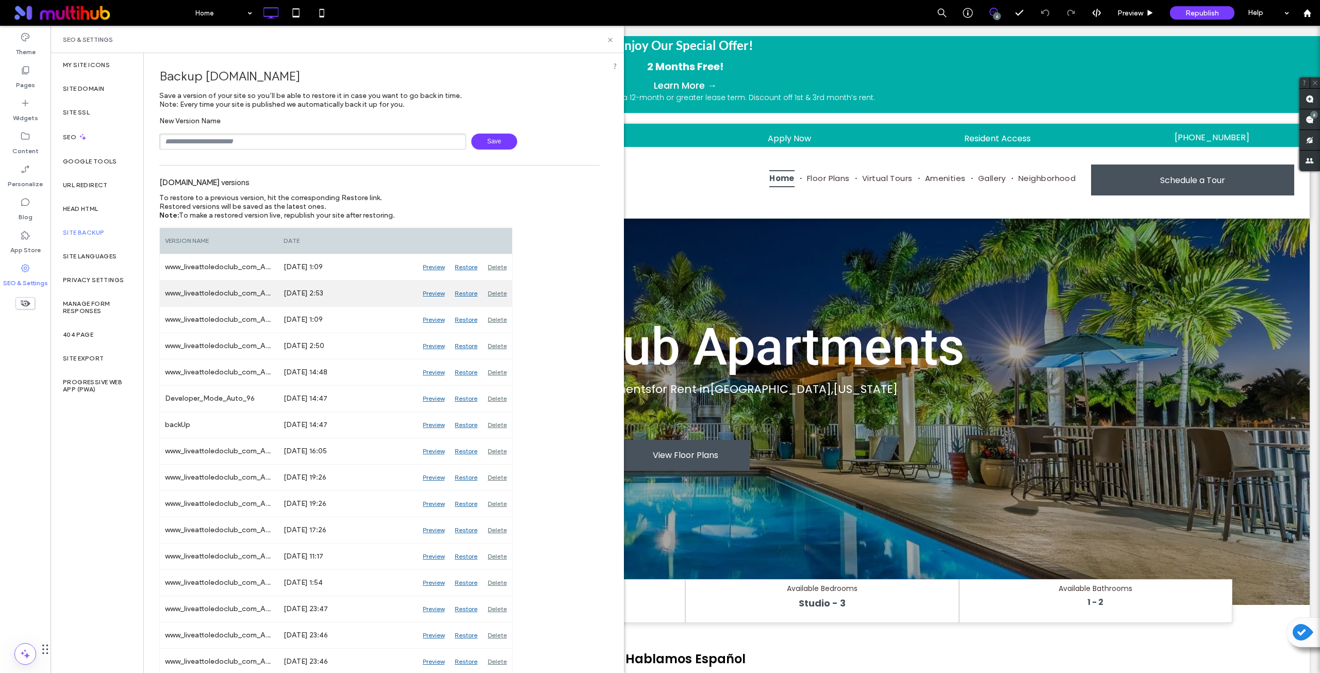
click at [437, 290] on div "Preview" at bounding box center [434, 294] width 32 height 26
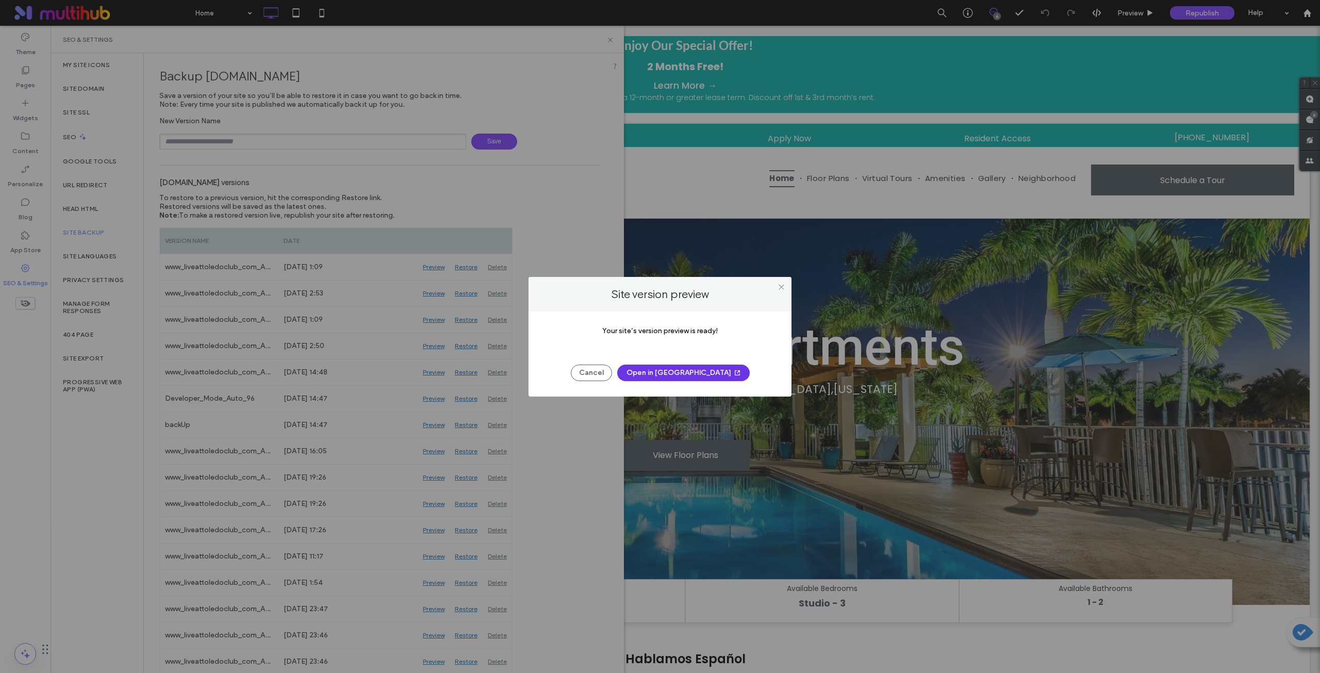
click at [701, 373] on button "Open in [GEOGRAPHIC_DATA]" at bounding box center [683, 373] width 133 height 17
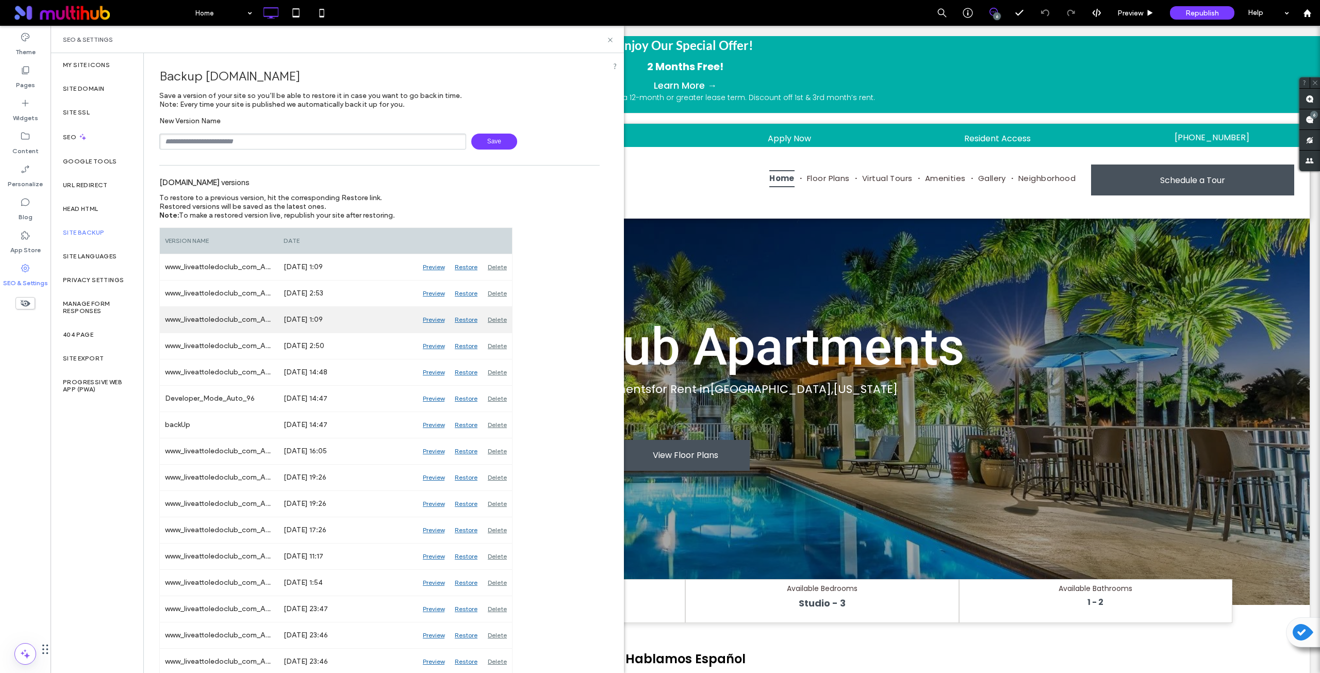
click at [434, 318] on div "Preview" at bounding box center [434, 320] width 32 height 26
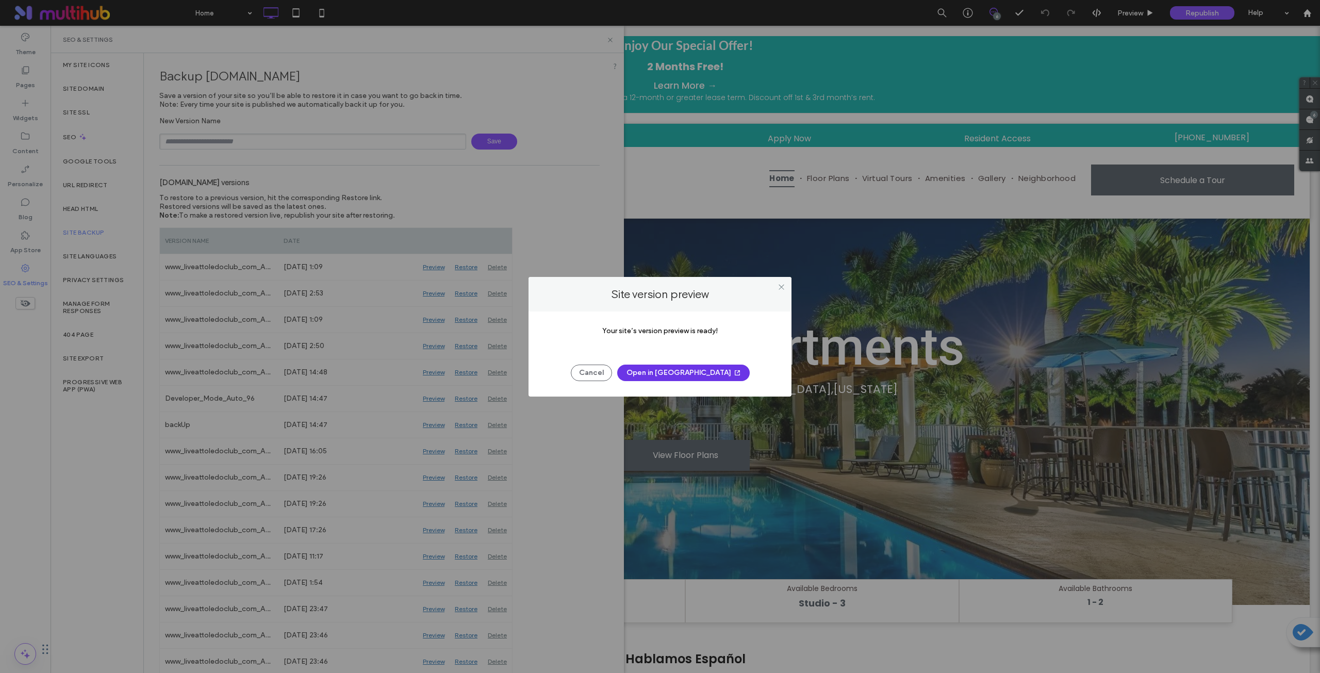
click at [674, 376] on button "Open in [GEOGRAPHIC_DATA]" at bounding box center [683, 373] width 133 height 17
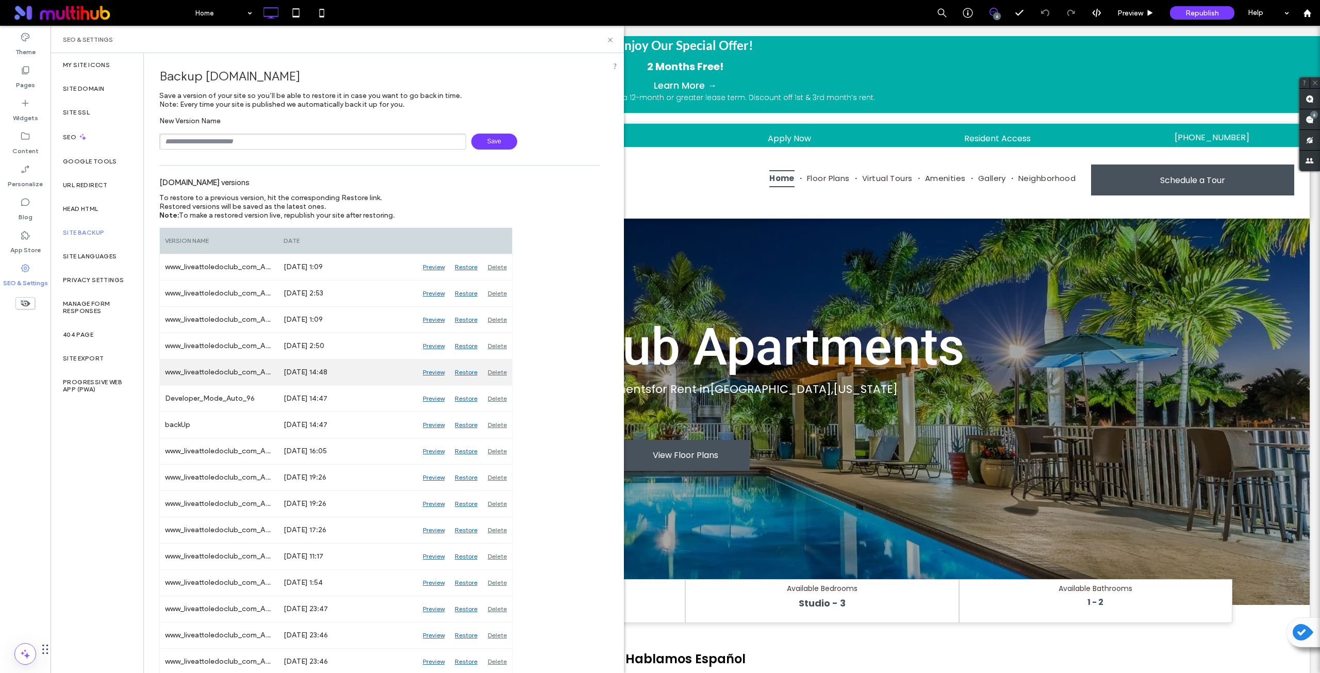
click at [428, 371] on div "Preview" at bounding box center [434, 372] width 32 height 26
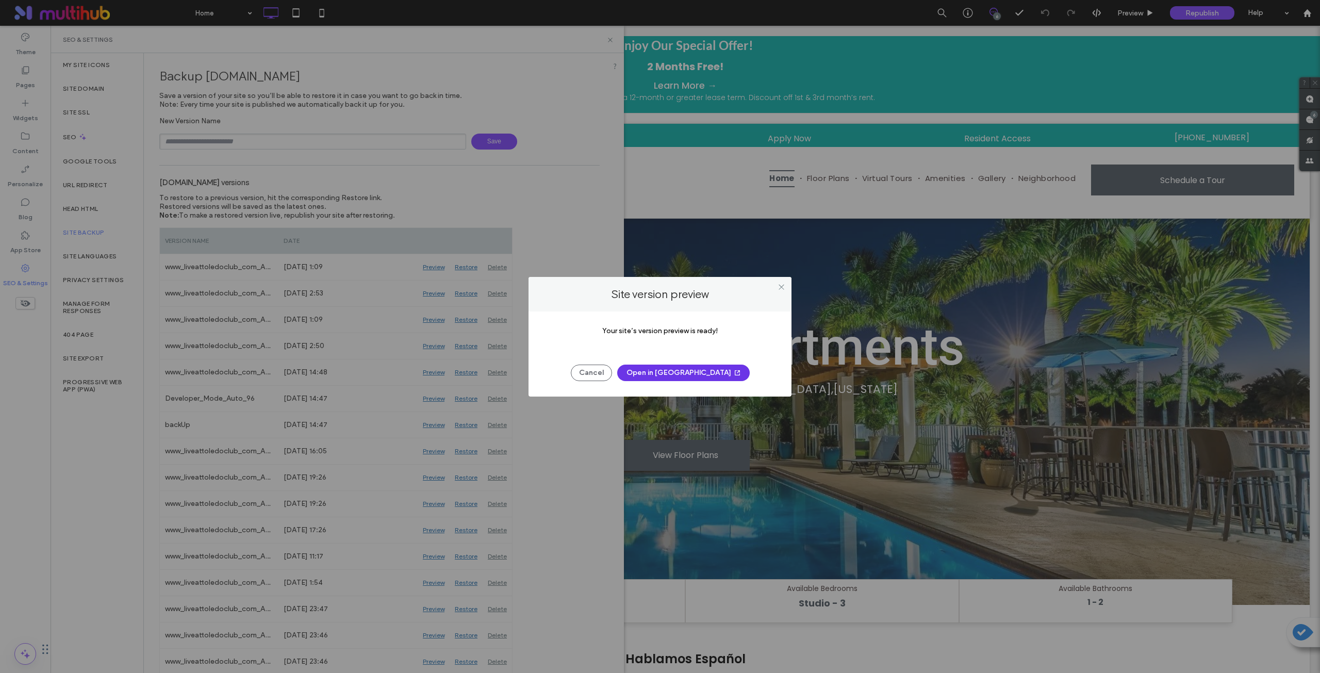
click at [702, 371] on button "Open in [GEOGRAPHIC_DATA]" at bounding box center [683, 373] width 133 height 17
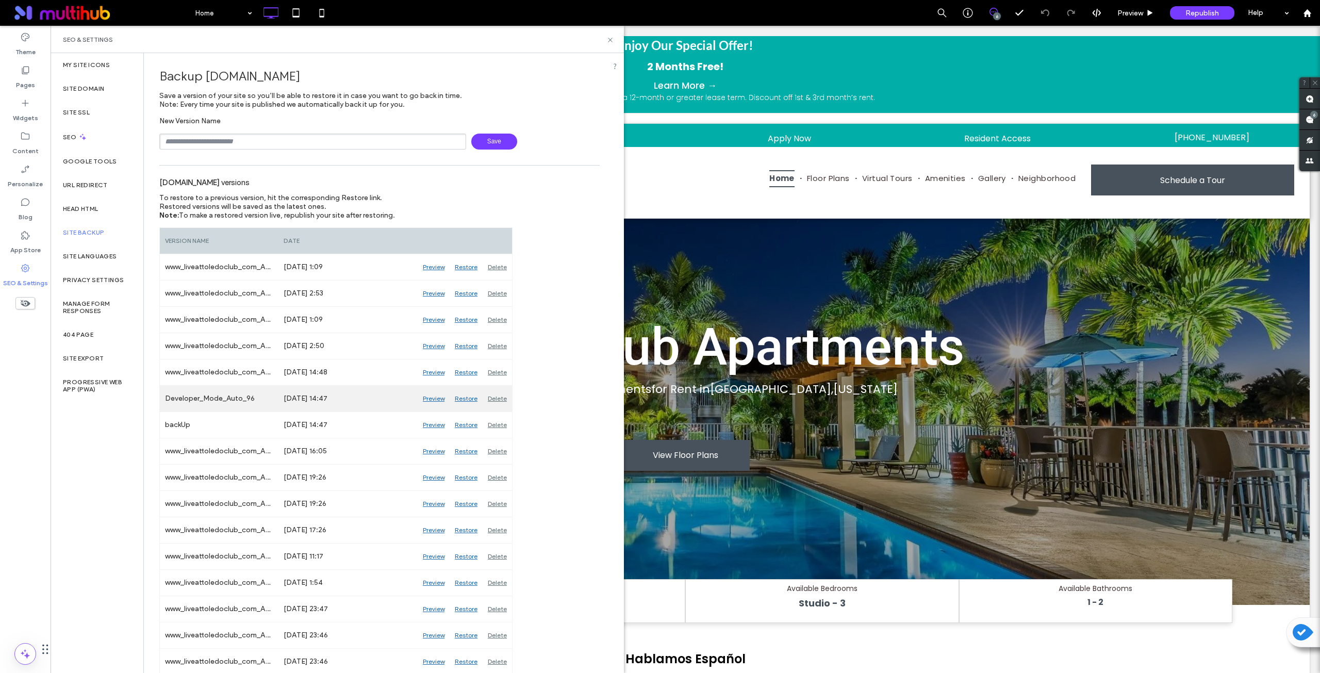
click at [436, 398] on div "Preview" at bounding box center [434, 399] width 32 height 26
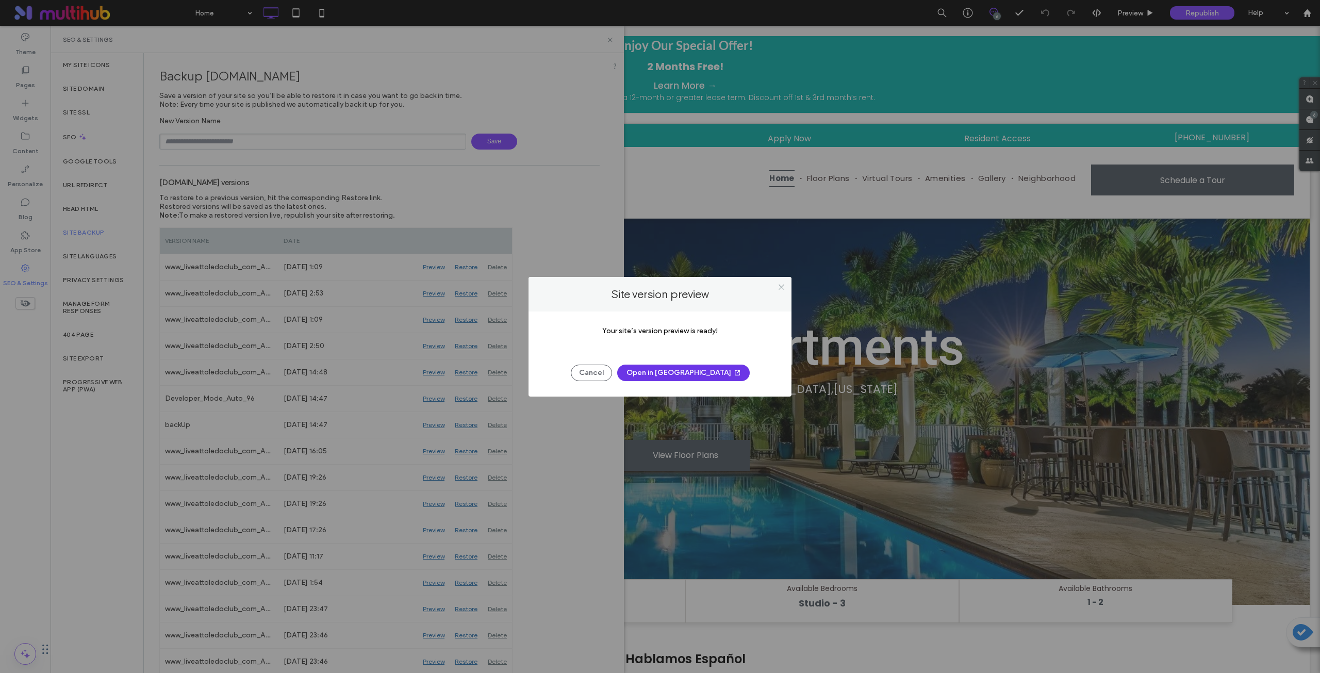
click at [686, 370] on button "Open in [GEOGRAPHIC_DATA]" at bounding box center [683, 373] width 133 height 17
